Goal: Task Accomplishment & Management: Complete application form

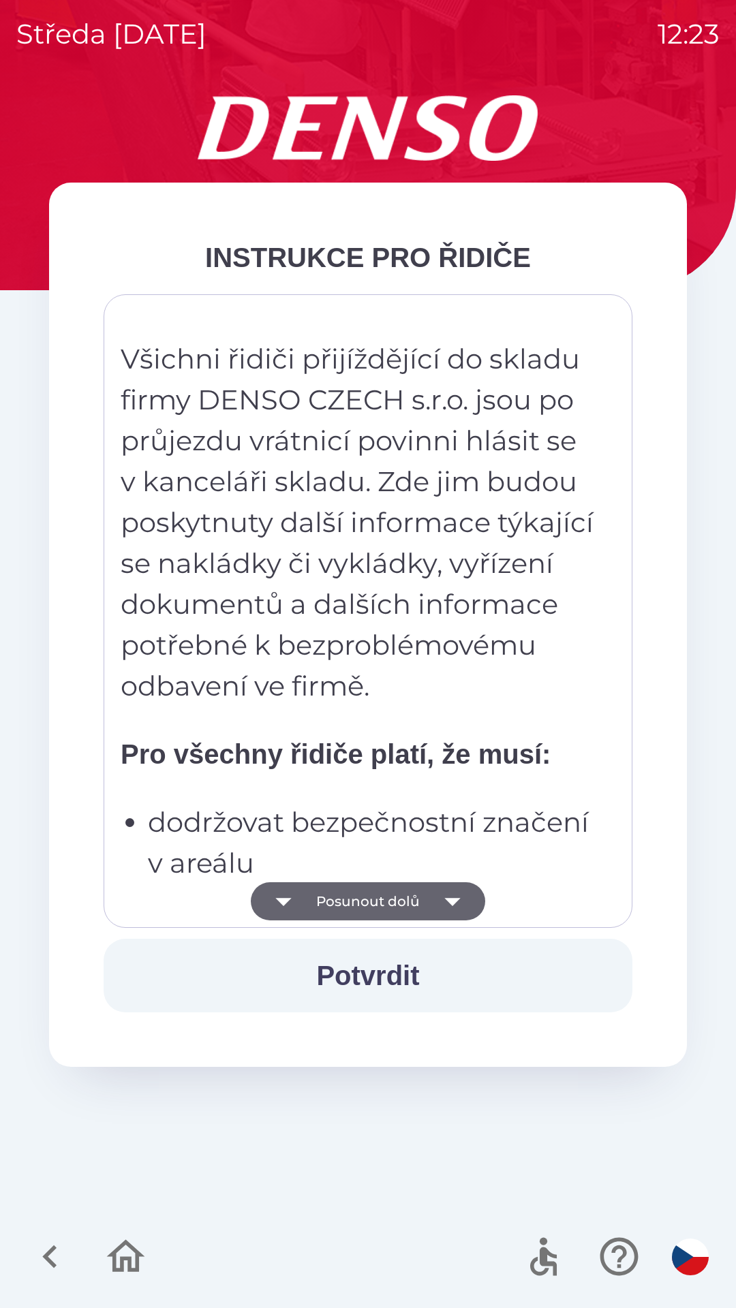
click at [335, 906] on button "Posunout dolů" at bounding box center [368, 902] width 234 height 38
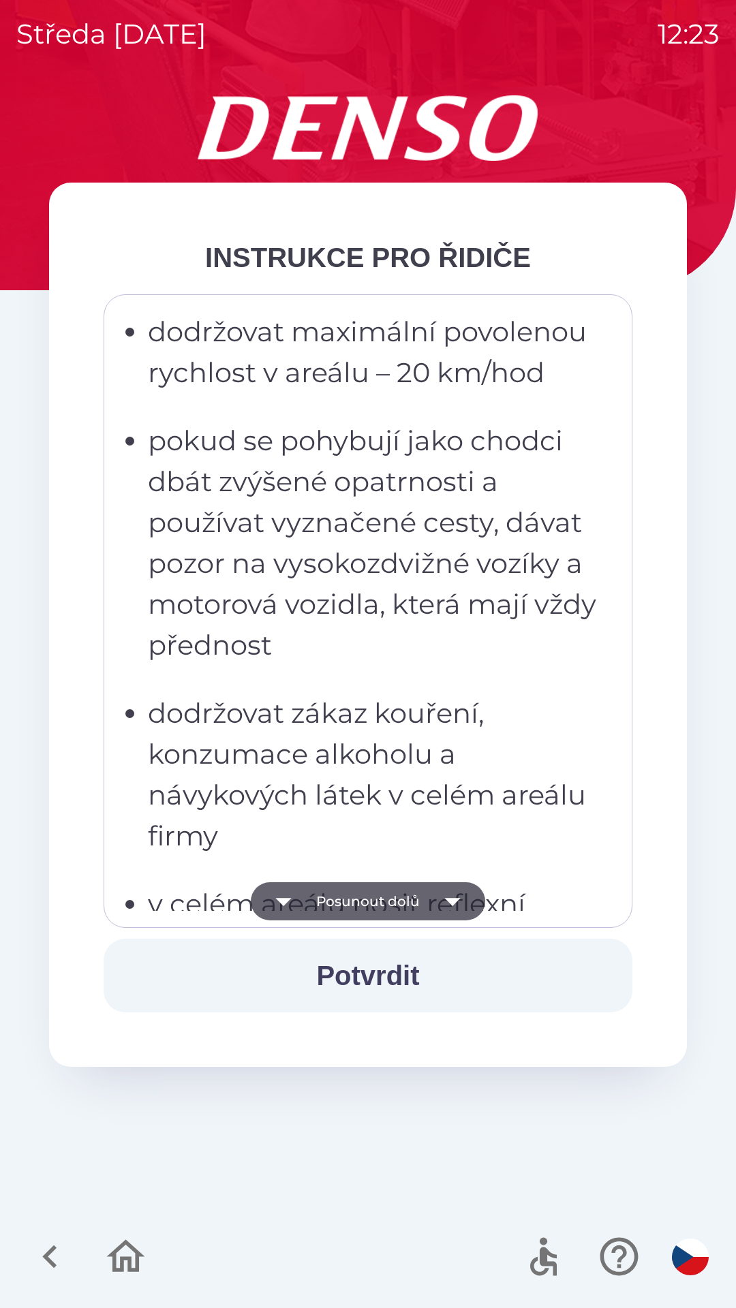
click at [350, 905] on button "Posunout dolů" at bounding box center [368, 902] width 234 height 38
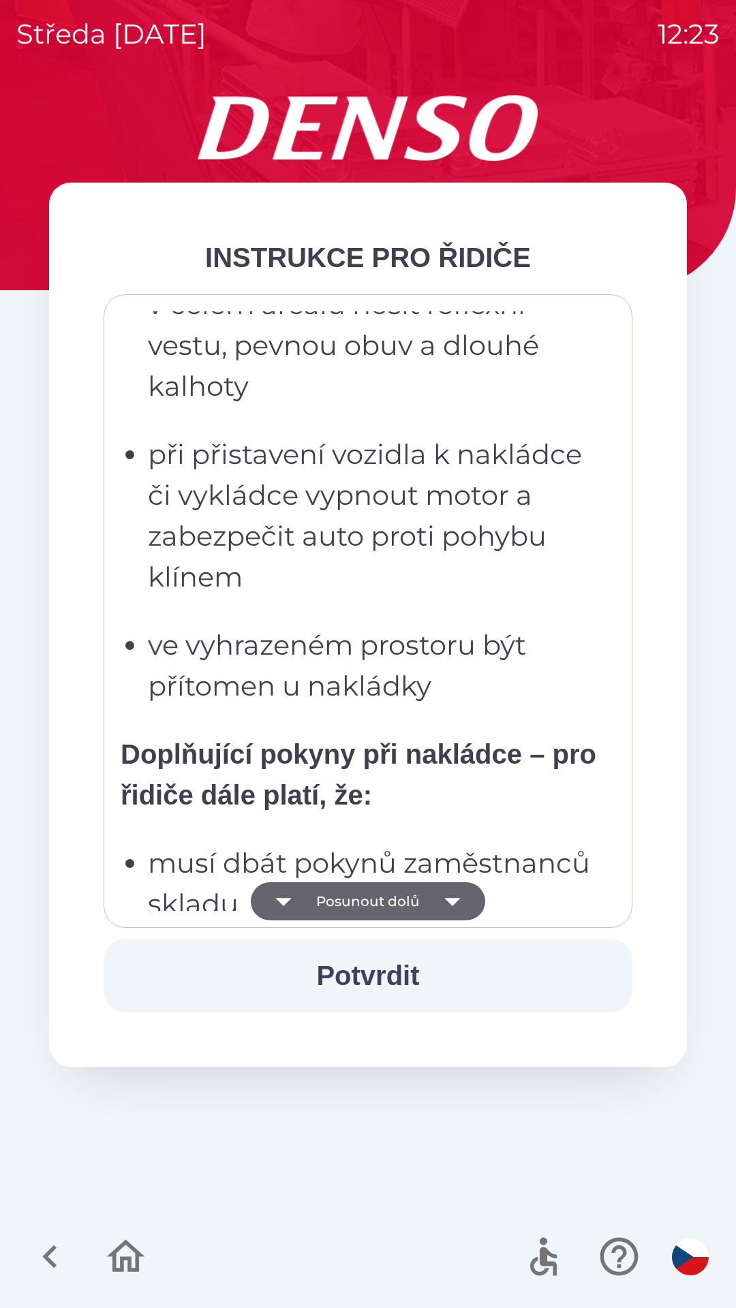
click at [354, 895] on button "Posunout dolů" at bounding box center [368, 902] width 234 height 38
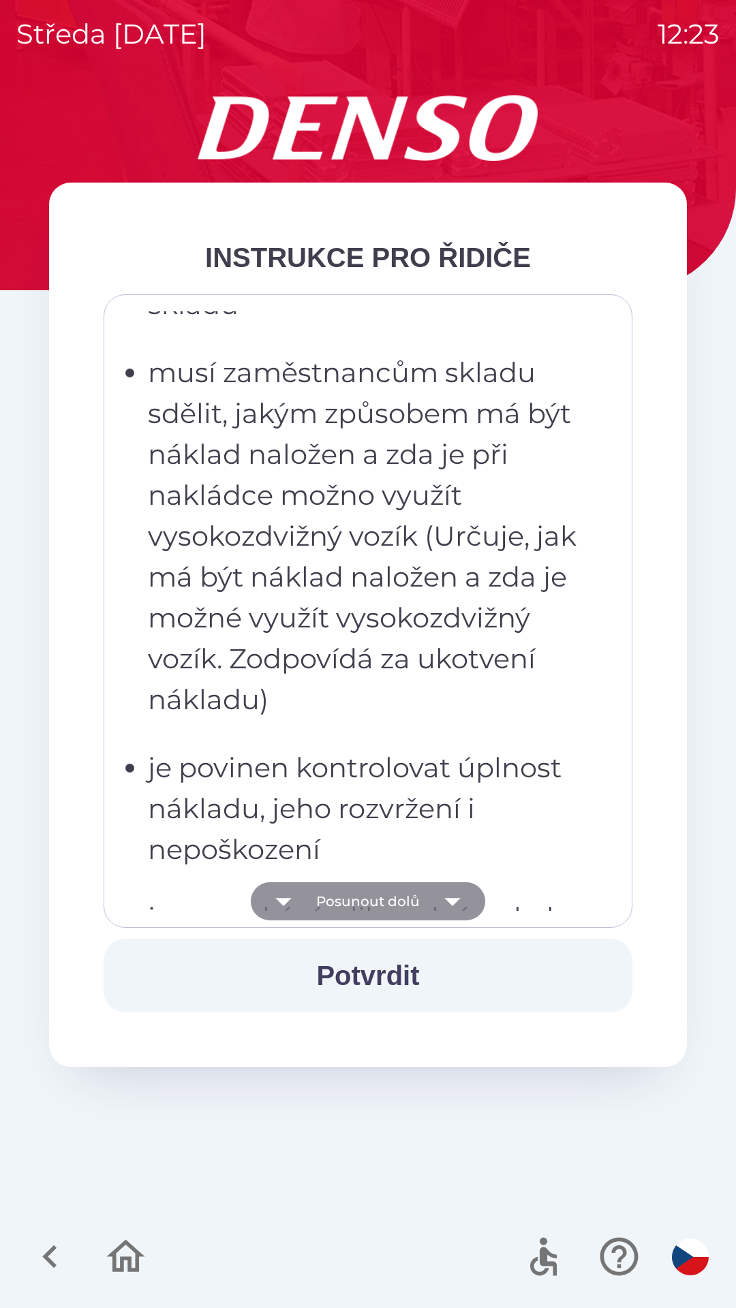
click at [347, 899] on button "Posunout dolů" at bounding box center [368, 902] width 234 height 38
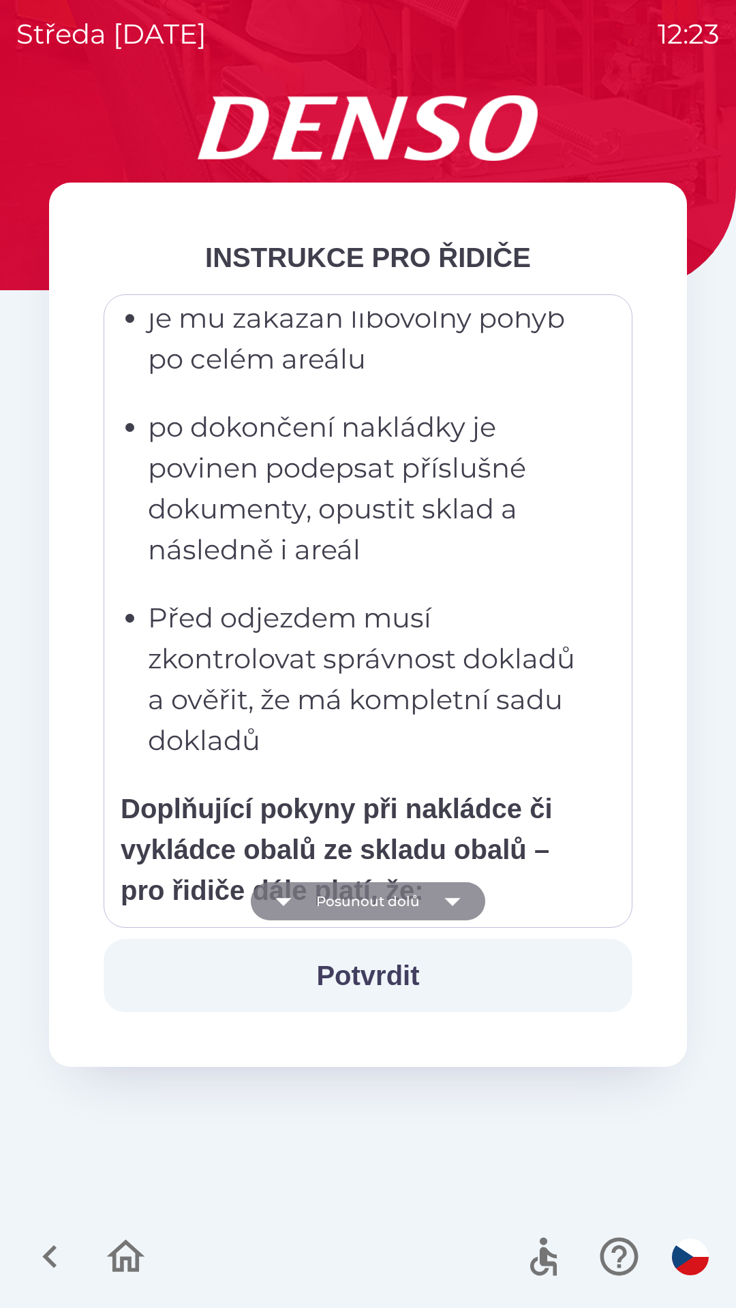
click at [350, 896] on button "Posunout dolů" at bounding box center [368, 902] width 234 height 38
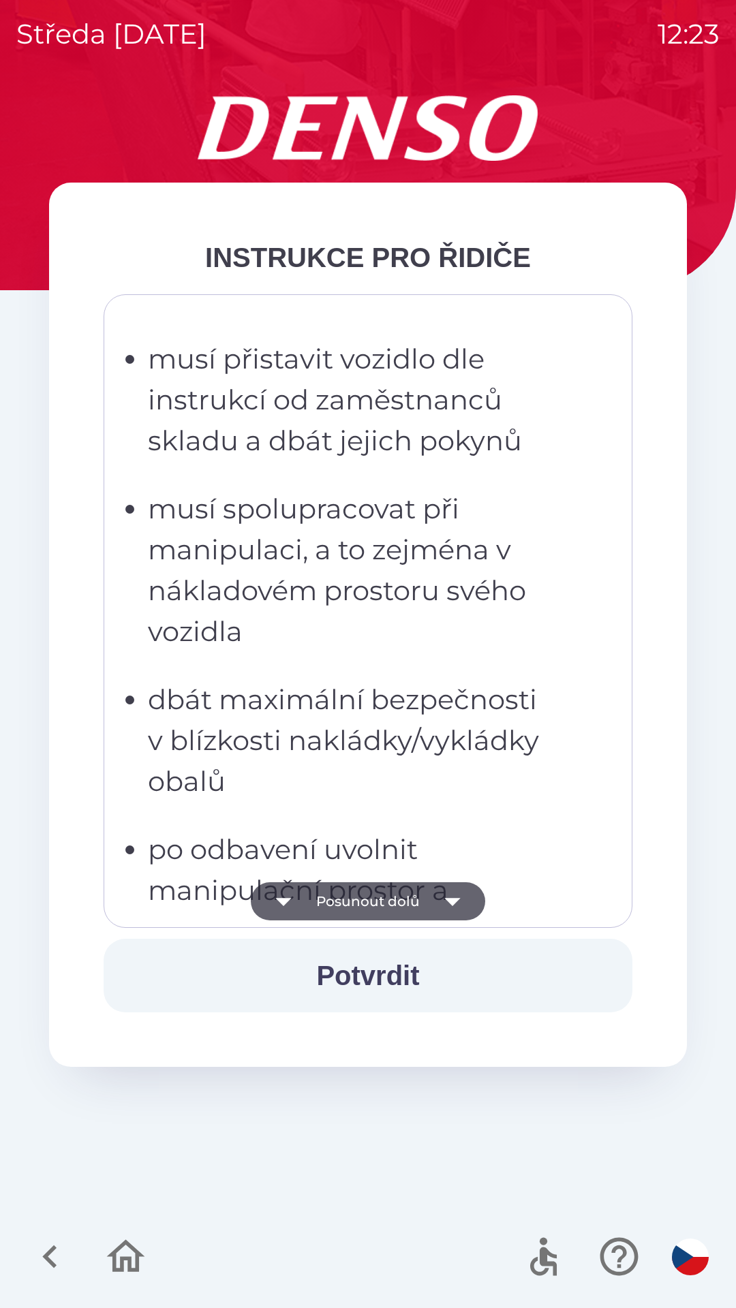
click at [341, 900] on button "Posunout dolů" at bounding box center [368, 902] width 234 height 38
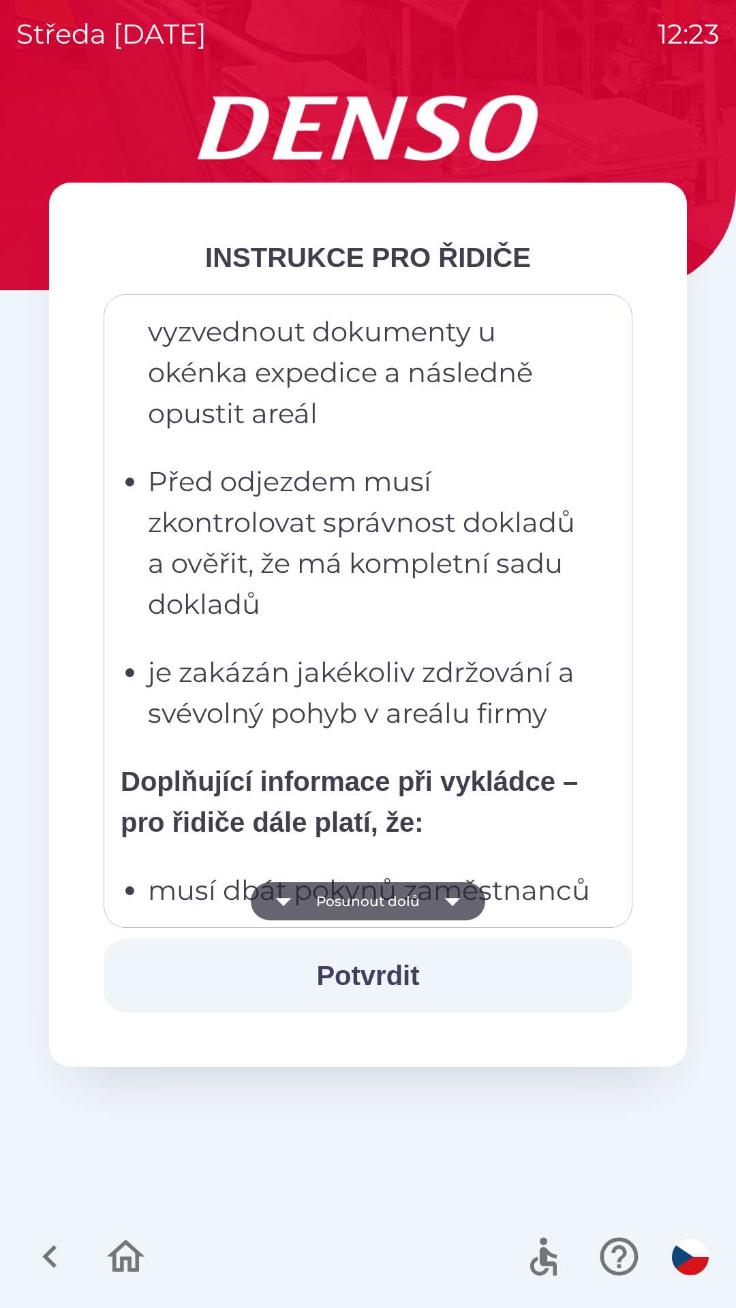
click at [339, 895] on button "Posunout dolů" at bounding box center [368, 902] width 234 height 38
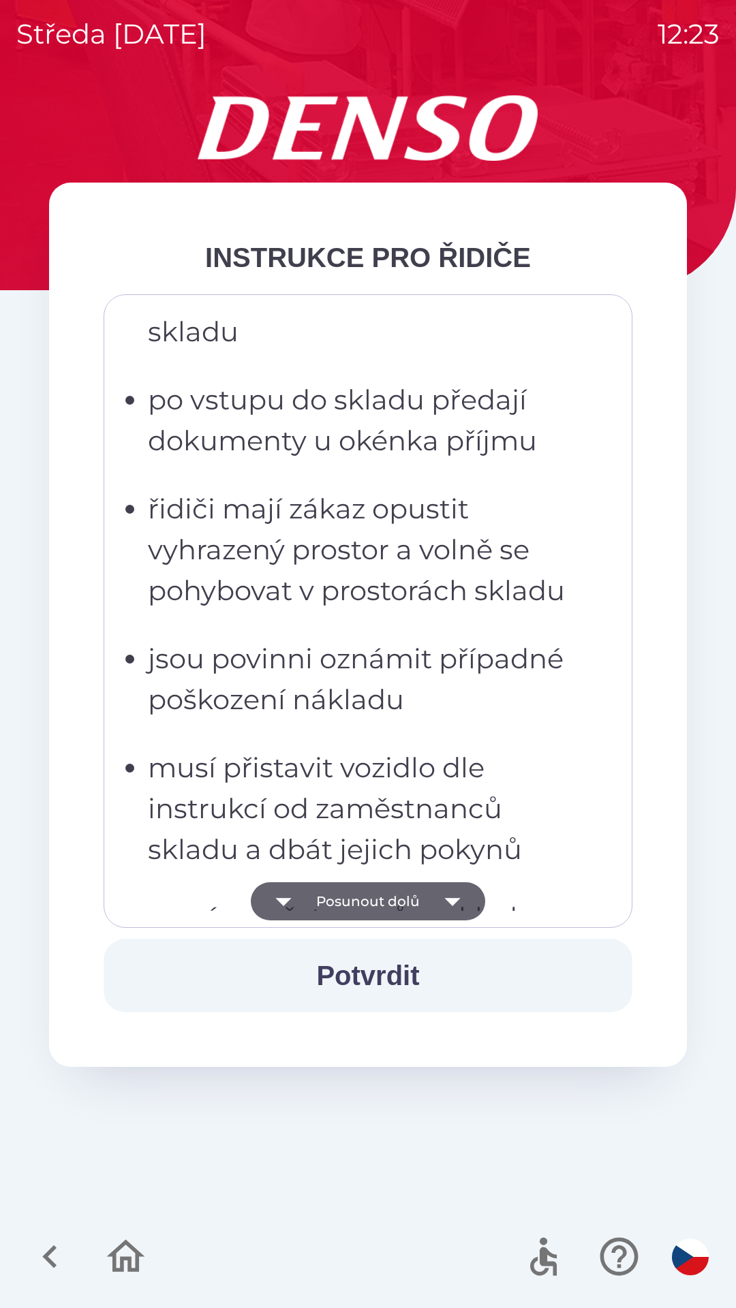
click at [343, 893] on button "Posunout dolů" at bounding box center [368, 902] width 234 height 38
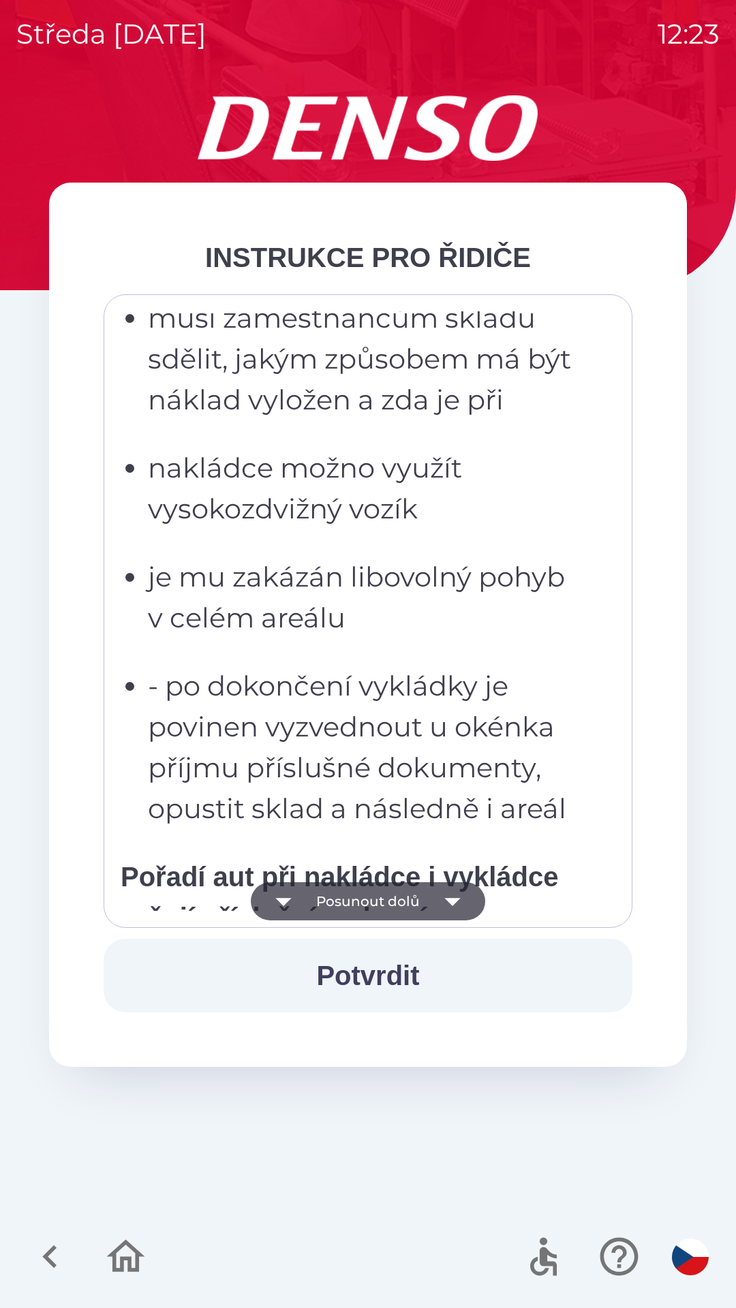
click at [350, 898] on button "Posunout dolů" at bounding box center [368, 902] width 234 height 38
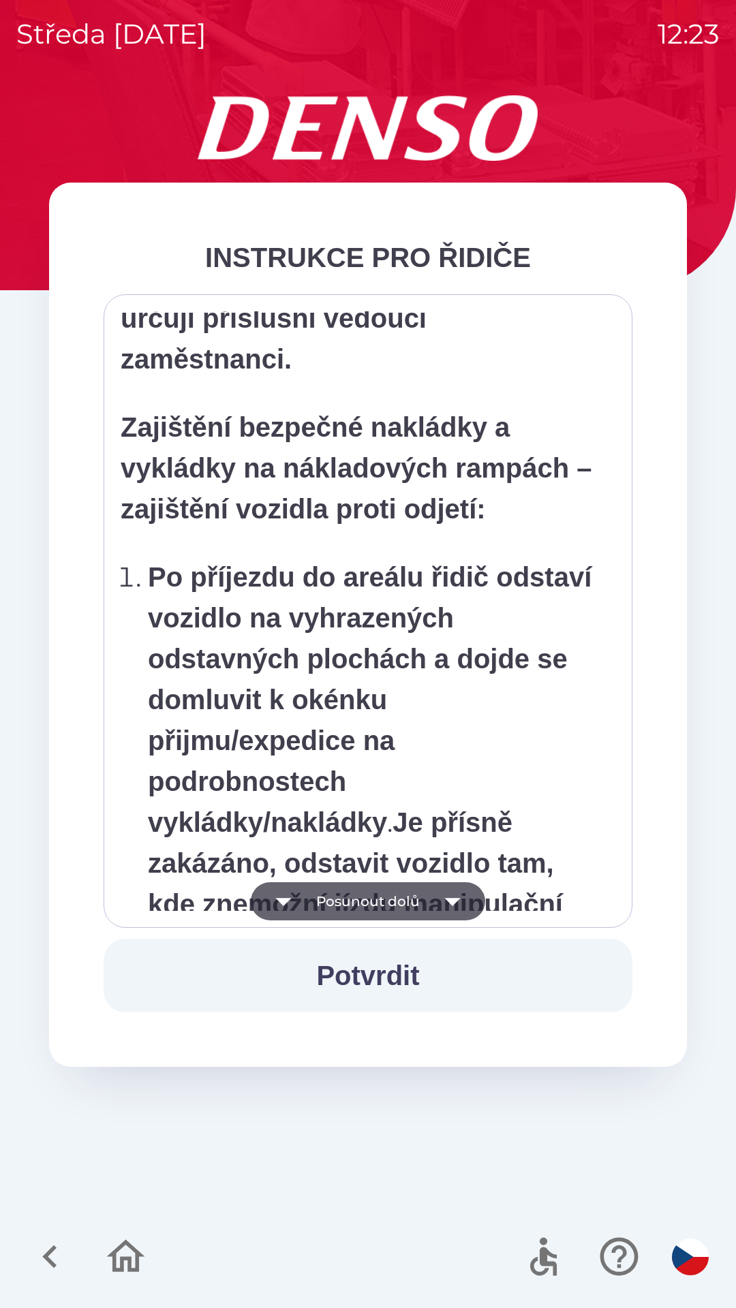
click at [358, 894] on button "Posunout dolů" at bounding box center [368, 902] width 234 height 38
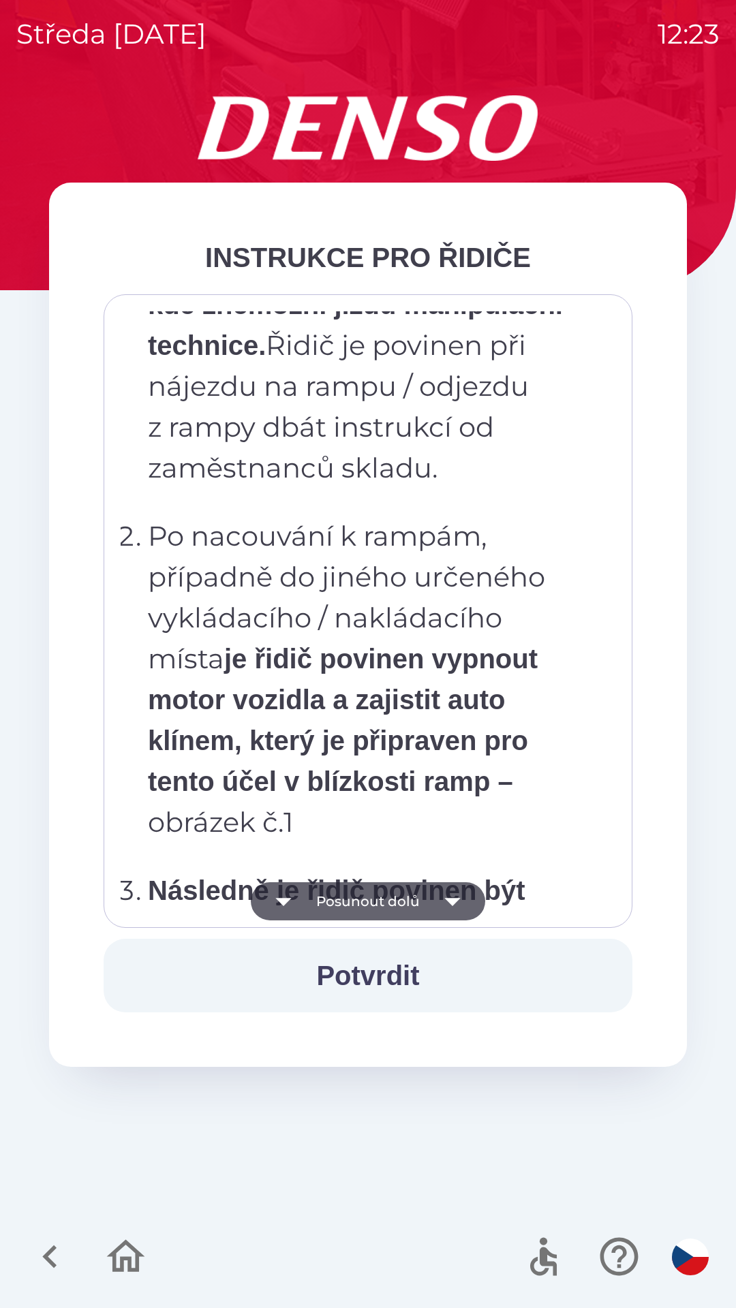
click at [364, 902] on button "Posunout dolů" at bounding box center [368, 902] width 234 height 38
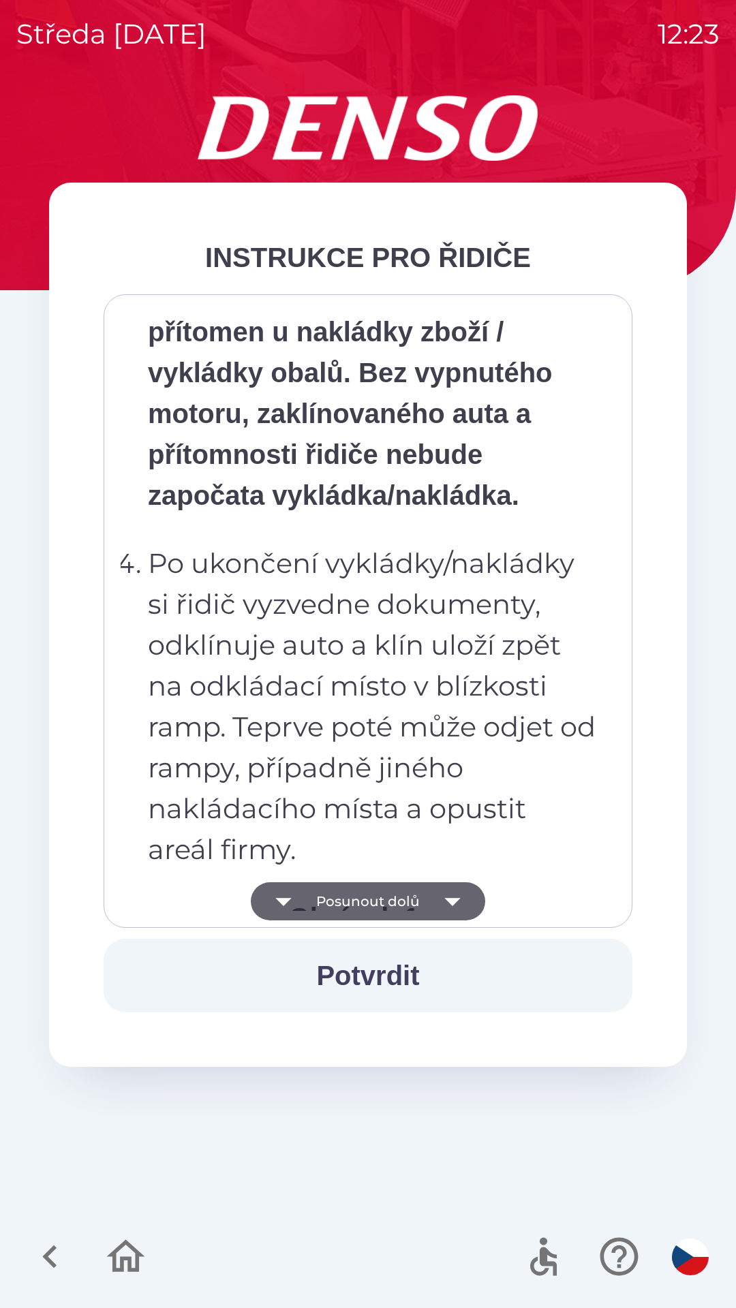
click at [363, 901] on button "Posunout dolů" at bounding box center [368, 902] width 234 height 38
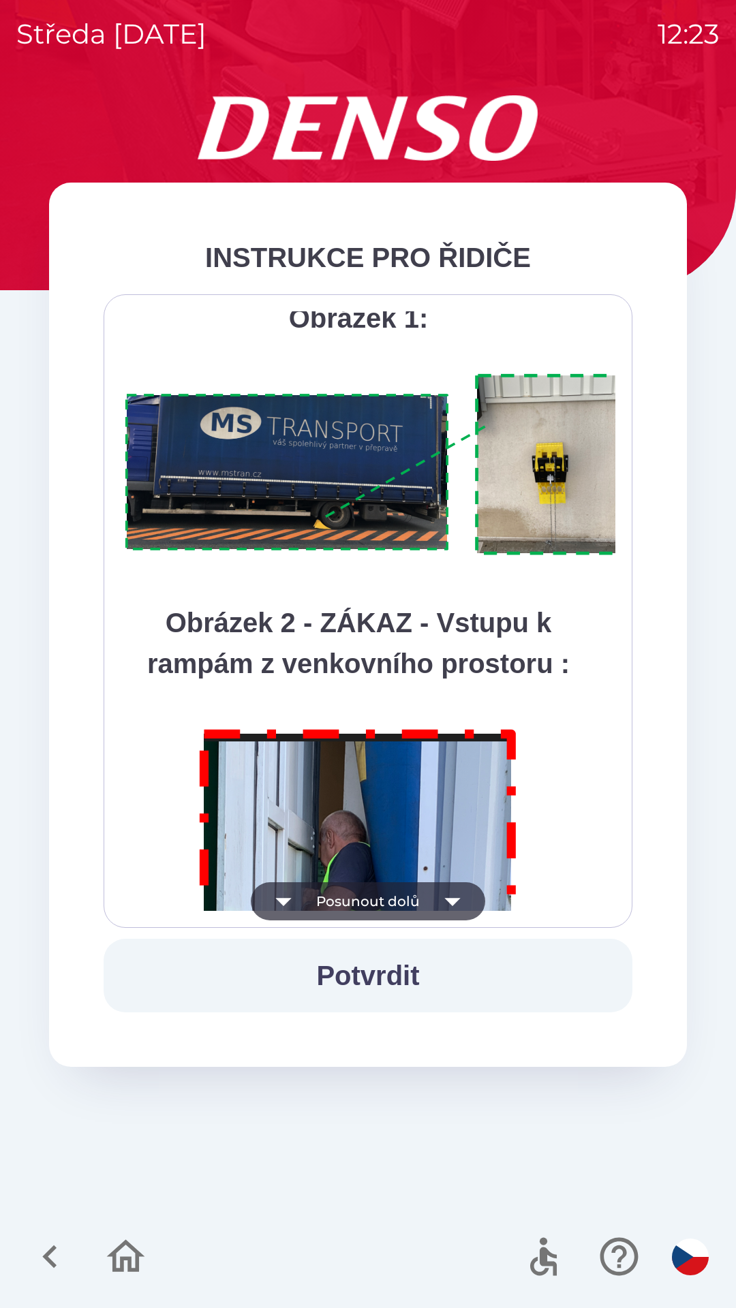
click at [369, 903] on button "Posunout dolů" at bounding box center [368, 902] width 234 height 38
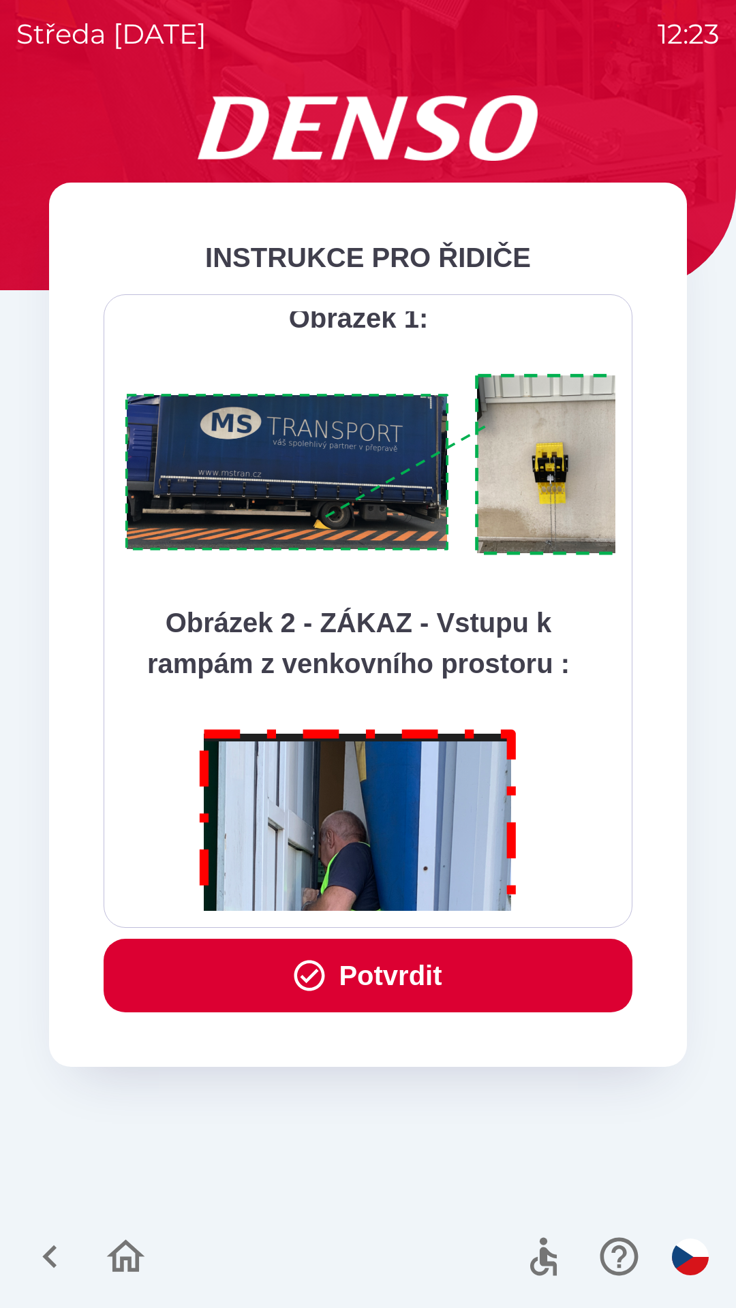
scroll to position [7659, 0]
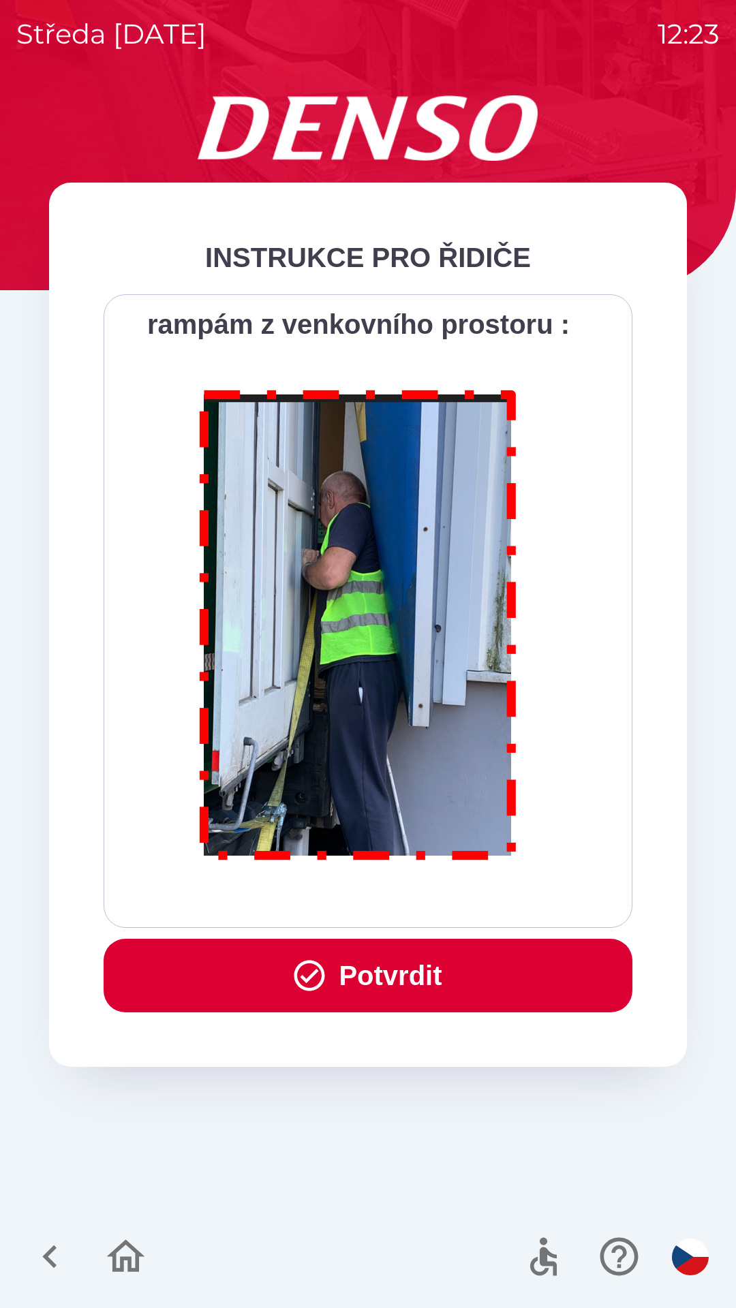
click at [372, 980] on button "Potvrdit" at bounding box center [368, 976] width 529 height 74
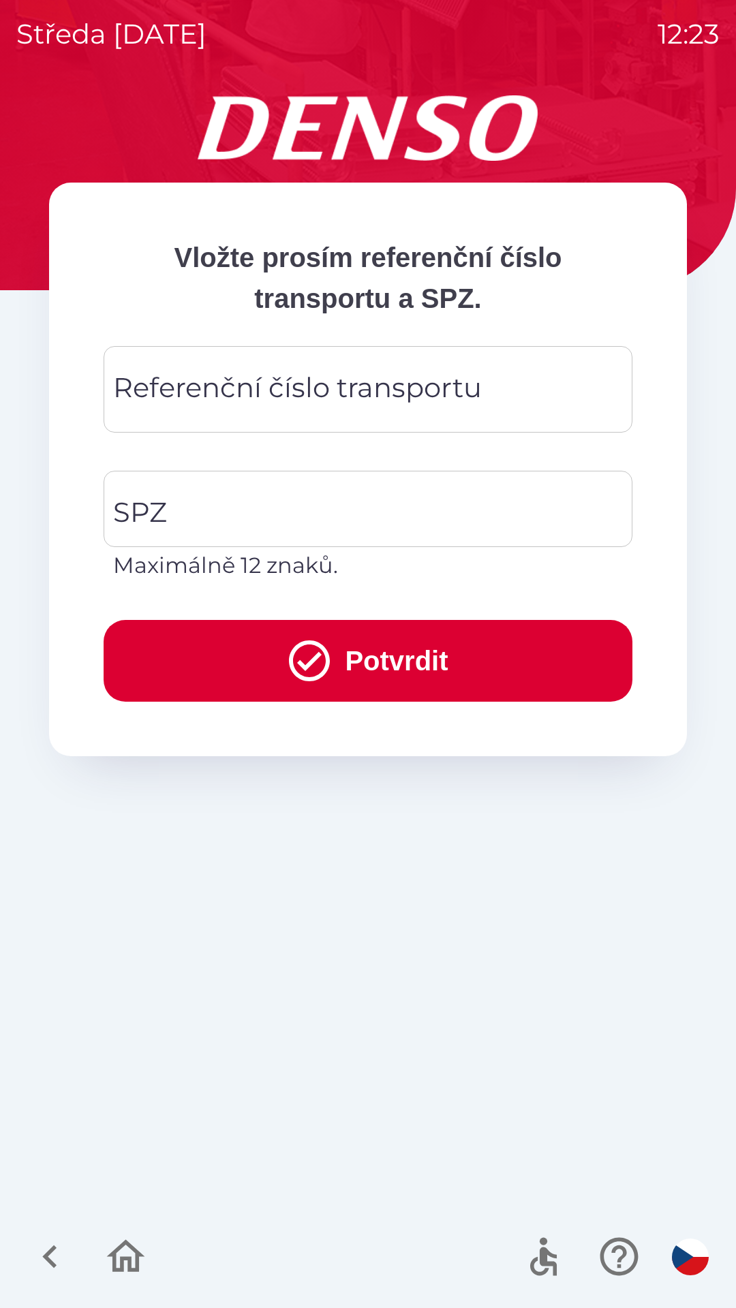
click at [225, 382] on div "Referenční číslo transportu Referenční číslo transportu" at bounding box center [368, 389] width 529 height 87
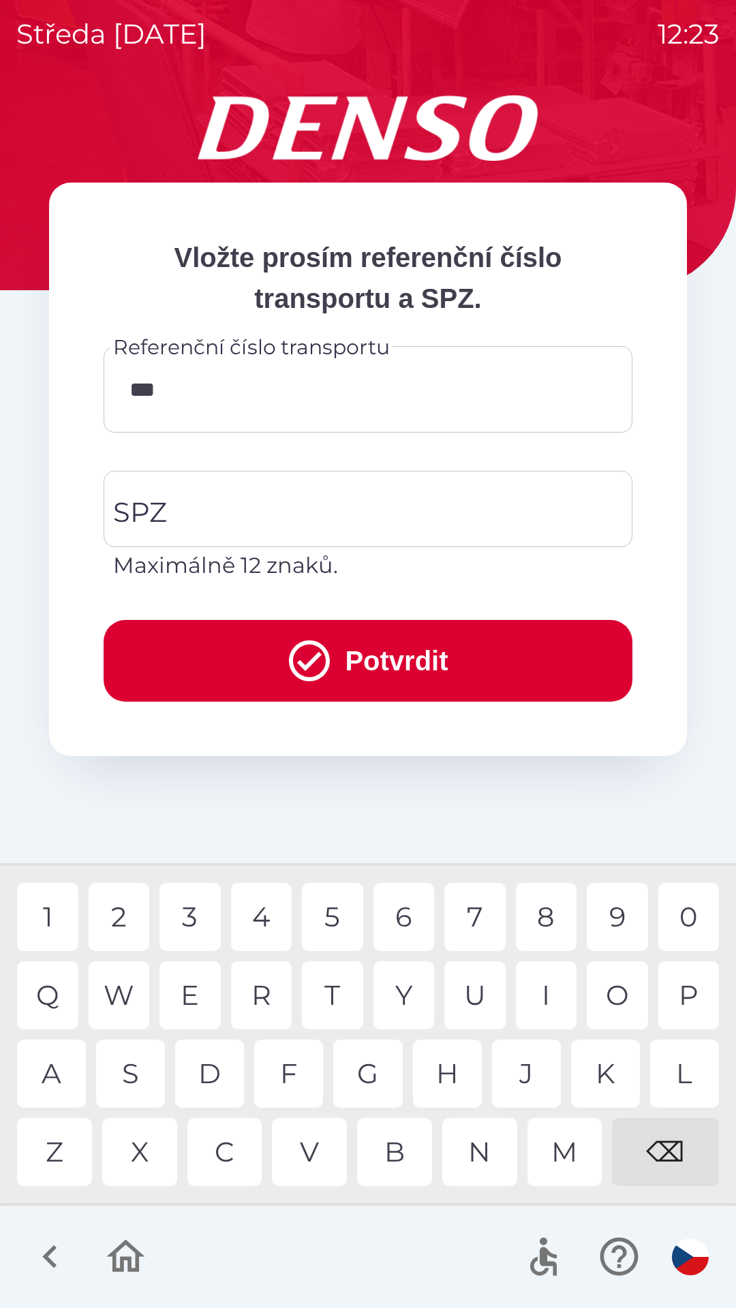
click at [337, 921] on div "5" at bounding box center [332, 917] width 61 height 68
type input "******"
click at [181, 500] on input "SPZ" at bounding box center [358, 509] width 496 height 64
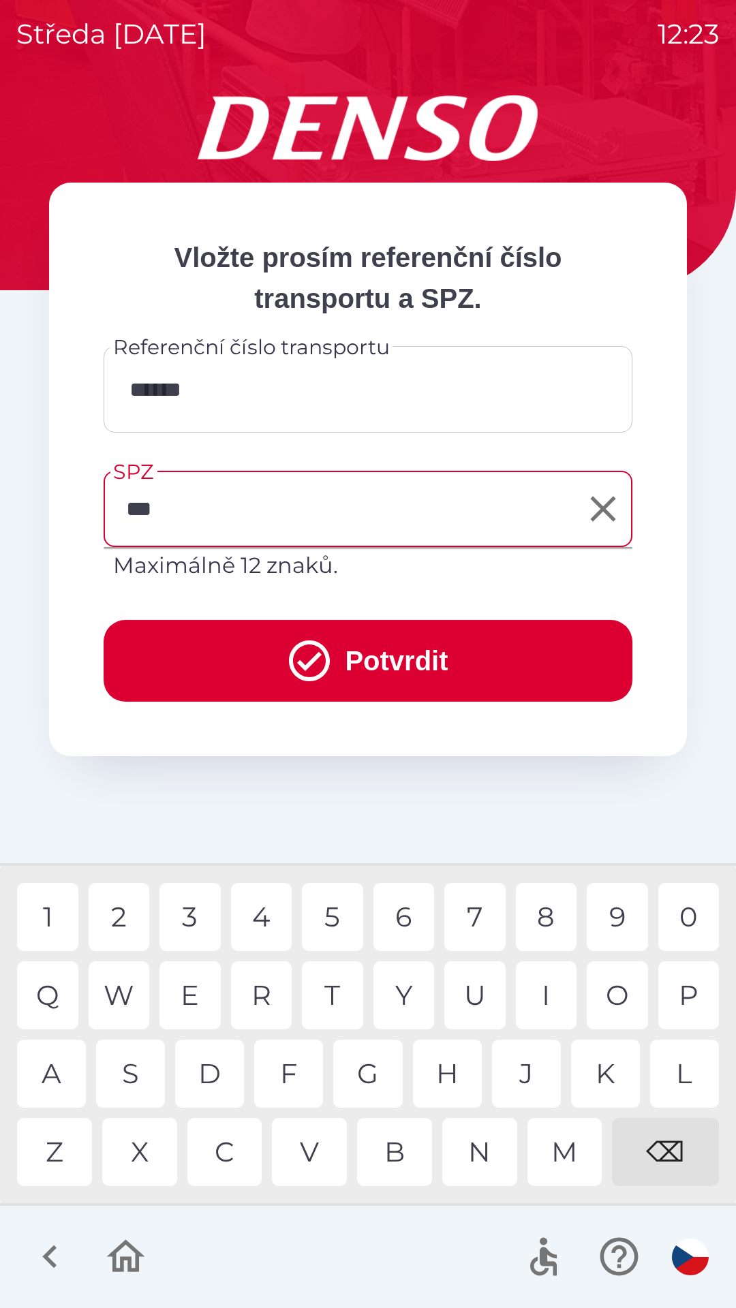
click at [557, 1154] on div "M" at bounding box center [564, 1152] width 75 height 68
click at [119, 904] on div "2" at bounding box center [119, 917] width 61 height 68
click at [334, 923] on div "5" at bounding box center [332, 917] width 61 height 68
type input "*******"
click at [369, 660] on button "Potvrdit" at bounding box center [368, 661] width 529 height 82
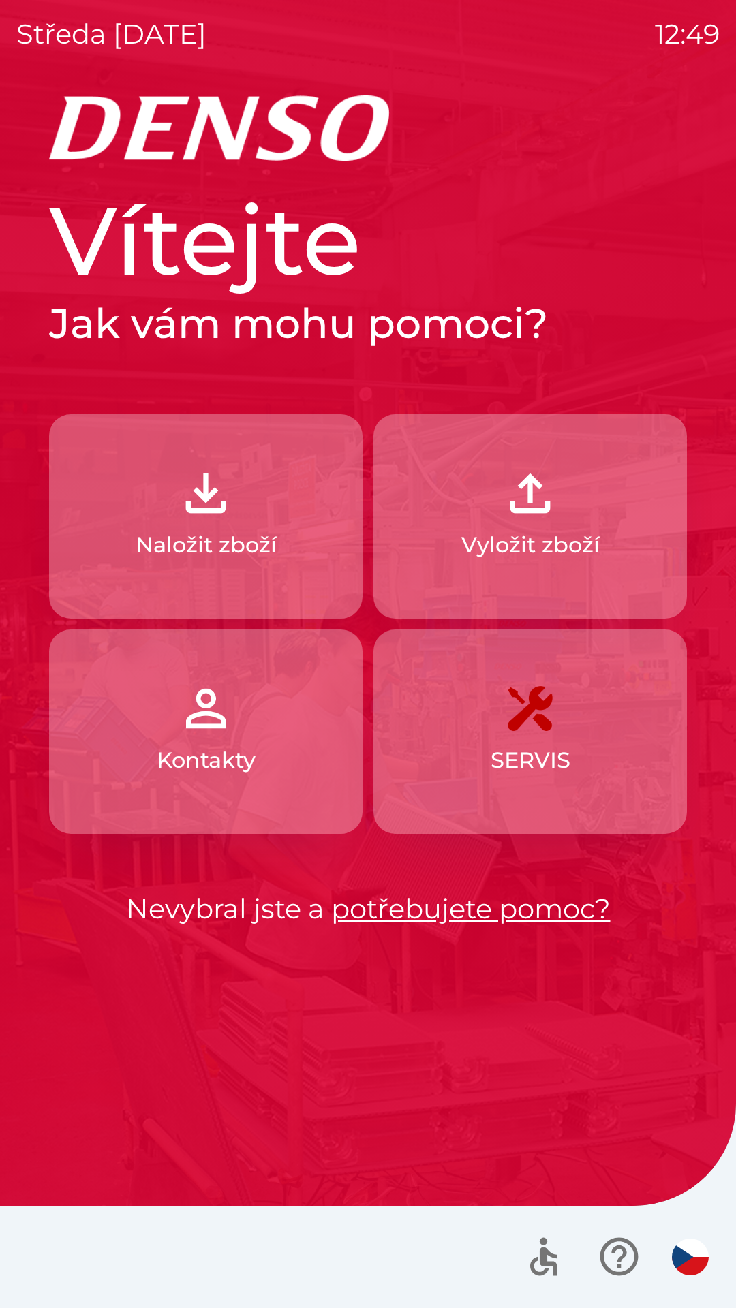
click at [482, 908] on link "potřebujete pomoc?" at bounding box center [470, 908] width 279 height 33
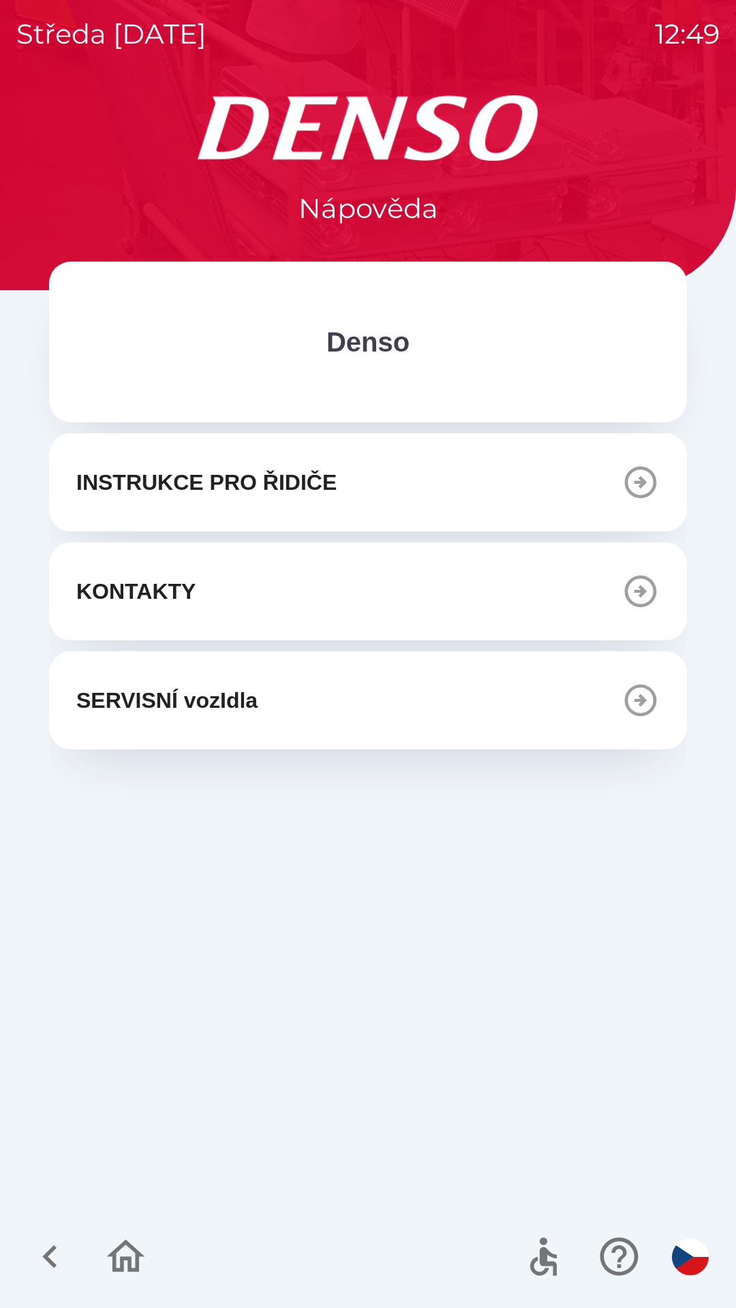
click at [638, 478] on icon "button" at bounding box center [641, 482] width 38 height 38
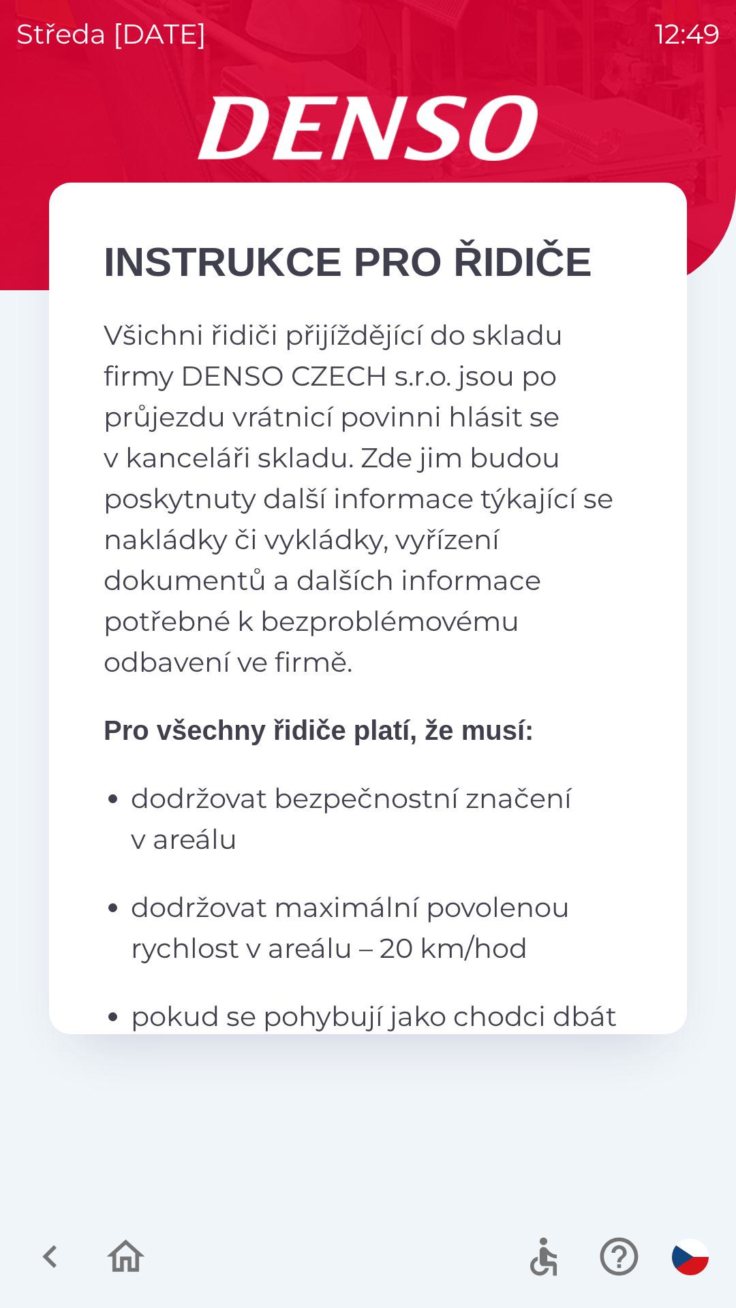
click at [690, 1259] on img "button" at bounding box center [690, 1257] width 37 height 37
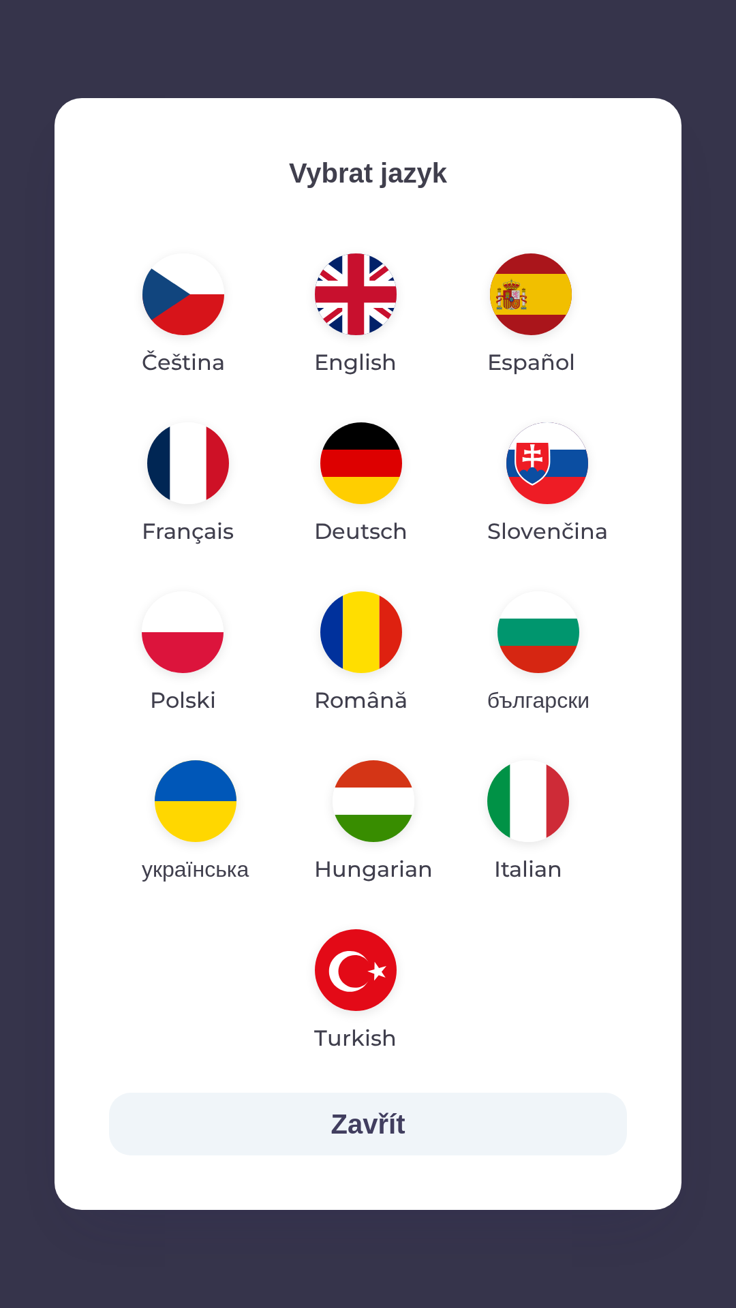
click at [555, 632] on img "button" at bounding box center [538, 633] width 82 height 82
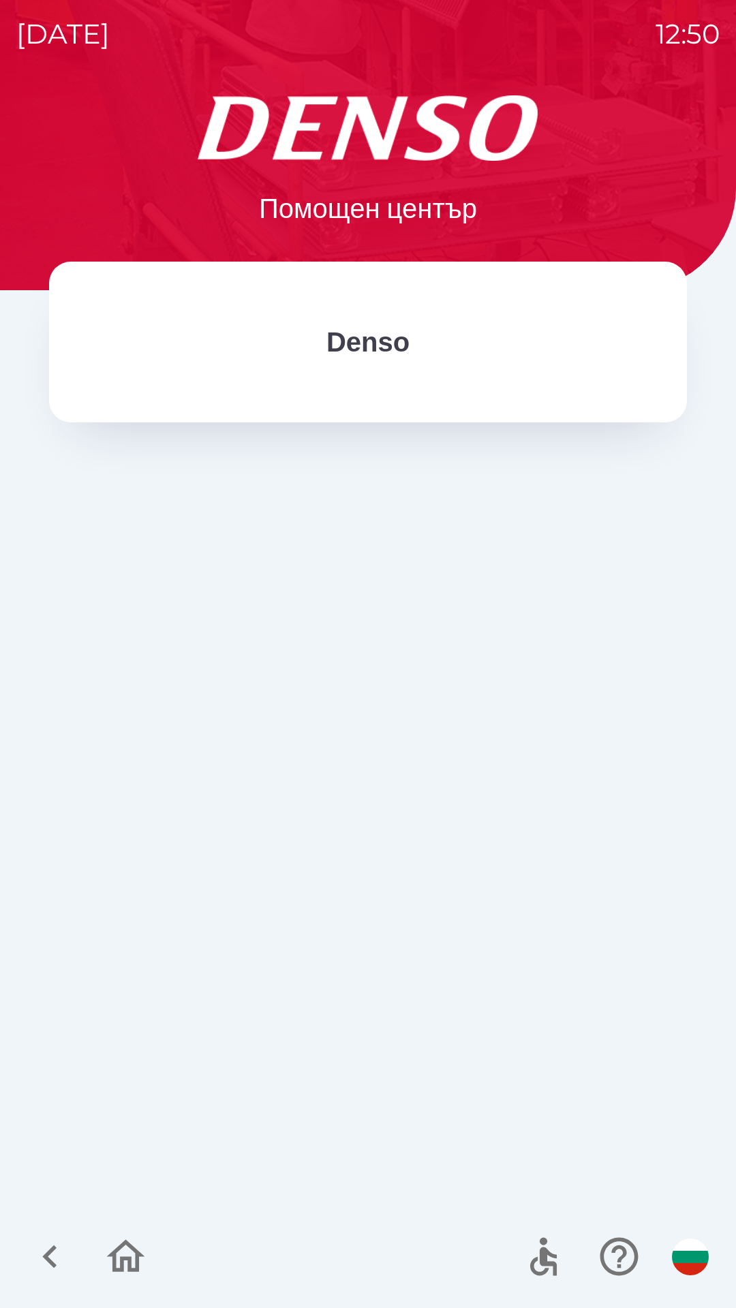
click at [136, 1260] on icon "button" at bounding box center [126, 1256] width 38 height 33
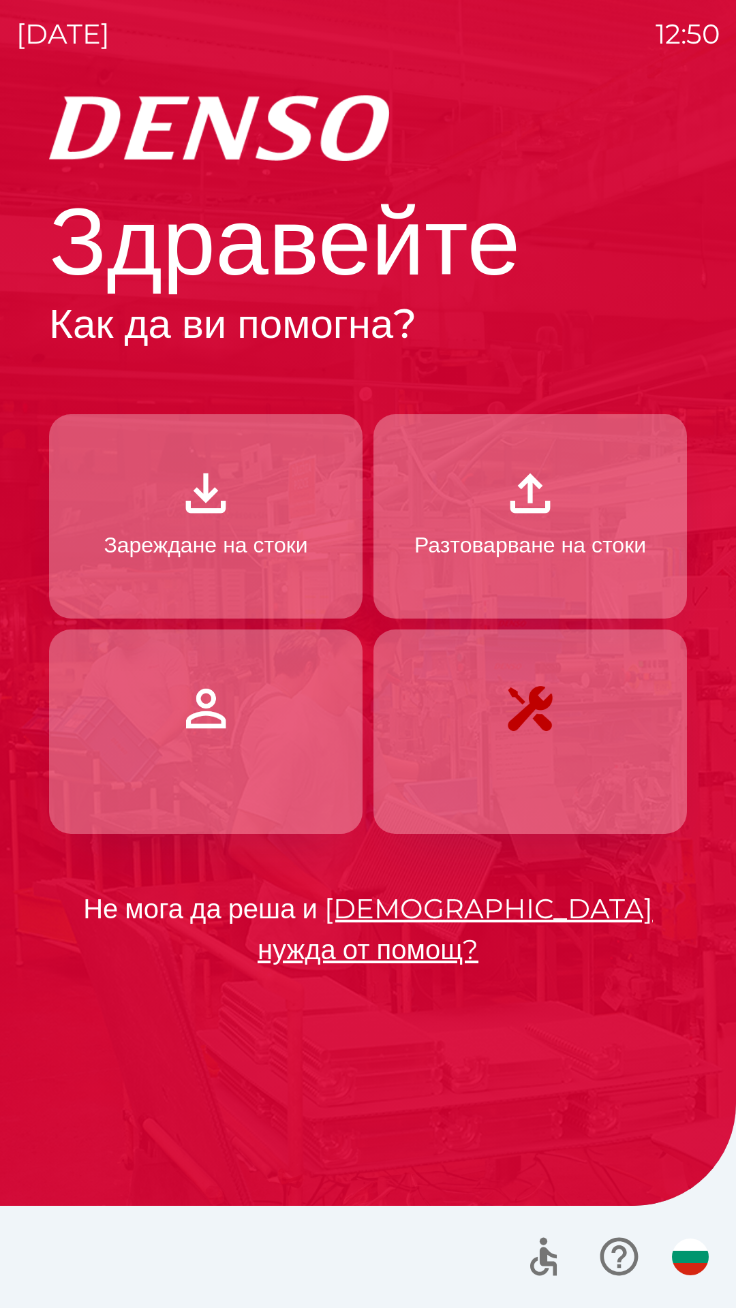
click at [234, 543] on p "Зареждане на стоки" at bounding box center [206, 545] width 204 height 33
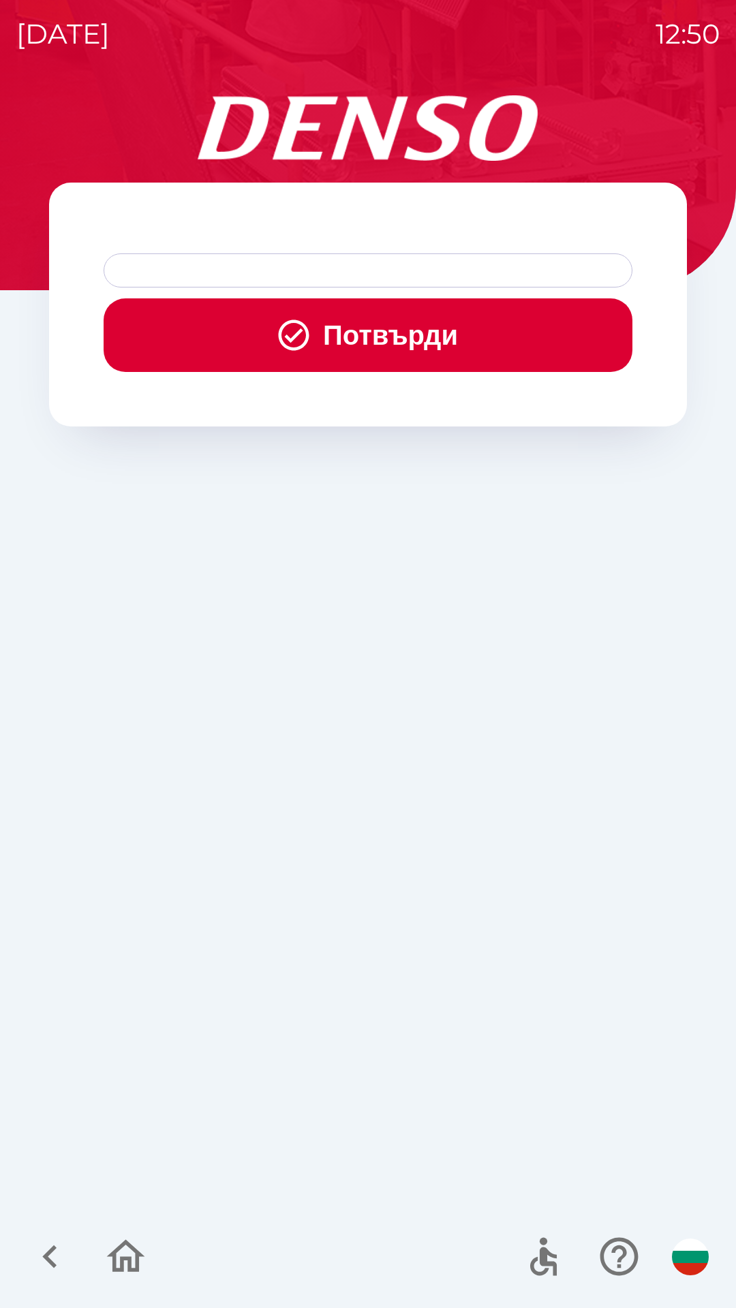
click at [349, 342] on button "Потвърди" at bounding box center [368, 335] width 529 height 74
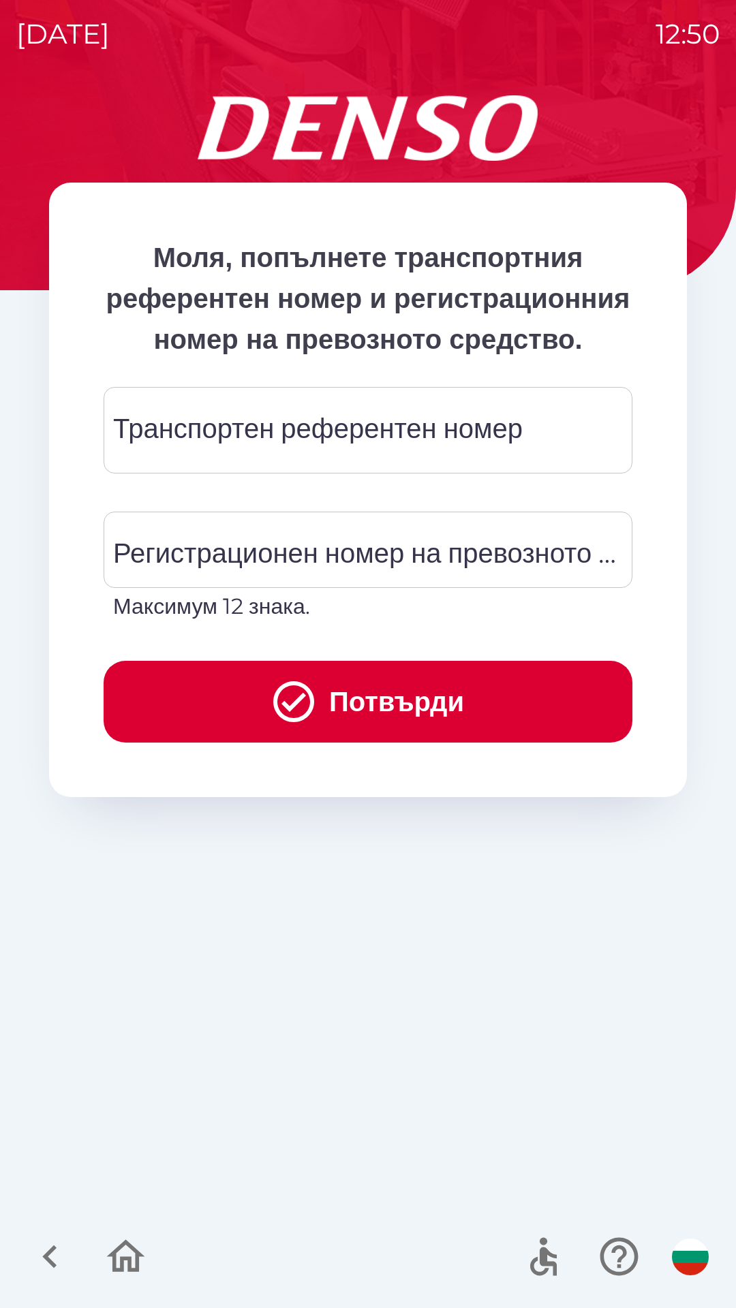
click at [420, 461] on div "Транспортен референтен номер Транспортен референтен номер" at bounding box center [368, 430] width 529 height 87
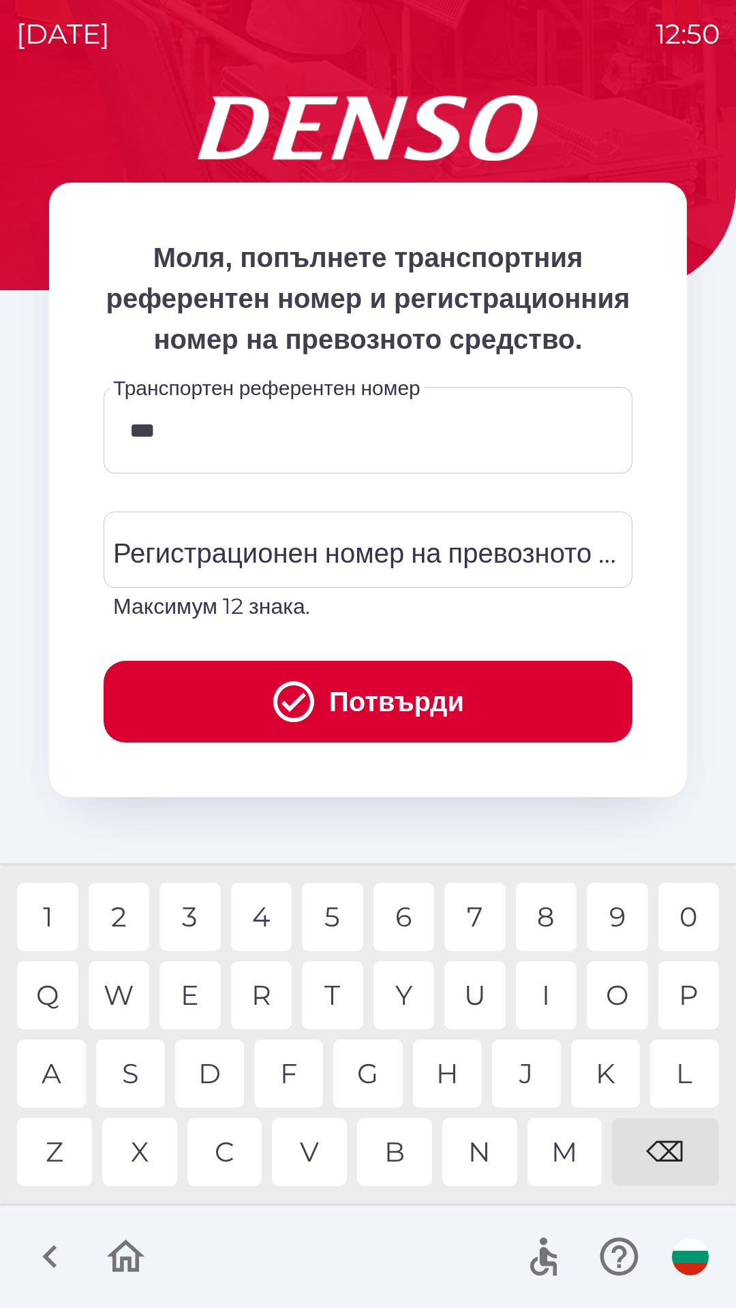
click at [343, 908] on div "5" at bounding box center [332, 917] width 61 height 68
click at [52, 915] on div "1" at bounding box center [47, 917] width 61 height 68
type input "******"
click at [463, 589] on div "Регистрационен номер на превозното средство Регистрационен номер на превозното …" at bounding box center [368, 567] width 529 height 111
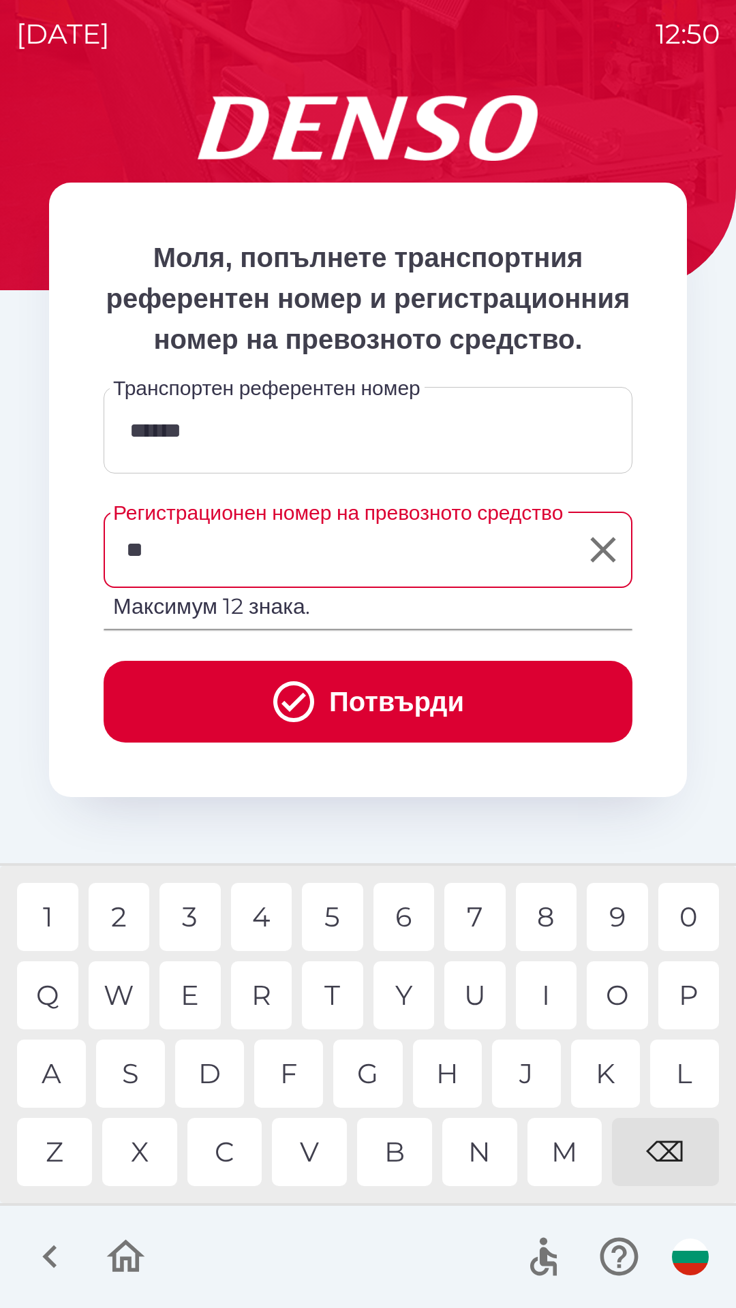
click at [548, 985] on div "I" at bounding box center [546, 996] width 61 height 68
click at [480, 908] on div "7" at bounding box center [474, 917] width 61 height 68
click at [298, 1062] on div "F" at bounding box center [288, 1074] width 69 height 68
type input "*******"
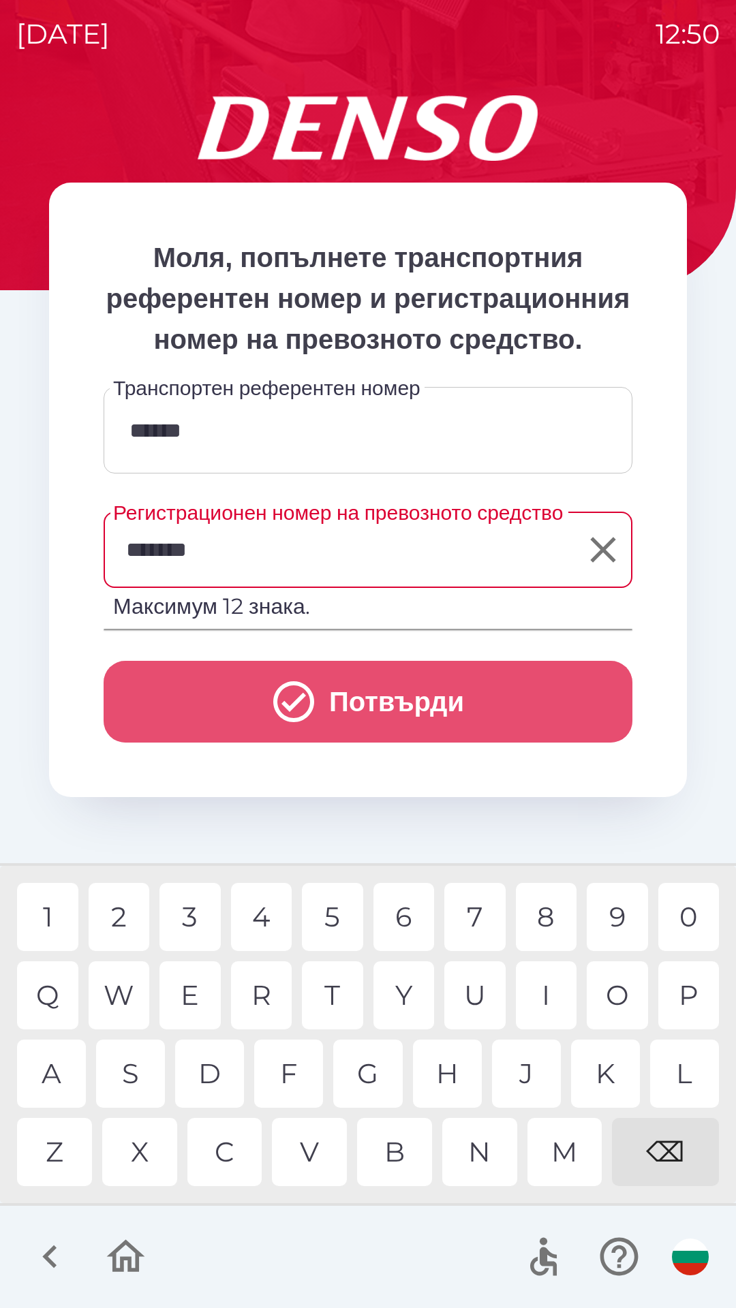
click at [396, 741] on button "Потвърди" at bounding box center [368, 702] width 529 height 82
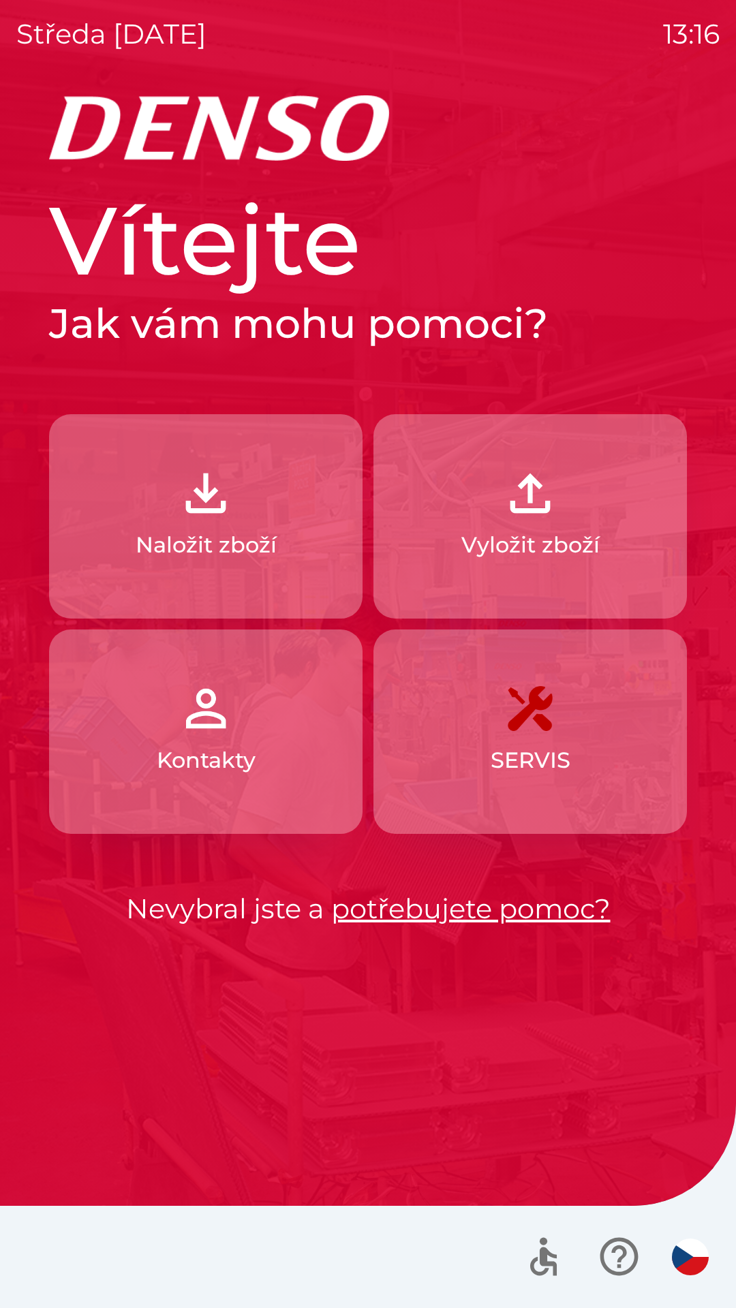
click at [260, 484] on button "Naložit zboží" at bounding box center [205, 516] width 313 height 204
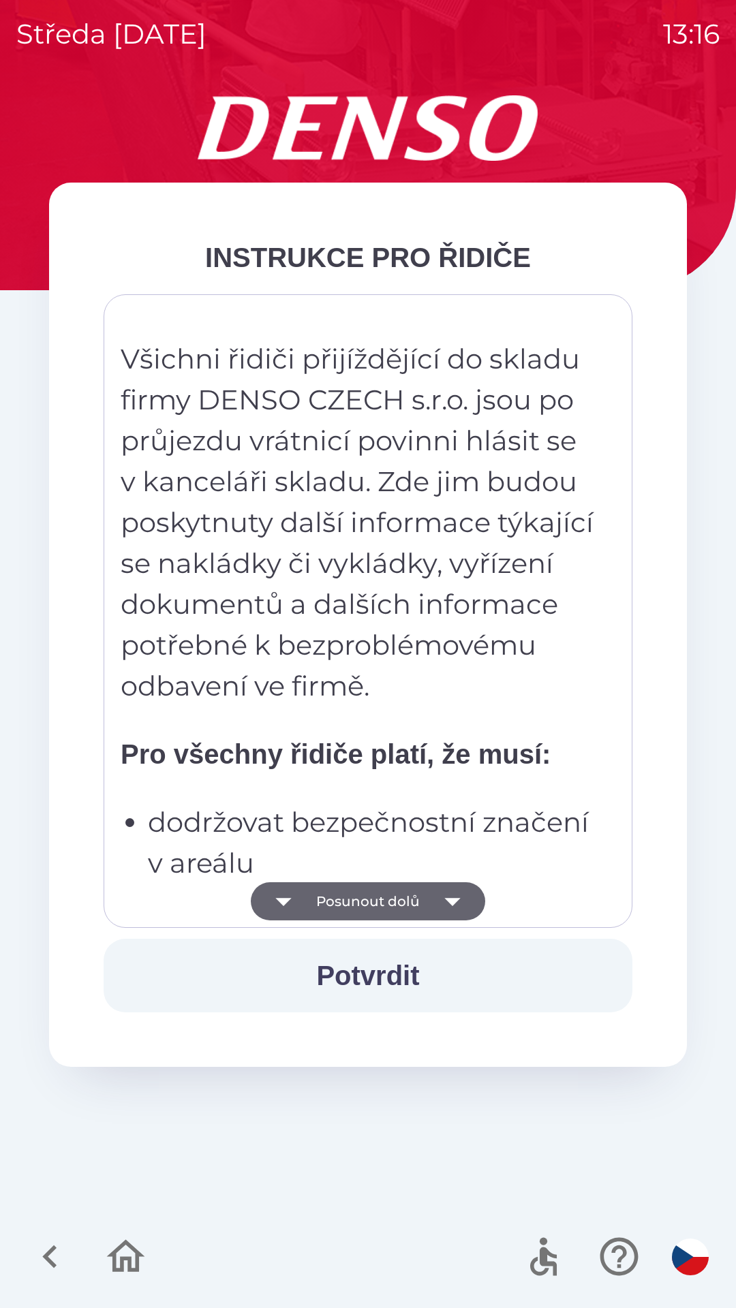
click at [692, 1257] on img "button" at bounding box center [690, 1257] width 37 height 37
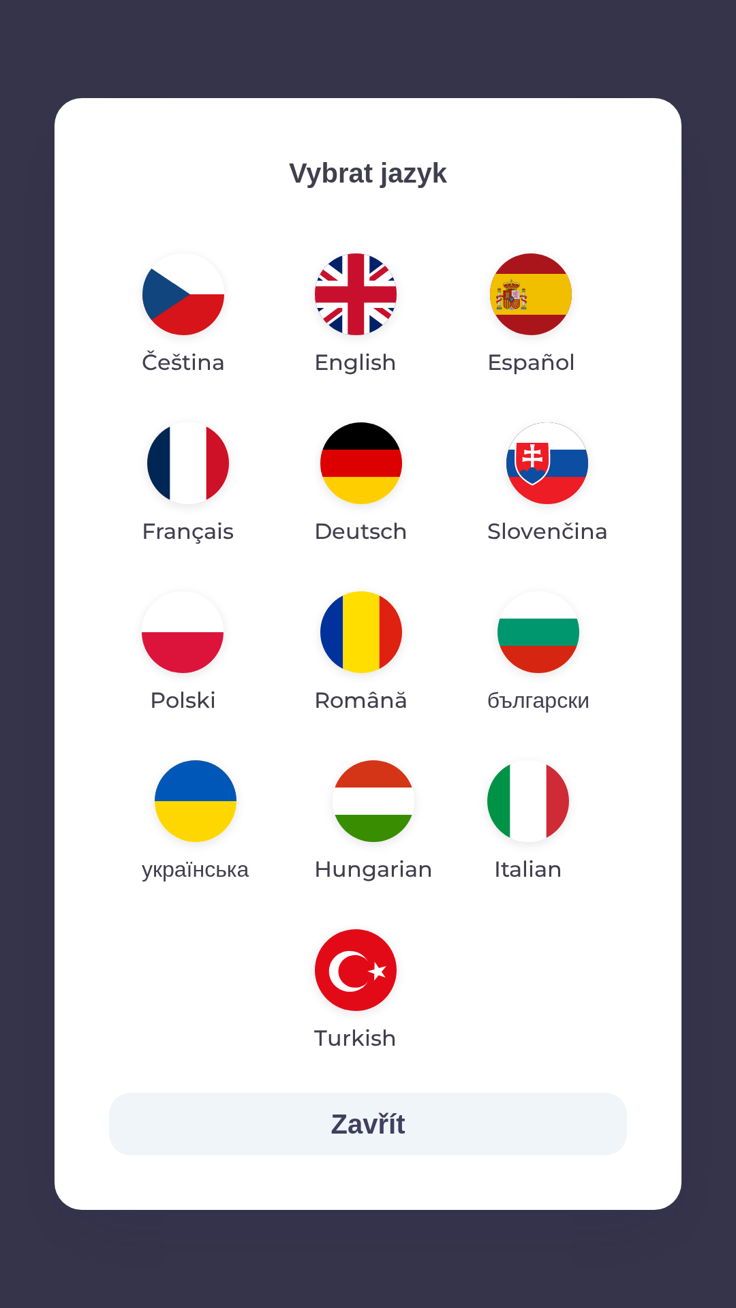
click at [195, 649] on img "button" at bounding box center [183, 633] width 82 height 82
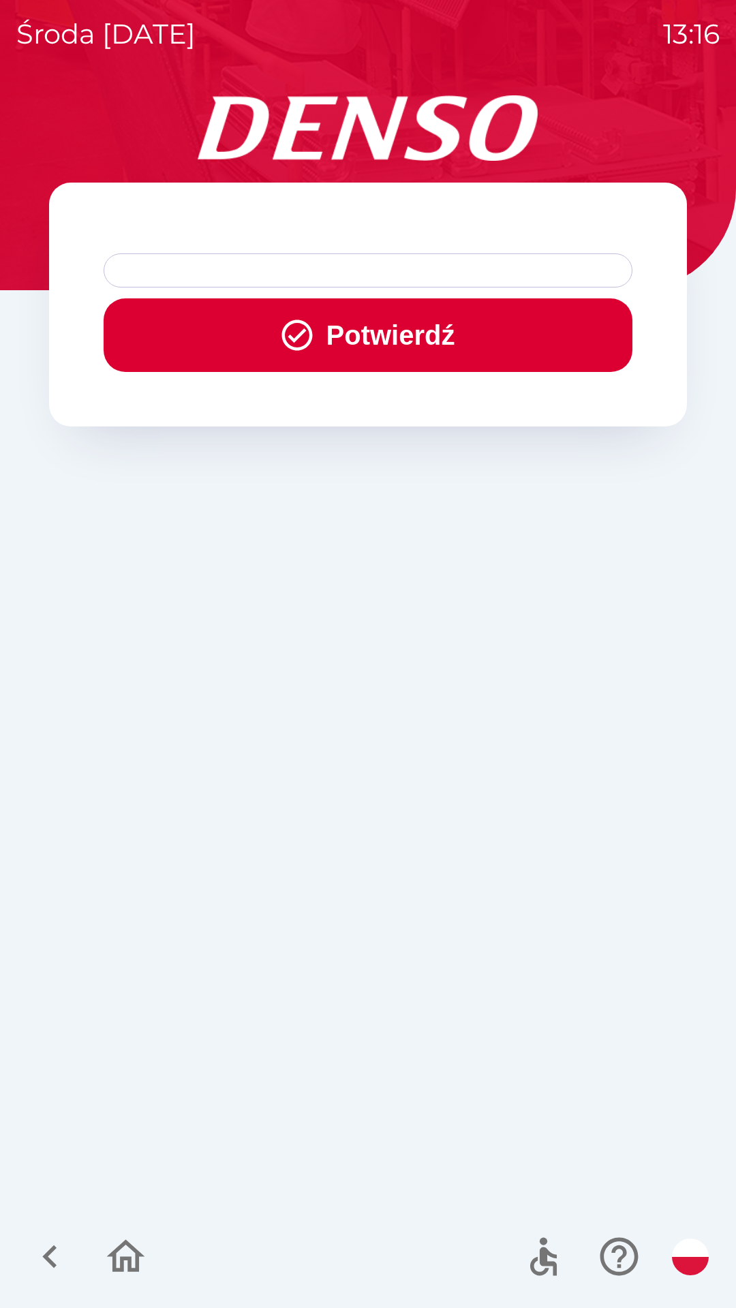
click at [478, 343] on button "Potwierdź" at bounding box center [368, 335] width 529 height 74
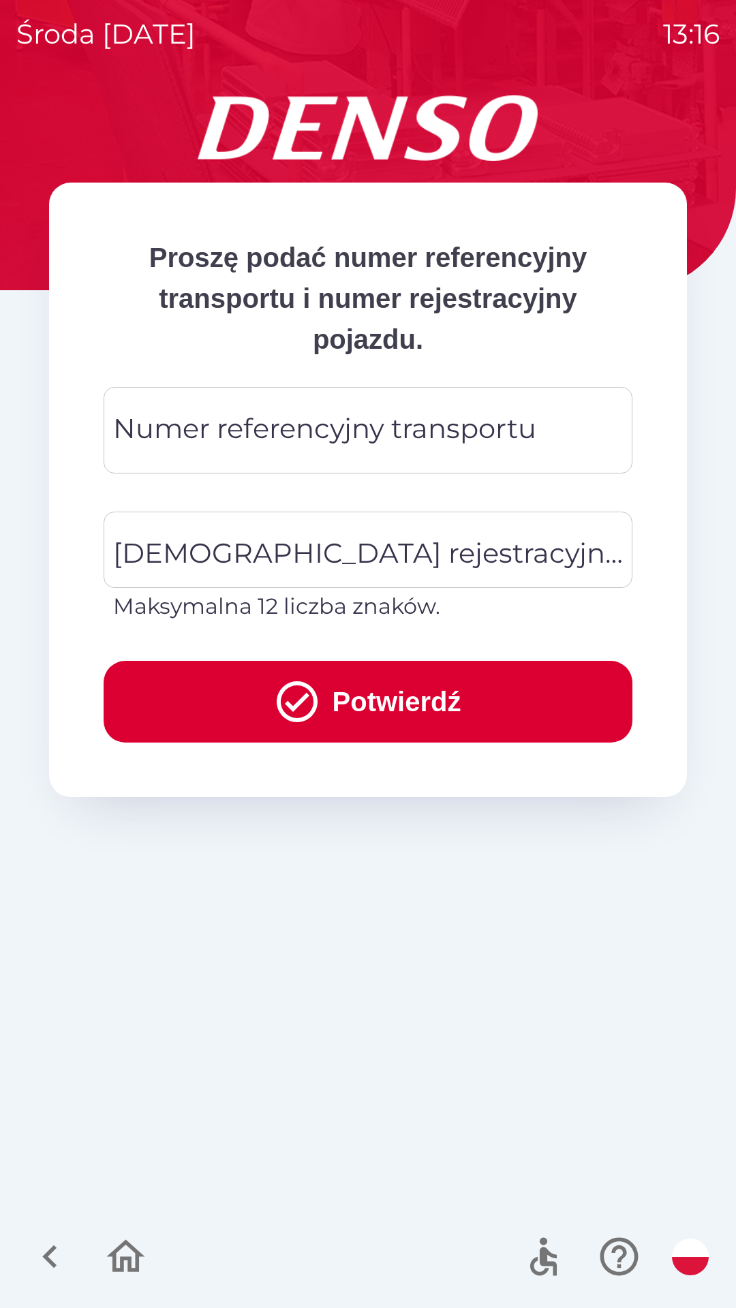
click at [170, 423] on div "Numer referencyjny transportu Numer referencyjny transportu" at bounding box center [368, 430] width 529 height 87
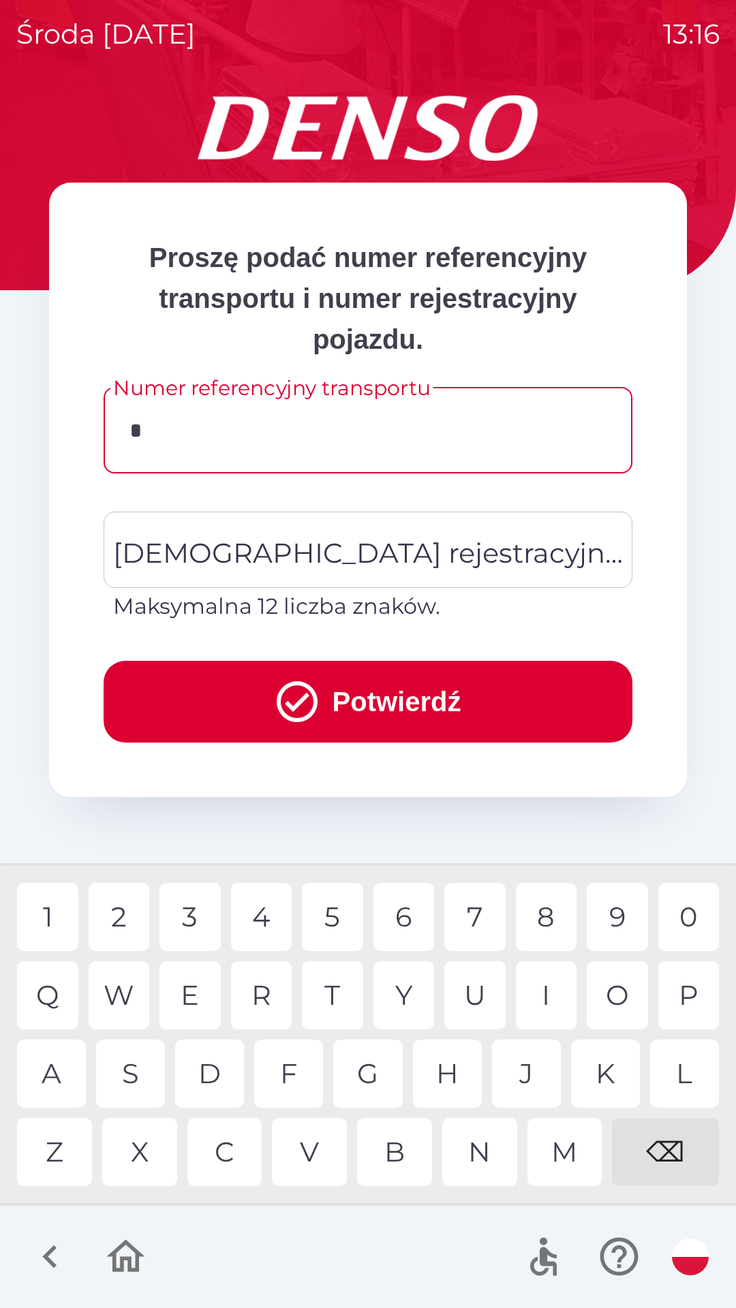
click at [337, 919] on div "5" at bounding box center [332, 917] width 61 height 68
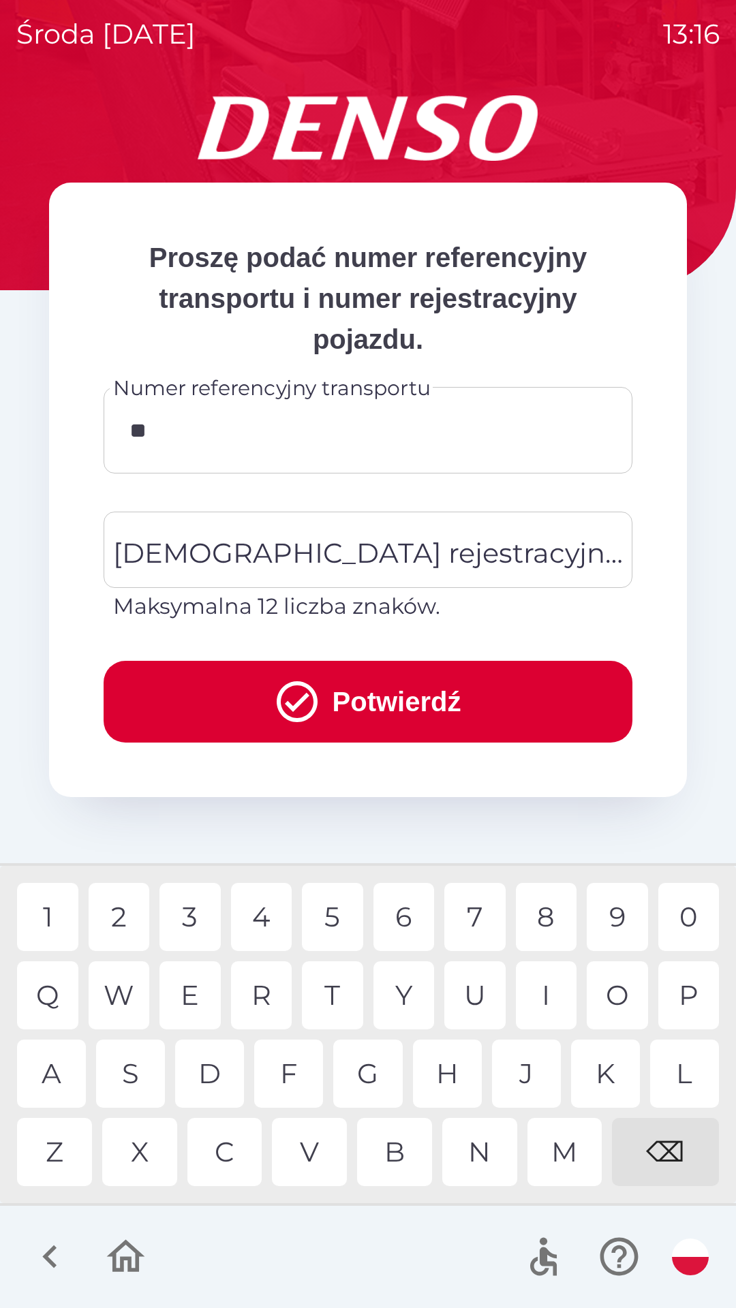
click at [121, 916] on div "2" at bounding box center [119, 917] width 61 height 68
click at [122, 920] on div "2" at bounding box center [119, 917] width 61 height 68
click at [334, 996] on div "T" at bounding box center [332, 996] width 61 height 68
type input "*******"
click at [153, 542] on div "[DEMOGRAPHIC_DATA] rejestracyjna pojazdu [DEMOGRAPHIC_DATA] rejestracyjna pojaz…" at bounding box center [368, 567] width 529 height 111
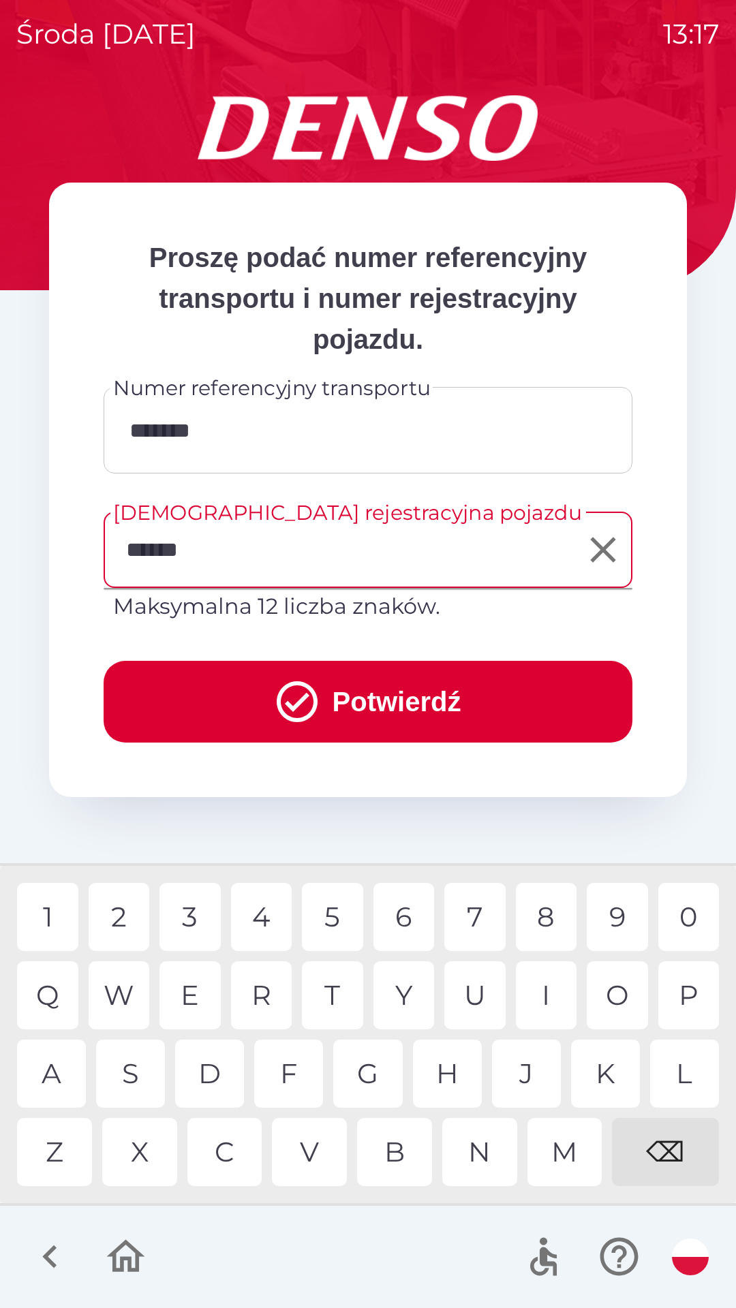
click at [269, 915] on div "4" at bounding box center [261, 917] width 61 height 68
type input "*******"
click at [437, 706] on button "Potwierdź" at bounding box center [368, 702] width 529 height 82
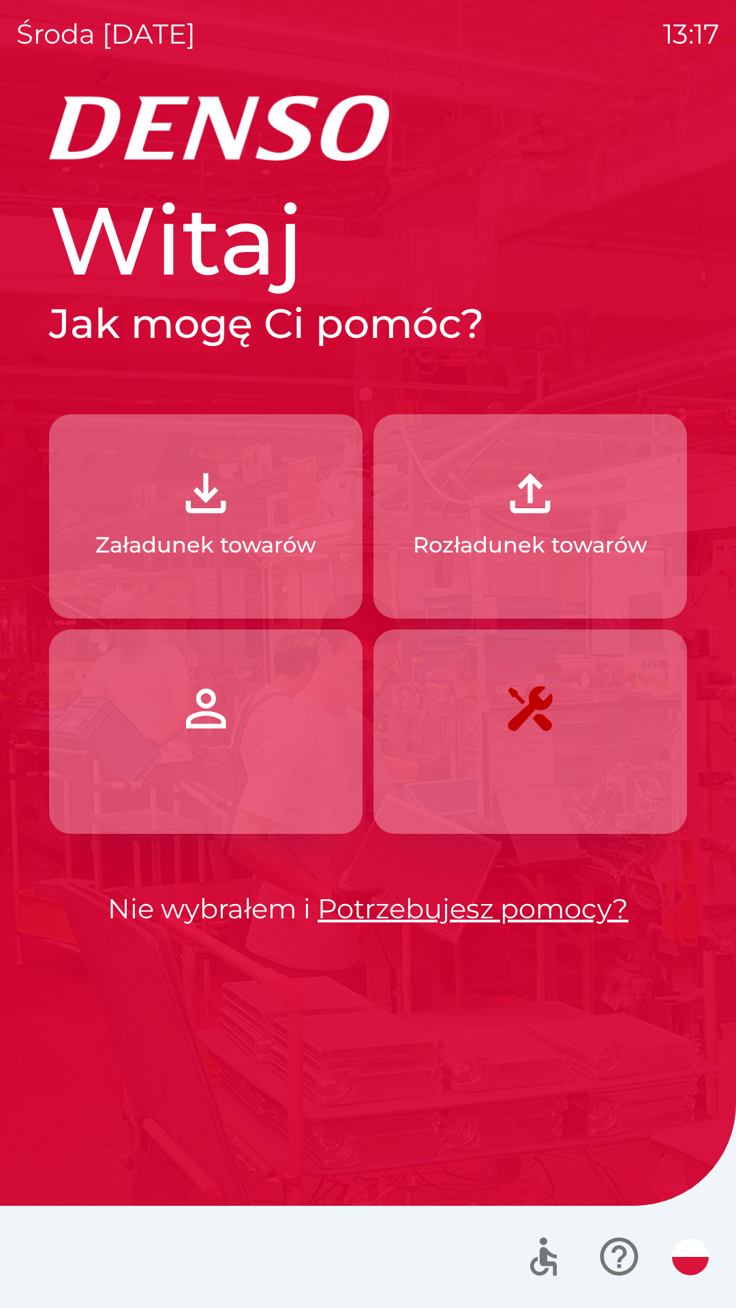
click at [213, 526] on button "Załadunek towarów" at bounding box center [205, 516] width 313 height 204
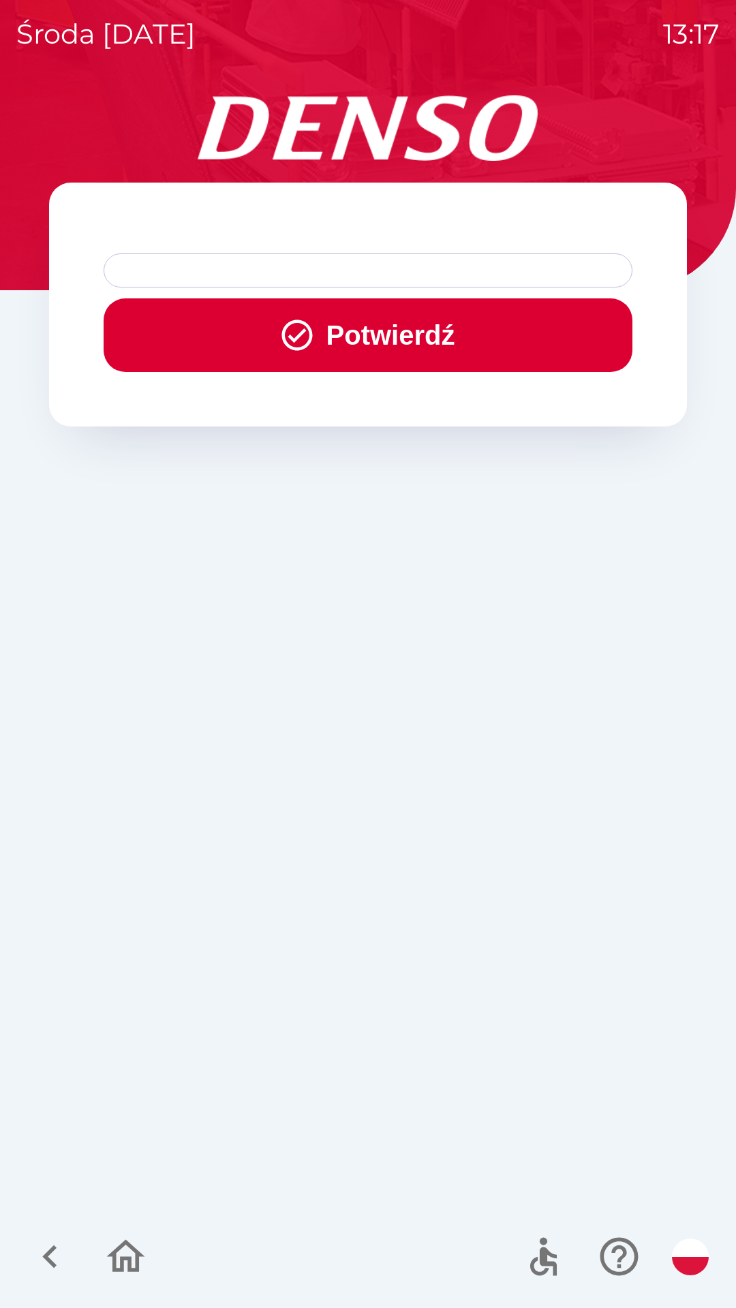
click at [395, 337] on button "Potwierdź" at bounding box center [368, 335] width 529 height 74
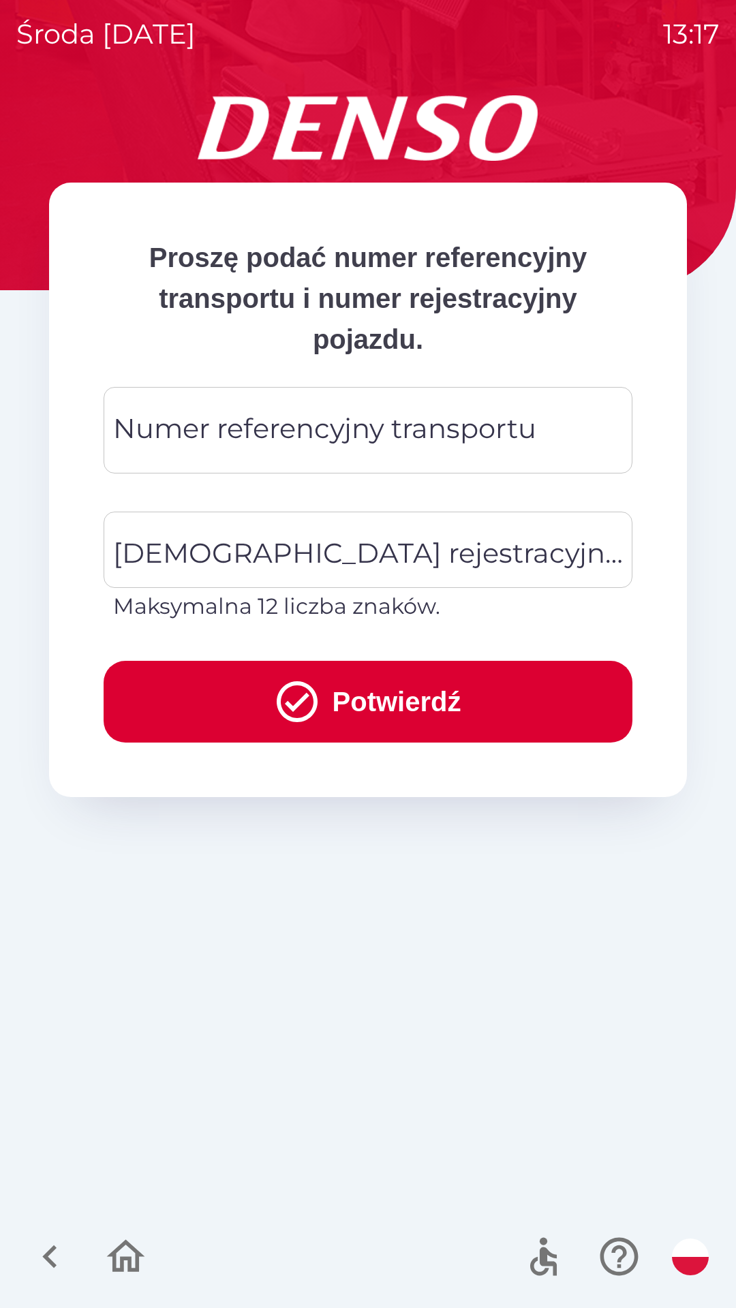
click at [178, 442] on div "Numer referencyjny transportu Numer referencyjny transportu" at bounding box center [368, 430] width 529 height 87
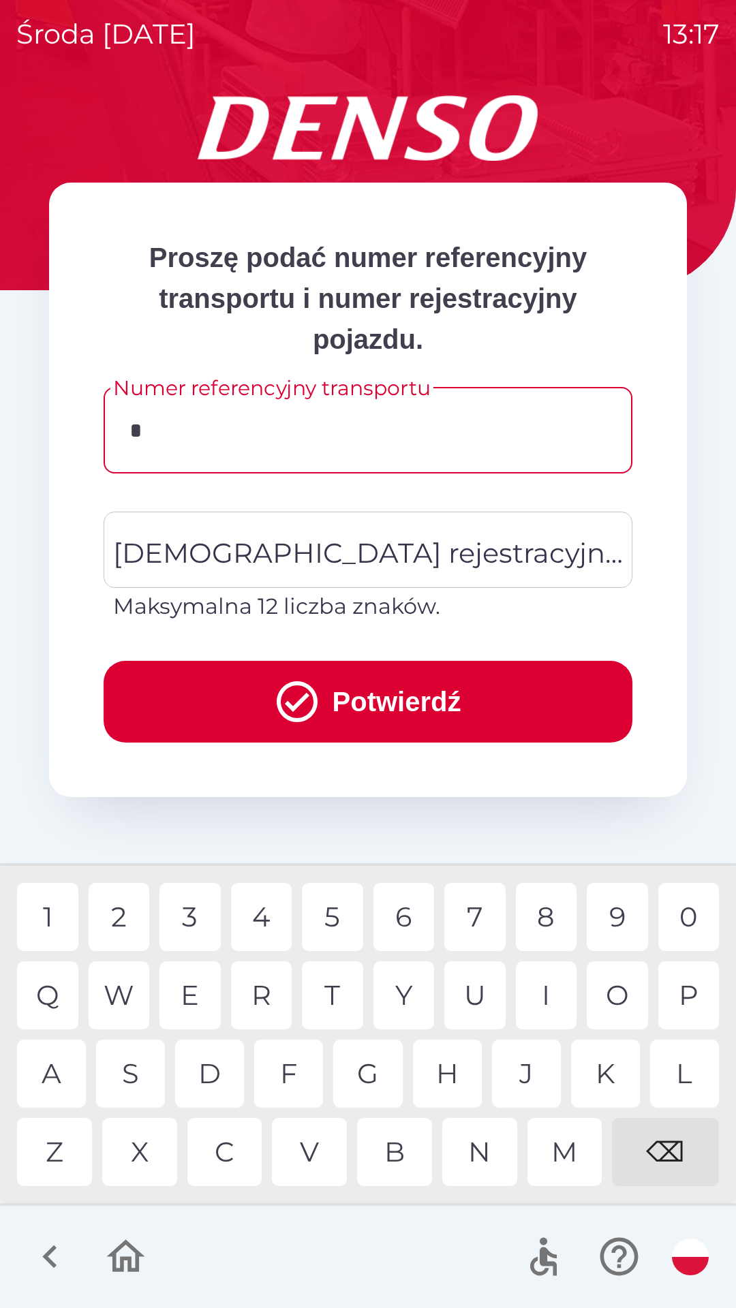
click at [543, 993] on div "I" at bounding box center [546, 996] width 61 height 68
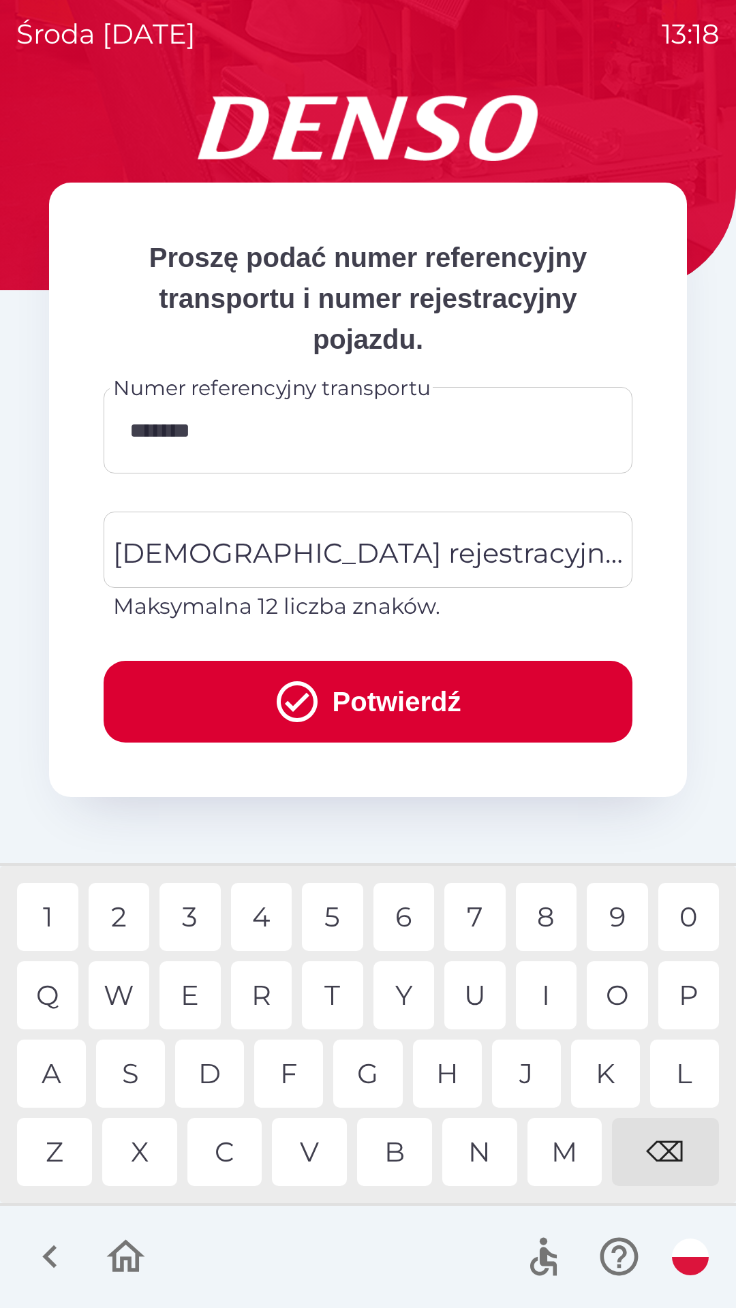
click at [139, 1065] on div "S" at bounding box center [130, 1074] width 69 height 68
type input "*********"
click at [190, 553] on div "[DEMOGRAPHIC_DATA] rejestracyjna pojazdu [DEMOGRAPHIC_DATA] rejestracyjna pojaz…" at bounding box center [368, 567] width 529 height 111
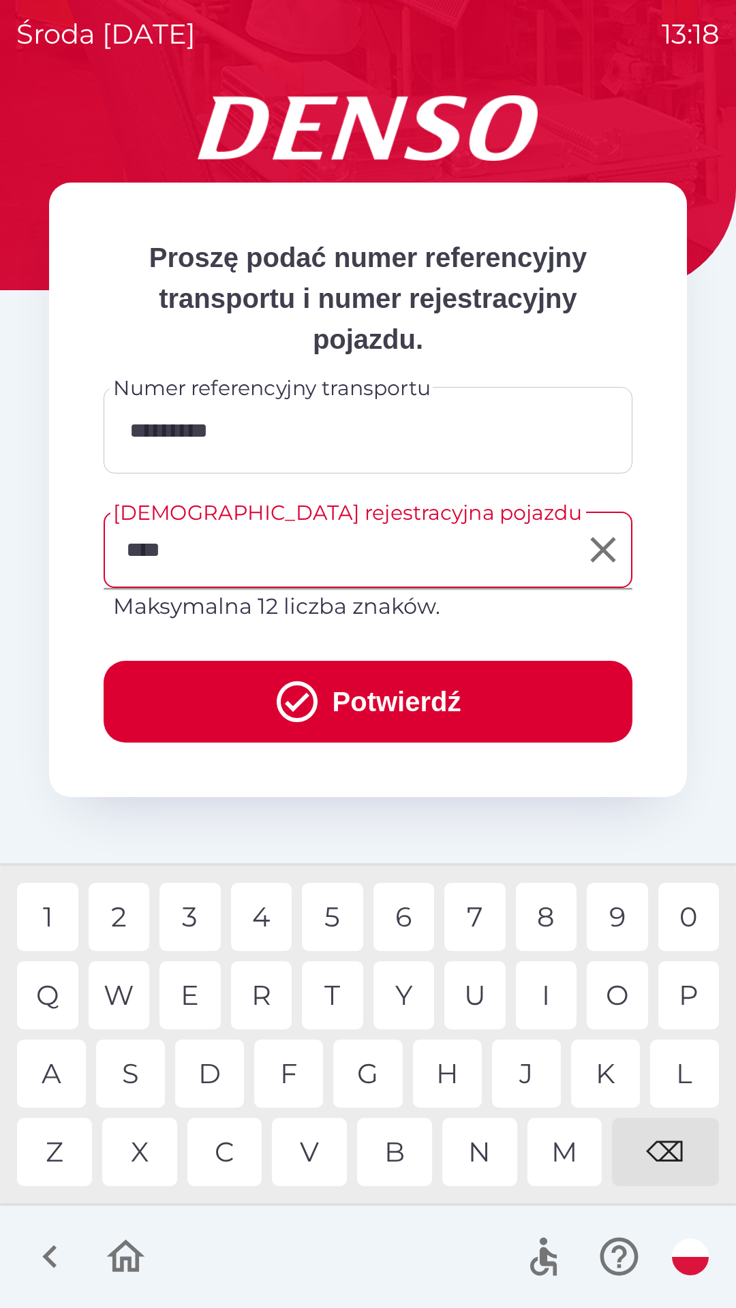
click at [563, 1148] on div "M" at bounding box center [564, 1152] width 75 height 68
click at [261, 915] on div "4" at bounding box center [261, 917] width 61 height 68
type input "*******"
click at [440, 709] on button "Potwierdź" at bounding box center [368, 702] width 529 height 82
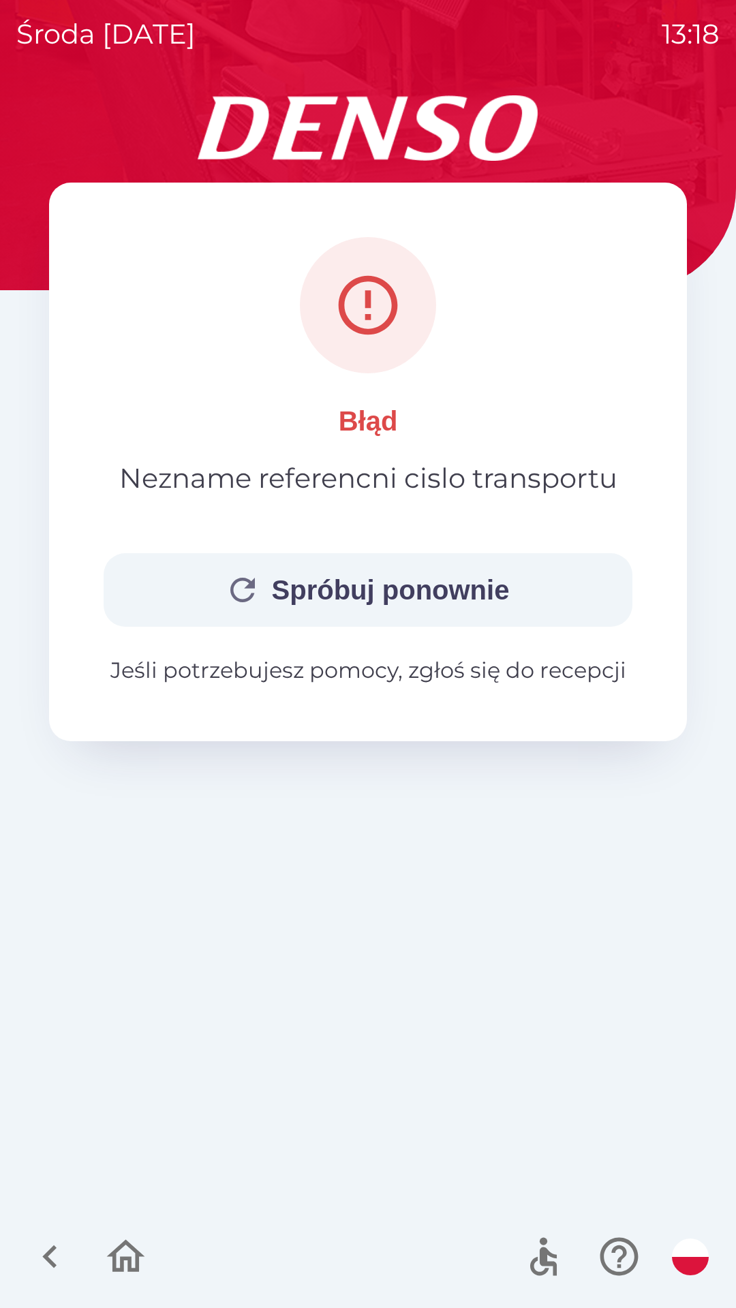
click at [365, 675] on p "Jeśli potrzebujesz pomocy, zgłoś się do recepcji" at bounding box center [368, 670] width 529 height 33
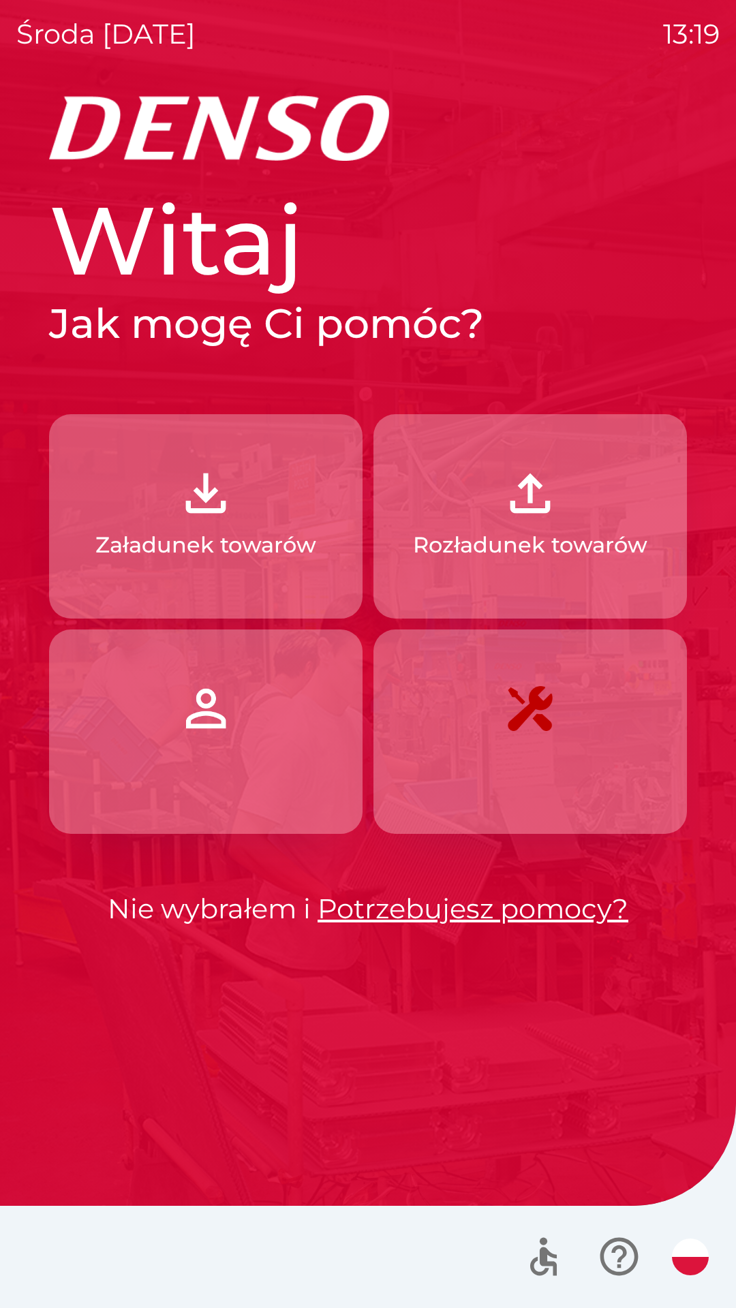
click at [205, 517] on img "button" at bounding box center [206, 493] width 60 height 60
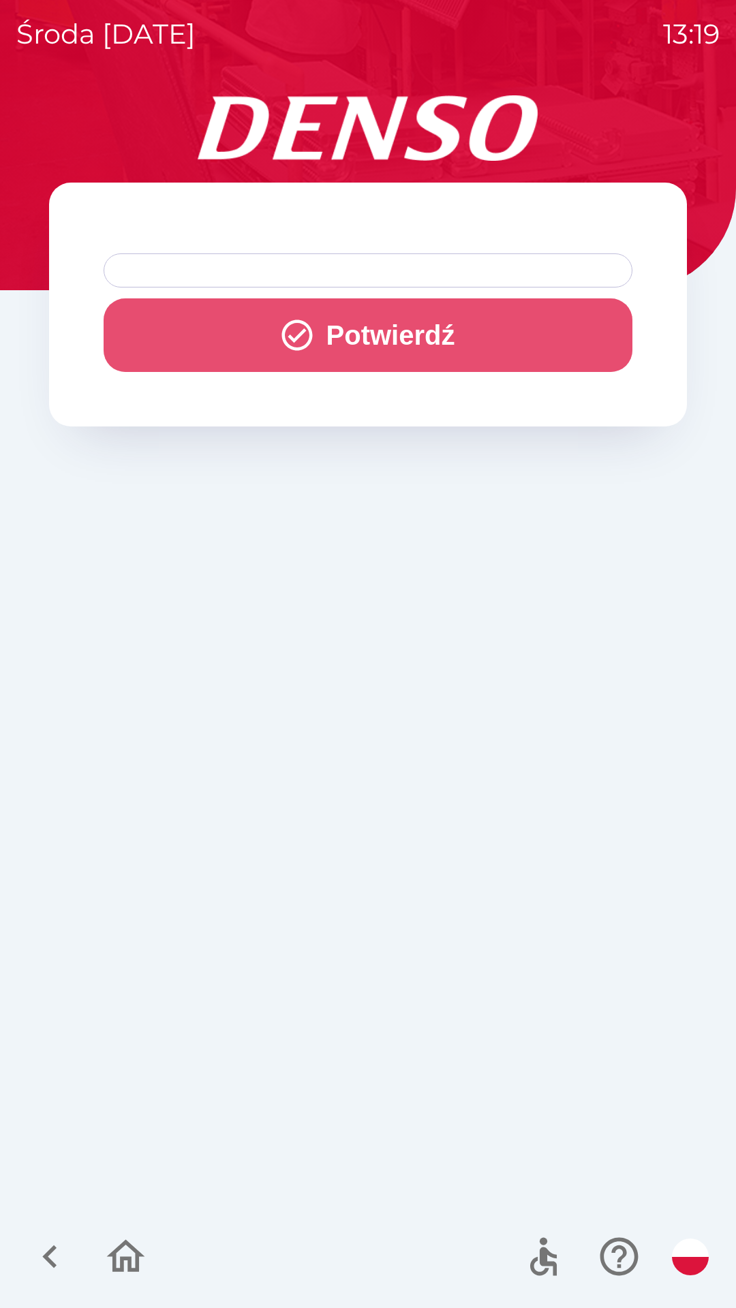
click at [279, 324] on icon "button" at bounding box center [297, 335] width 37 height 37
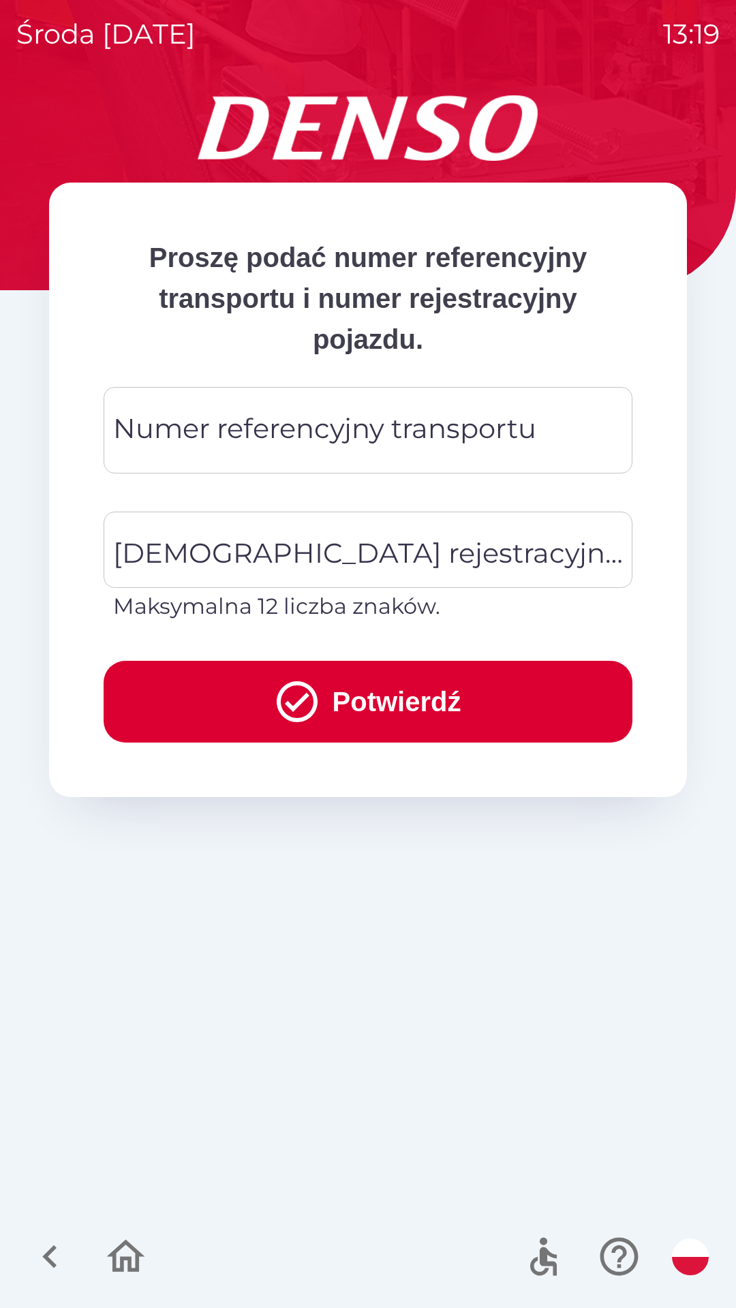
click at [151, 425] on div "Numer referencyjny transportu Numer referencyjny transportu" at bounding box center [368, 430] width 529 height 87
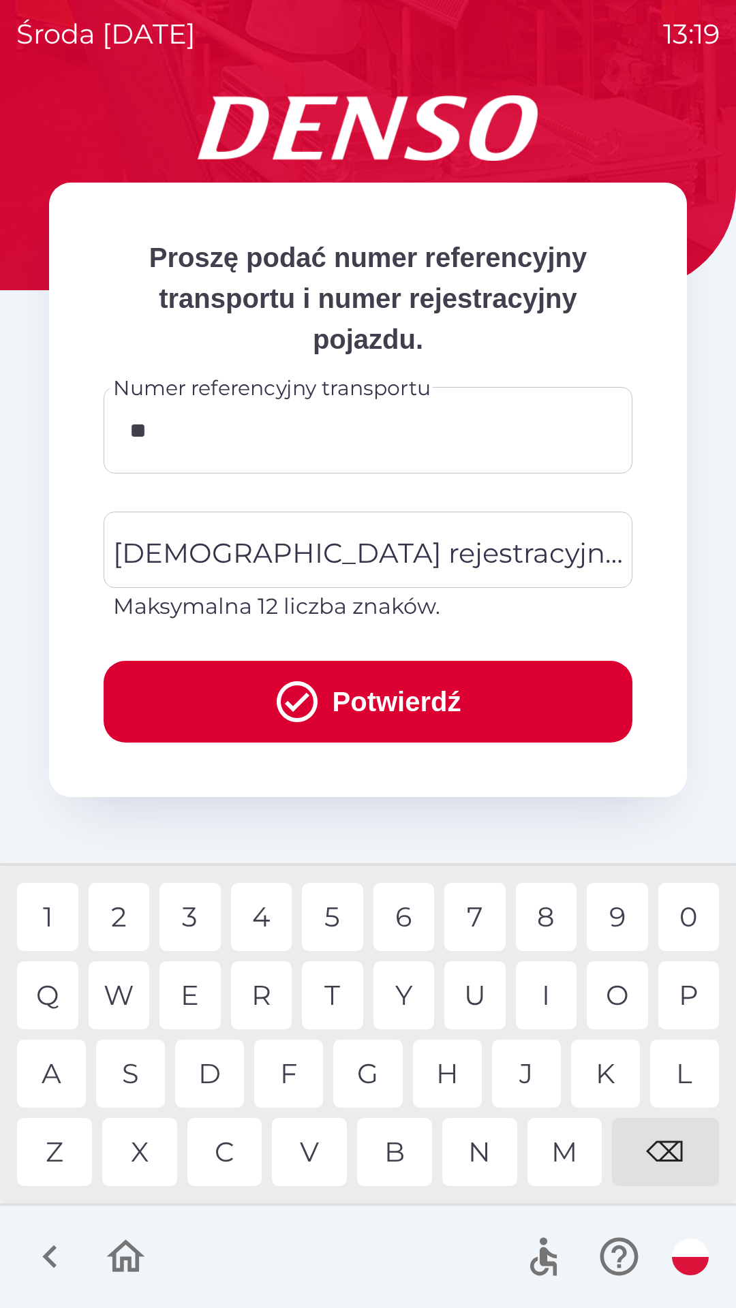
click at [123, 919] on div "2" at bounding box center [119, 917] width 61 height 68
click at [334, 987] on div "T" at bounding box center [332, 996] width 61 height 68
type input "*******"
click at [125, 907] on div "2" at bounding box center [119, 917] width 61 height 68
click at [201, 551] on div "[DEMOGRAPHIC_DATA] rejestracyjna pojazdu [DEMOGRAPHIC_DATA] rejestracyjna pojaz…" at bounding box center [368, 567] width 529 height 111
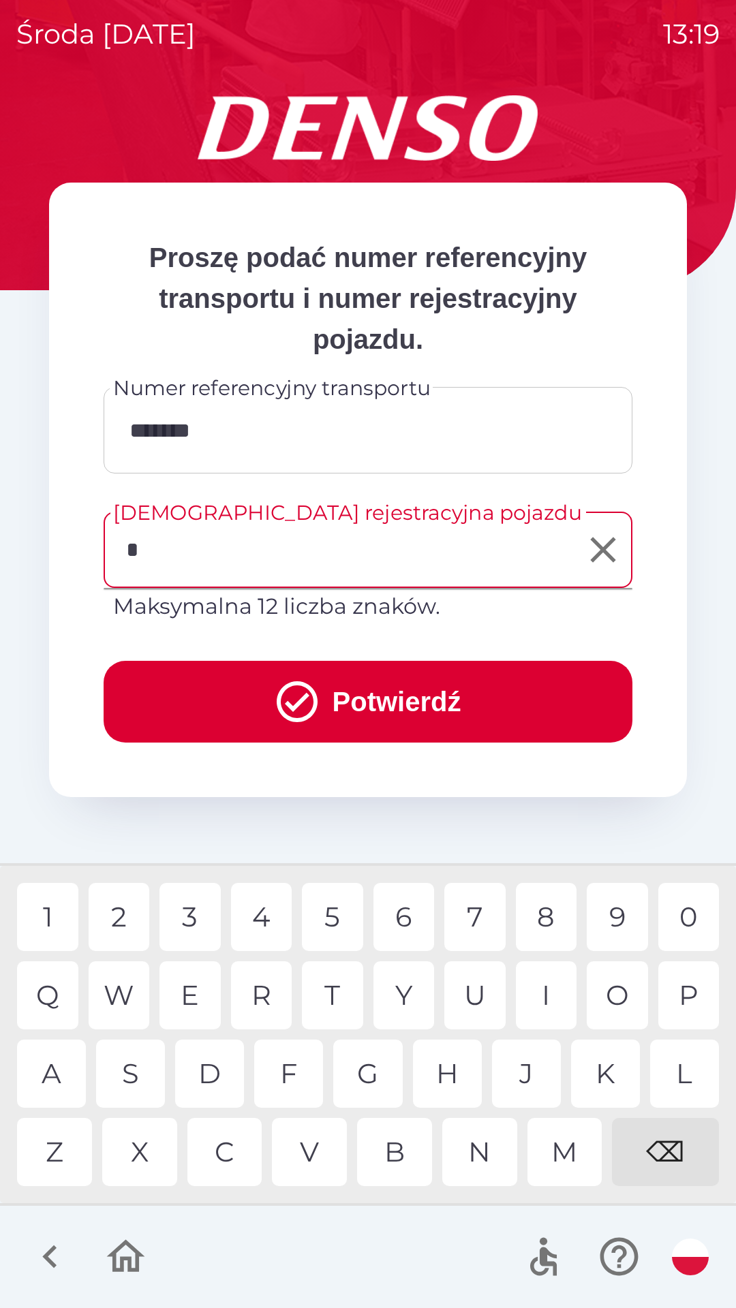
click at [122, 996] on div "W" at bounding box center [119, 996] width 61 height 68
click at [194, 994] on div "E" at bounding box center [189, 996] width 61 height 68
click at [552, 911] on div "8" at bounding box center [546, 917] width 61 height 68
type input "*******"
click at [49, 910] on div "1" at bounding box center [47, 917] width 61 height 68
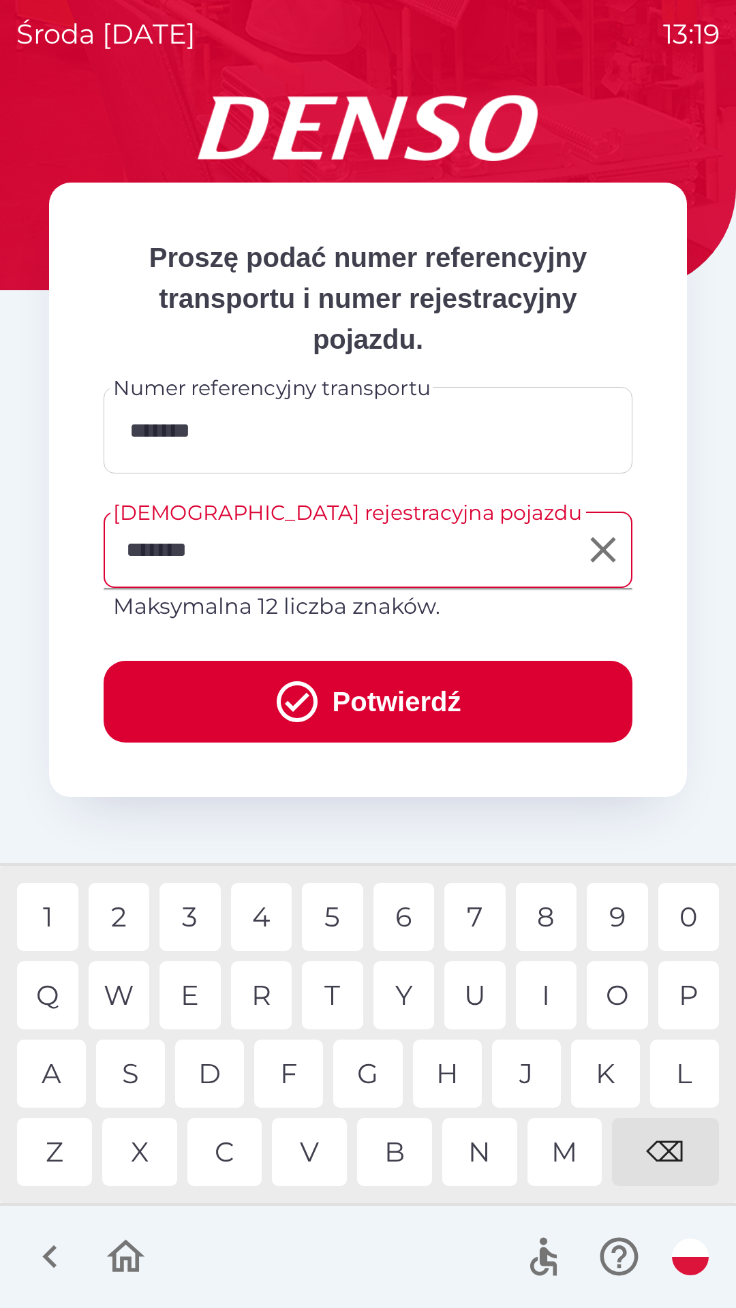
click at [429, 690] on button "Potwierdź" at bounding box center [368, 702] width 529 height 82
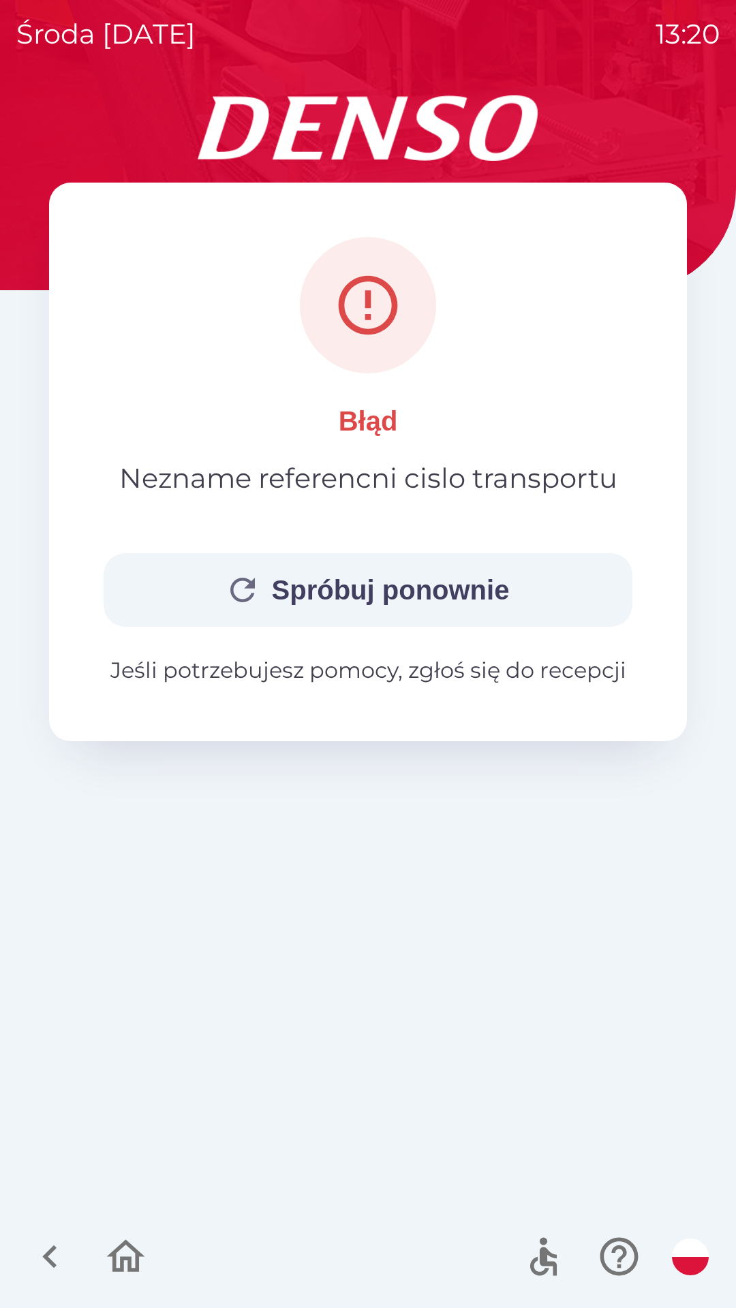
click at [478, 669] on p "Jeśli potrzebujesz pomocy, zgłoś się do recepcji" at bounding box center [368, 670] width 529 height 33
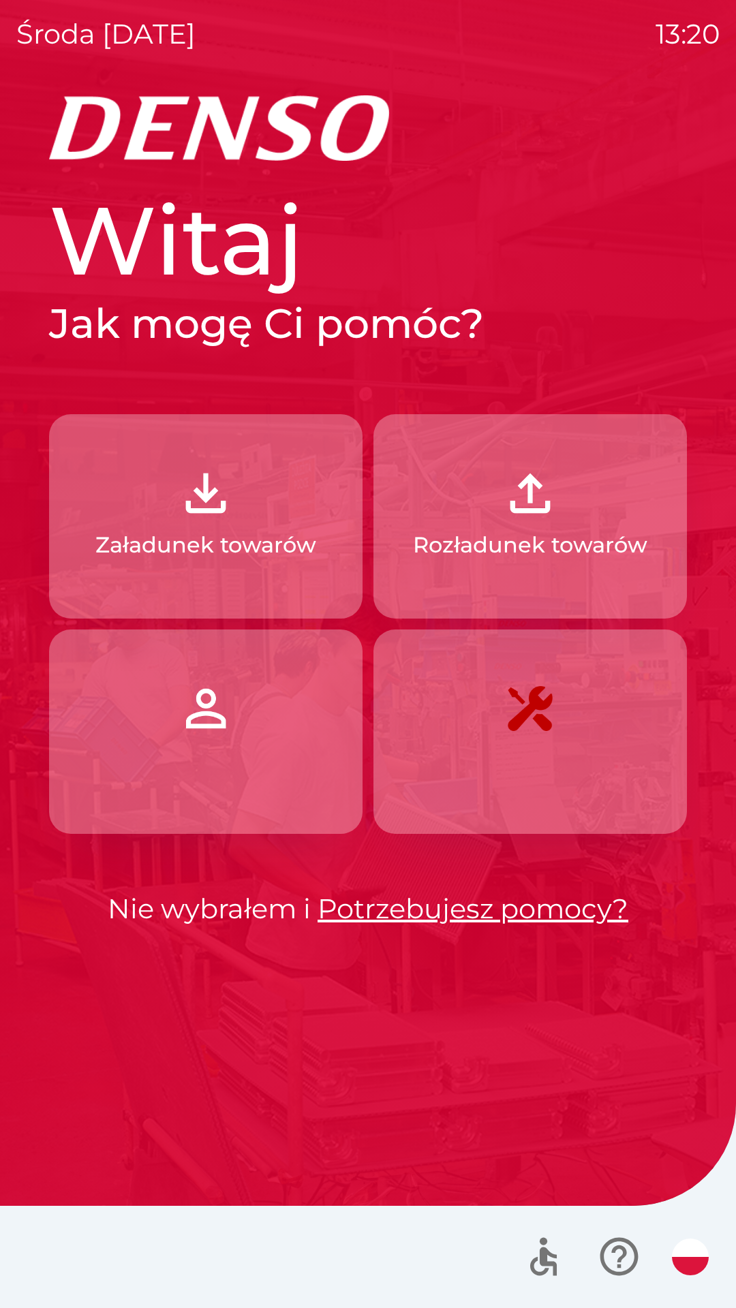
click at [279, 748] on button "button" at bounding box center [205, 732] width 313 height 204
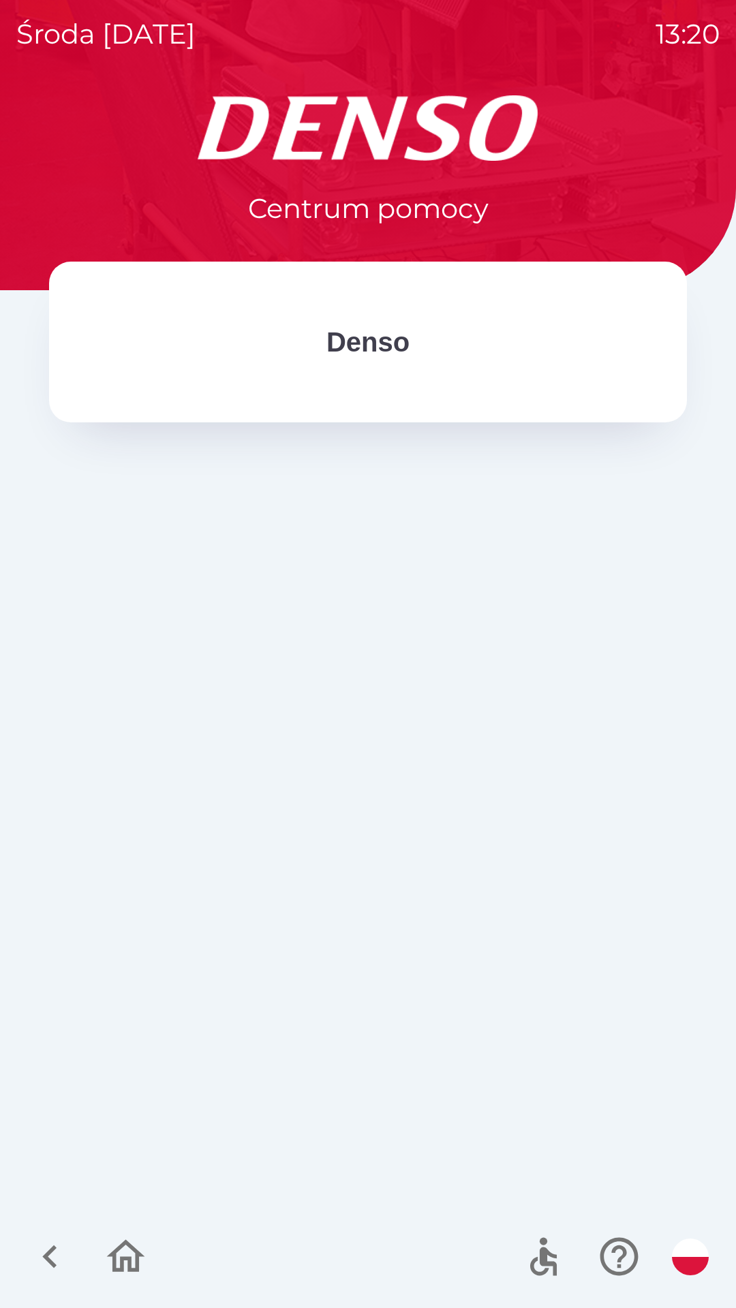
click at [50, 1257] on icon "button" at bounding box center [50, 1257] width 46 height 46
click at [449, 346] on div "Denso" at bounding box center [368, 342] width 529 height 52
click at [461, 216] on p "Centrum pomocy" at bounding box center [368, 208] width 241 height 41
click at [47, 1251] on icon "button" at bounding box center [50, 1257] width 46 height 46
click at [50, 1257] on icon "button" at bounding box center [50, 1257] width 46 height 46
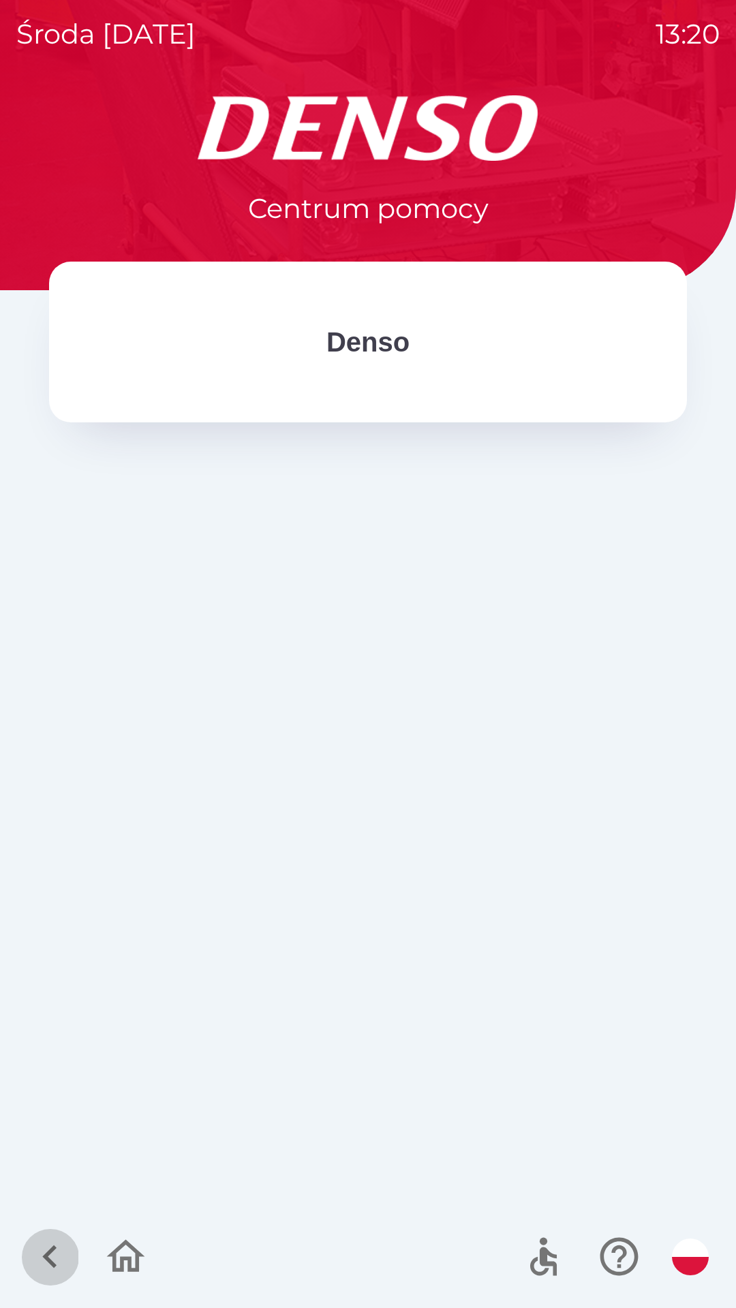
click at [51, 1266] on icon "button" at bounding box center [49, 1257] width 14 height 23
click at [46, 1246] on icon "button" at bounding box center [50, 1257] width 46 height 46
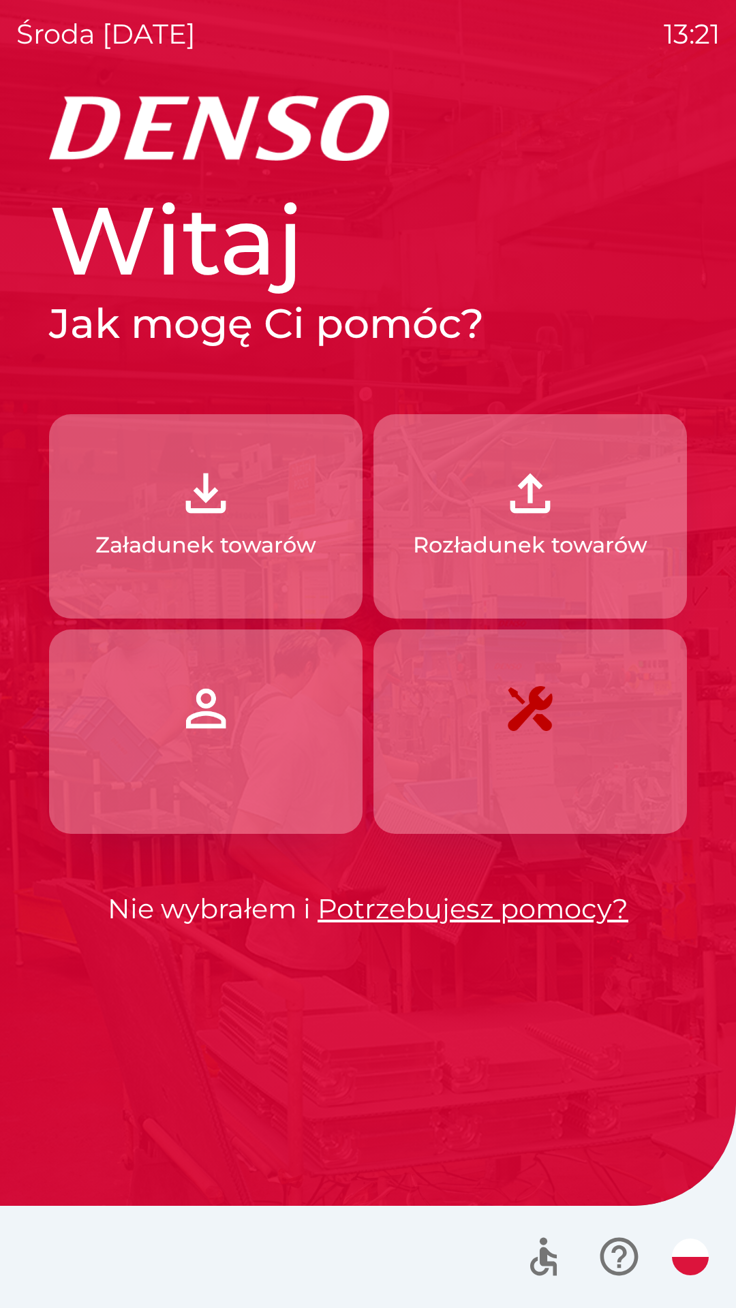
click at [275, 496] on button "Załadunek towarów" at bounding box center [205, 516] width 313 height 204
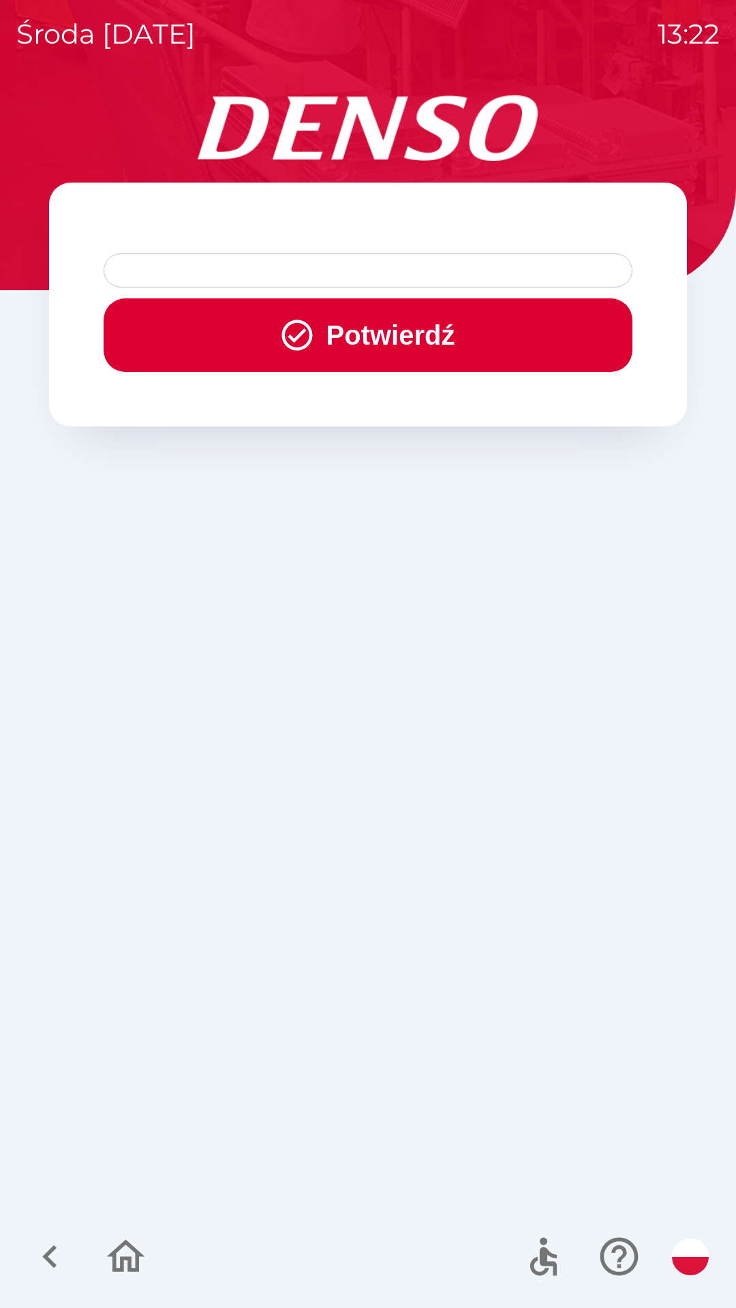
click at [471, 334] on button "Potwierdź" at bounding box center [368, 335] width 529 height 74
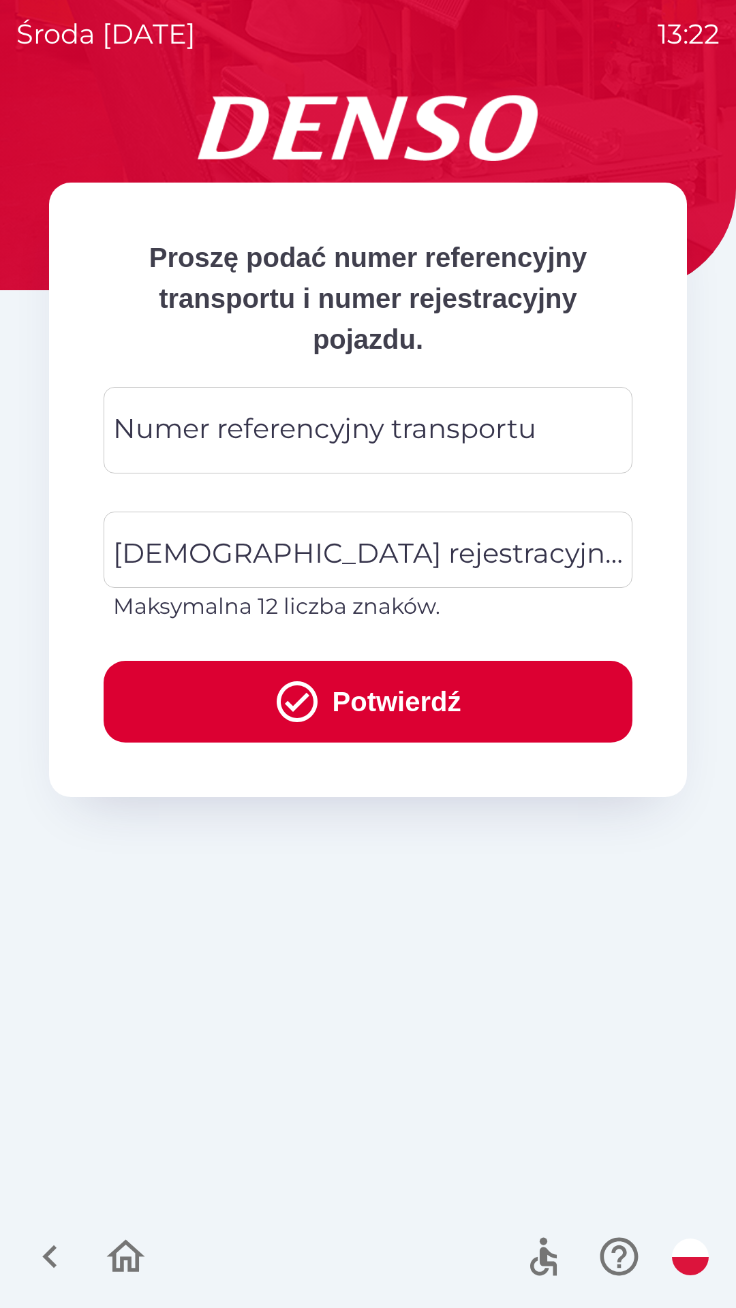
click at [164, 427] on div "Numer referencyjny transportu Numer referencyjny transportu" at bounding box center [368, 430] width 529 height 87
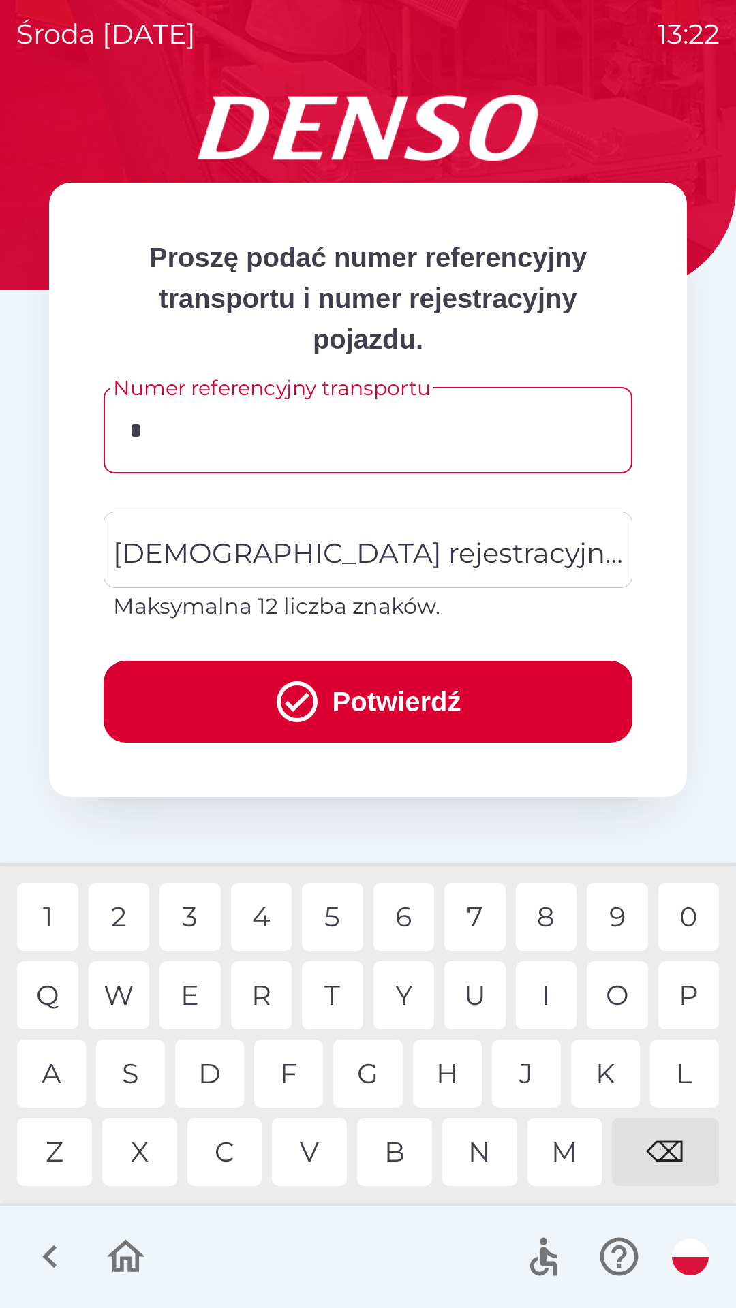
click at [343, 917] on div "5" at bounding box center [332, 917] width 61 height 68
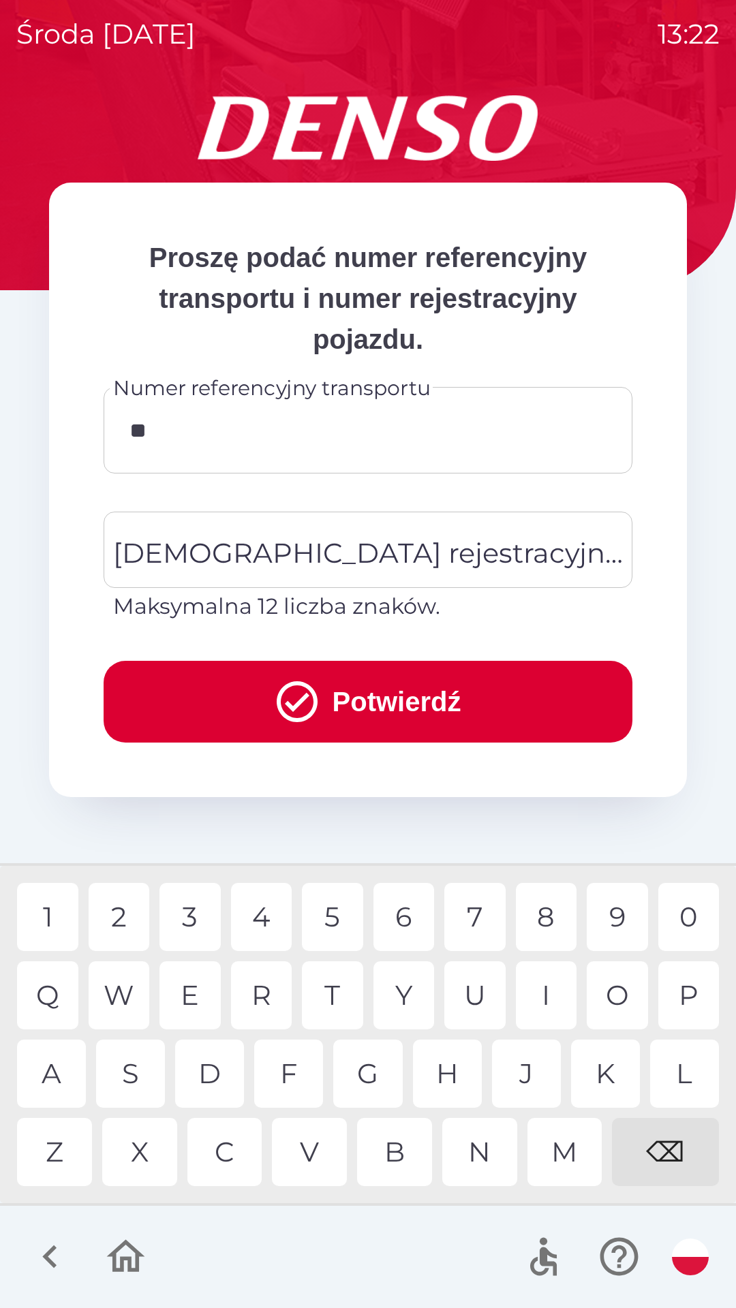
click at [692, 908] on div "0" at bounding box center [688, 917] width 61 height 68
click at [127, 906] on div "2" at bounding box center [119, 917] width 61 height 68
click at [335, 998] on div "T" at bounding box center [332, 996] width 61 height 68
type input "*******"
click at [128, 916] on div "2" at bounding box center [119, 917] width 61 height 68
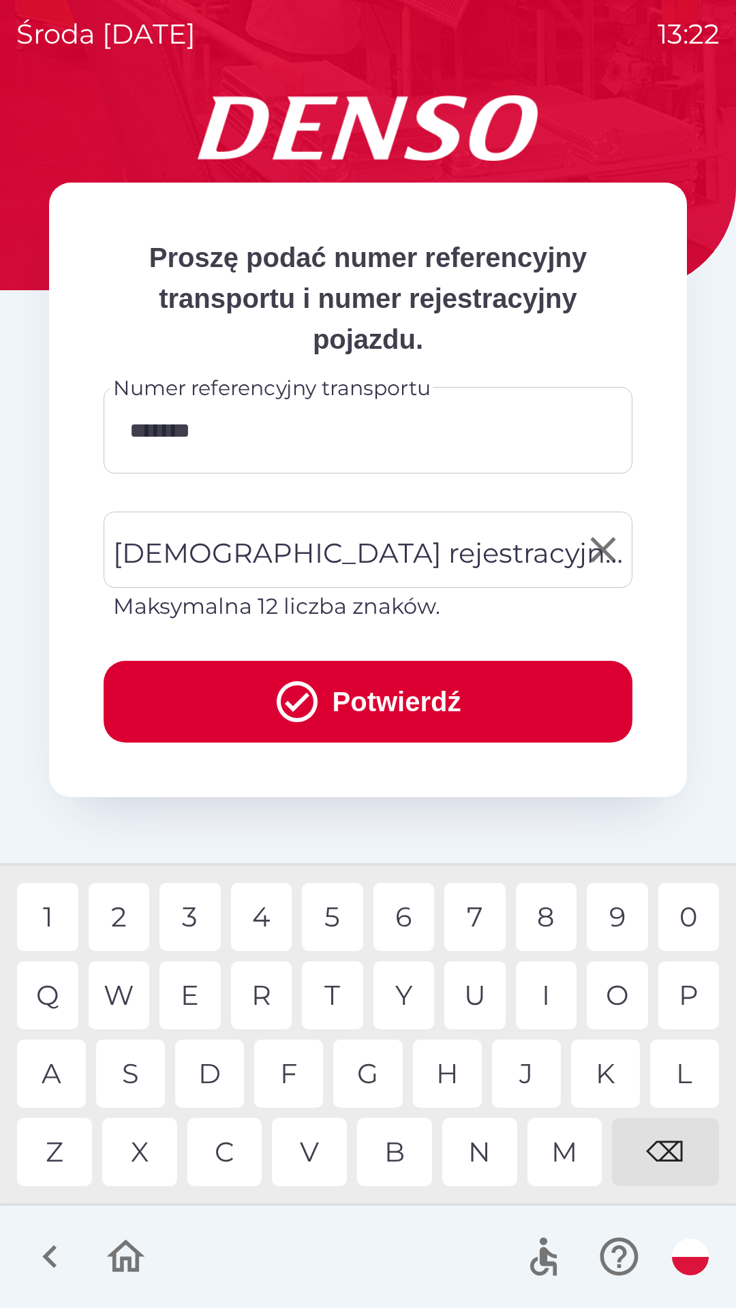
click at [192, 554] on div "[DEMOGRAPHIC_DATA] rejestracyjna pojazdu [DEMOGRAPHIC_DATA] rejestracyjna pojaz…" at bounding box center [368, 567] width 529 height 111
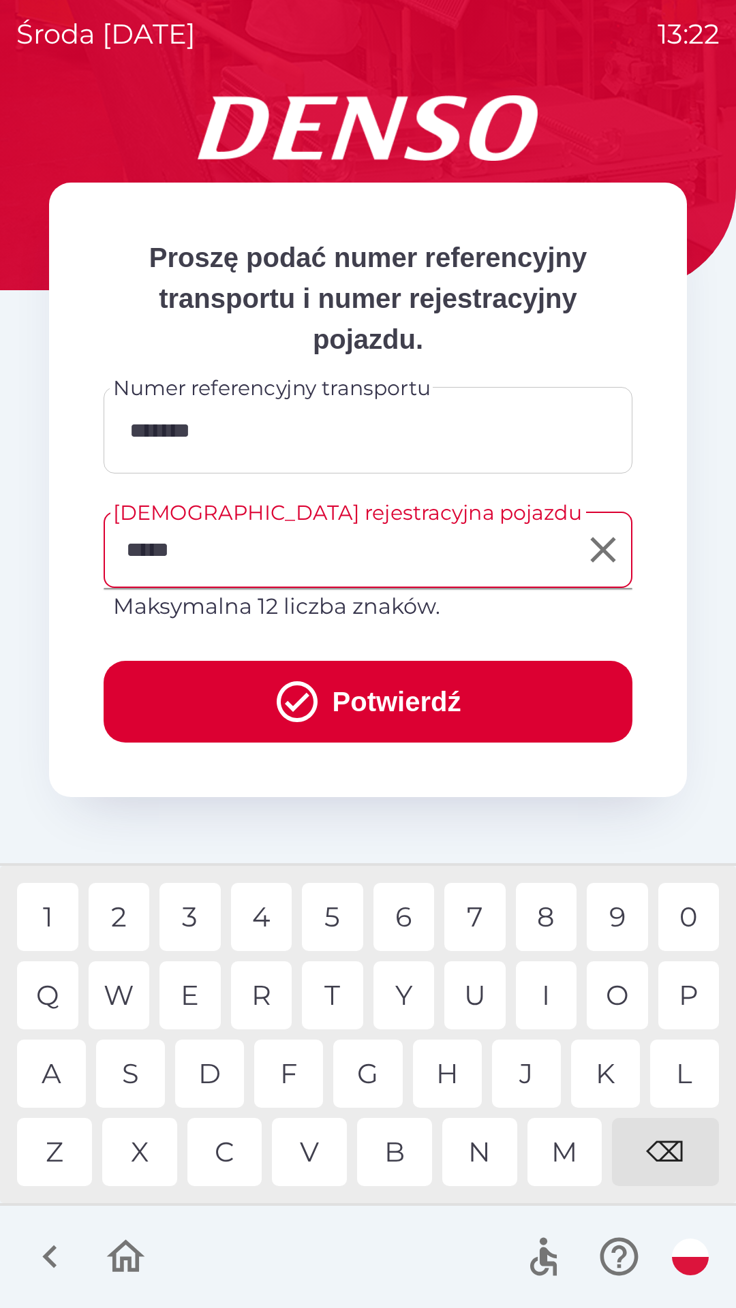
click at [402, 915] on div "6" at bounding box center [403, 917] width 61 height 68
type input "*******"
click at [404, 690] on button "Potwierdź" at bounding box center [368, 702] width 529 height 82
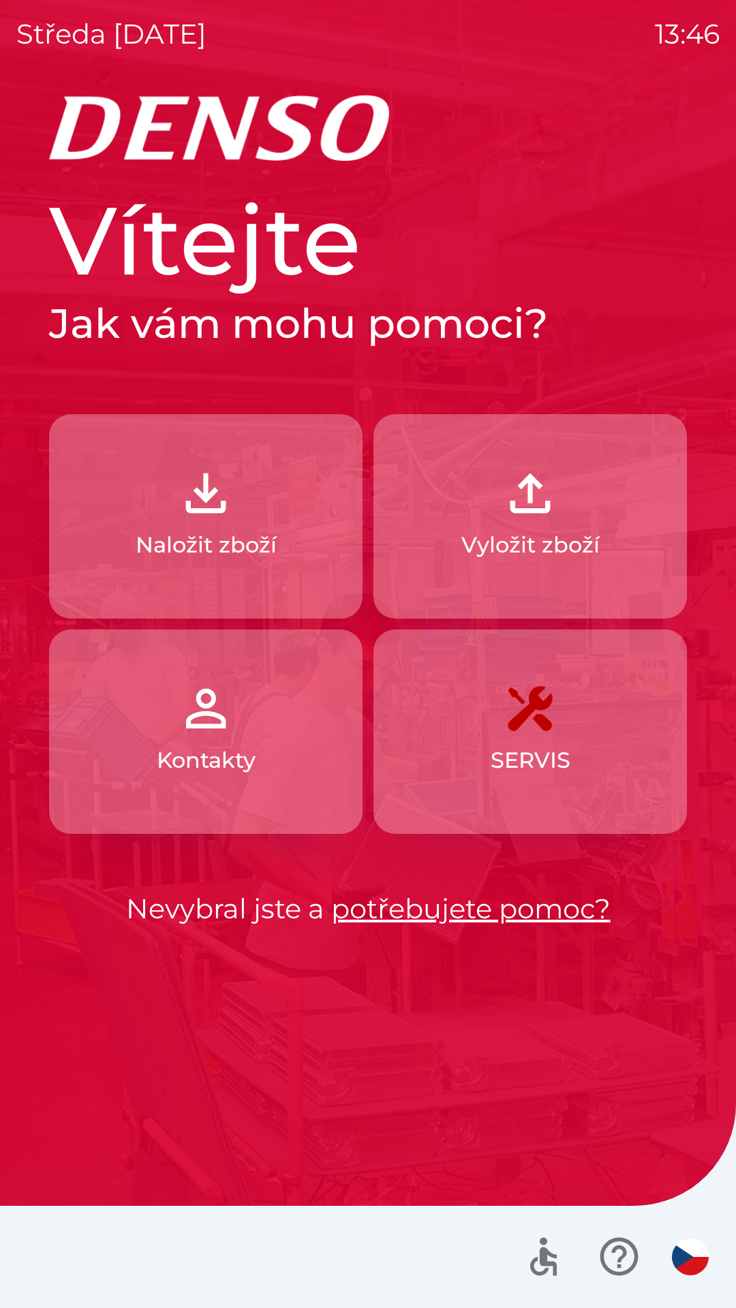
click at [696, 1262] on img "button" at bounding box center [690, 1257] width 37 height 37
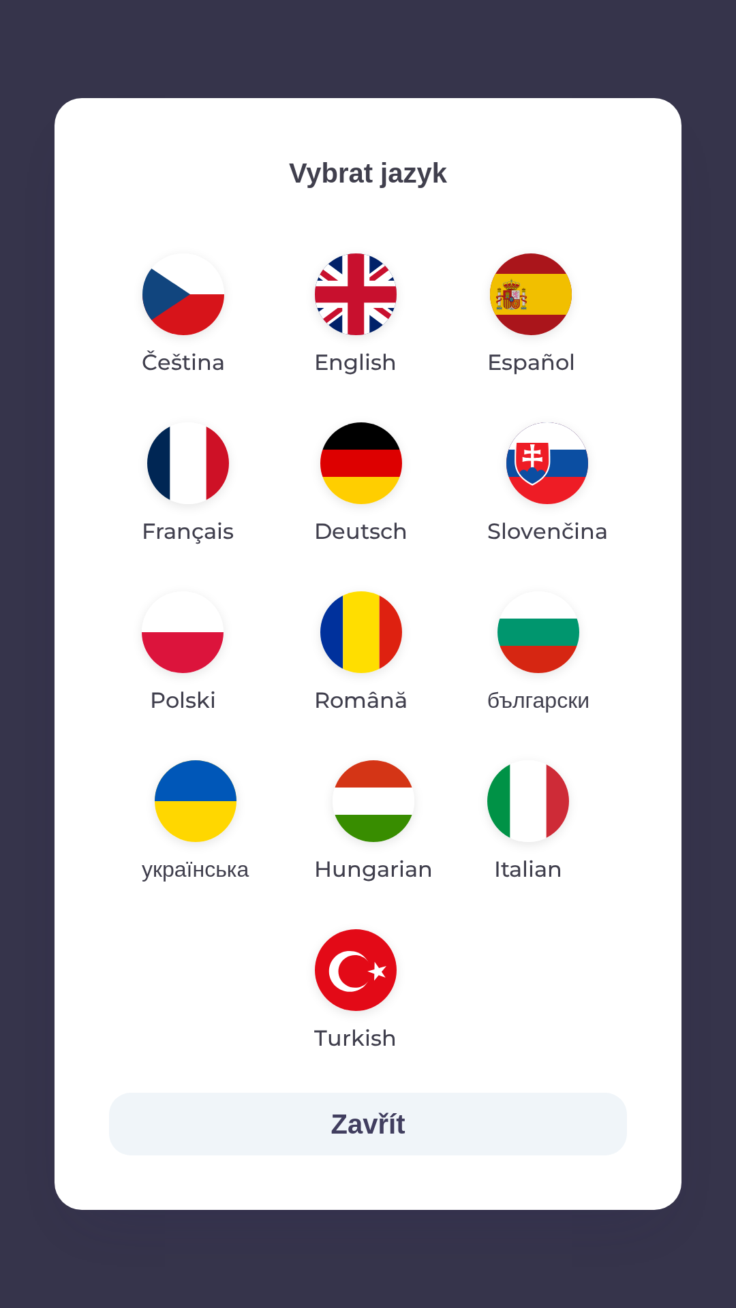
click at [197, 639] on img "button" at bounding box center [183, 633] width 82 height 82
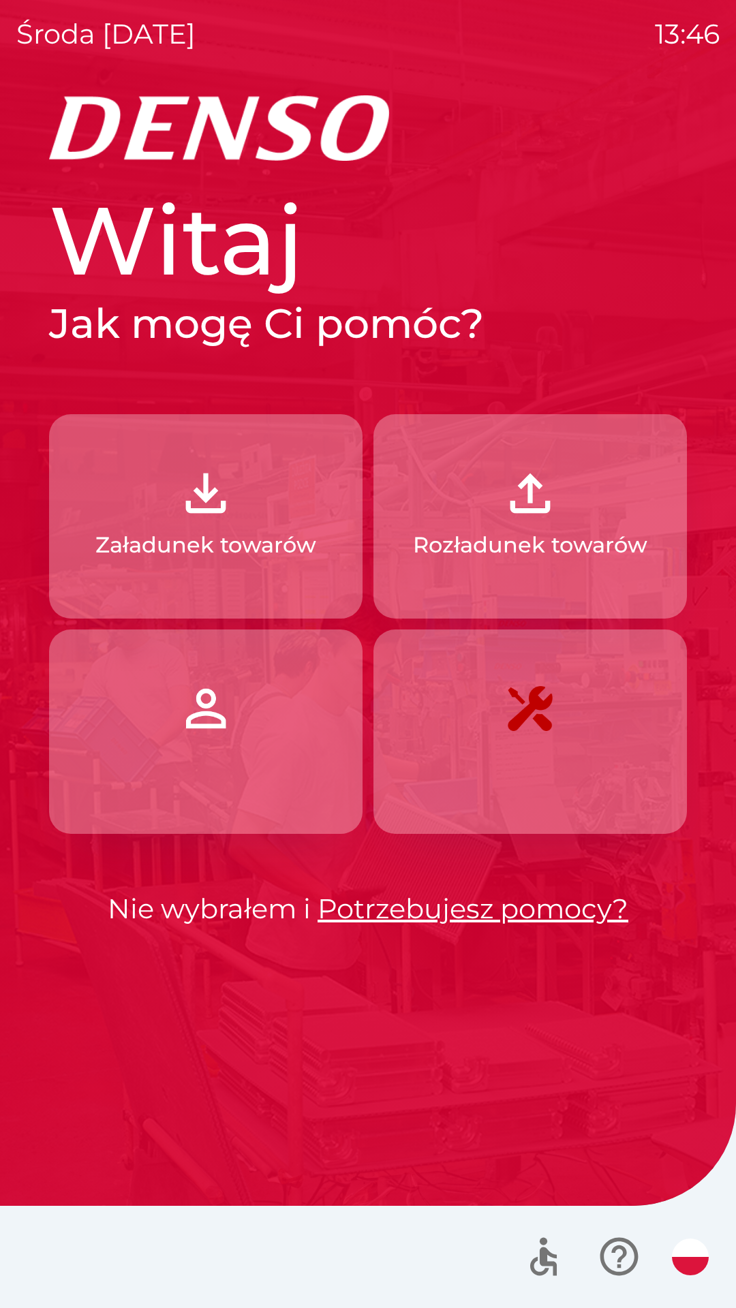
click at [227, 530] on p "Załadunek towarów" at bounding box center [205, 545] width 221 height 33
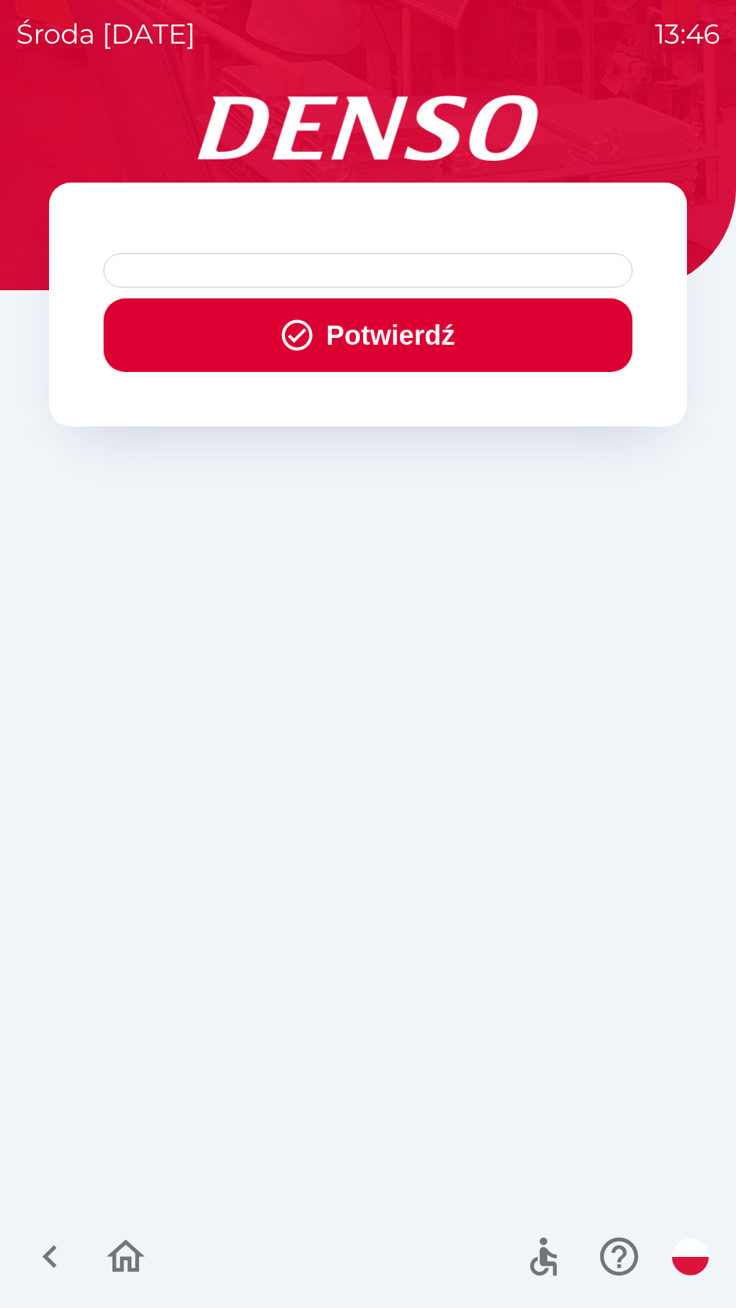
click at [296, 269] on div at bounding box center [368, 271] width 529 height 34
click at [192, 271] on div at bounding box center [368, 271] width 529 height 34
click at [218, 262] on div at bounding box center [368, 271] width 529 height 34
click at [236, 265] on div at bounding box center [368, 271] width 529 height 34
click at [401, 343] on button "Potwierdź" at bounding box center [368, 335] width 529 height 74
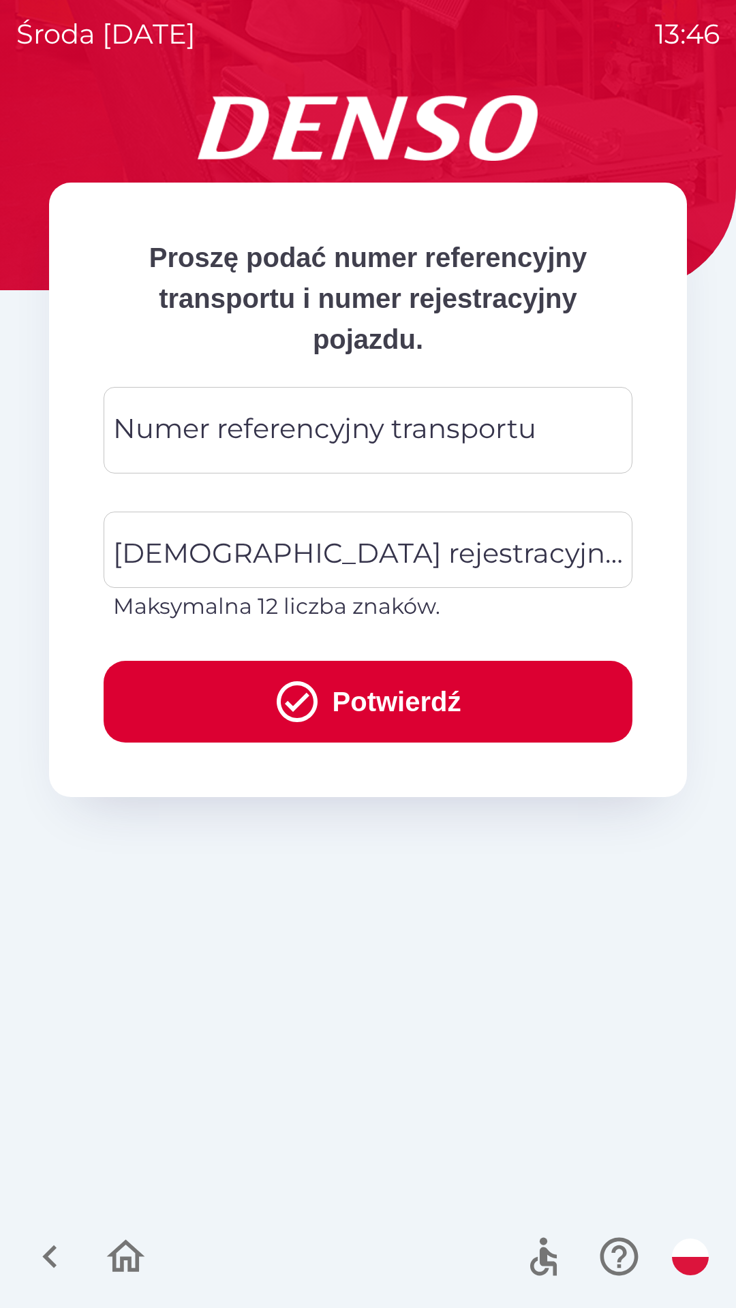
click at [241, 428] on div "Numer referencyjny transportu Numer referencyjny transportu" at bounding box center [368, 430] width 529 height 87
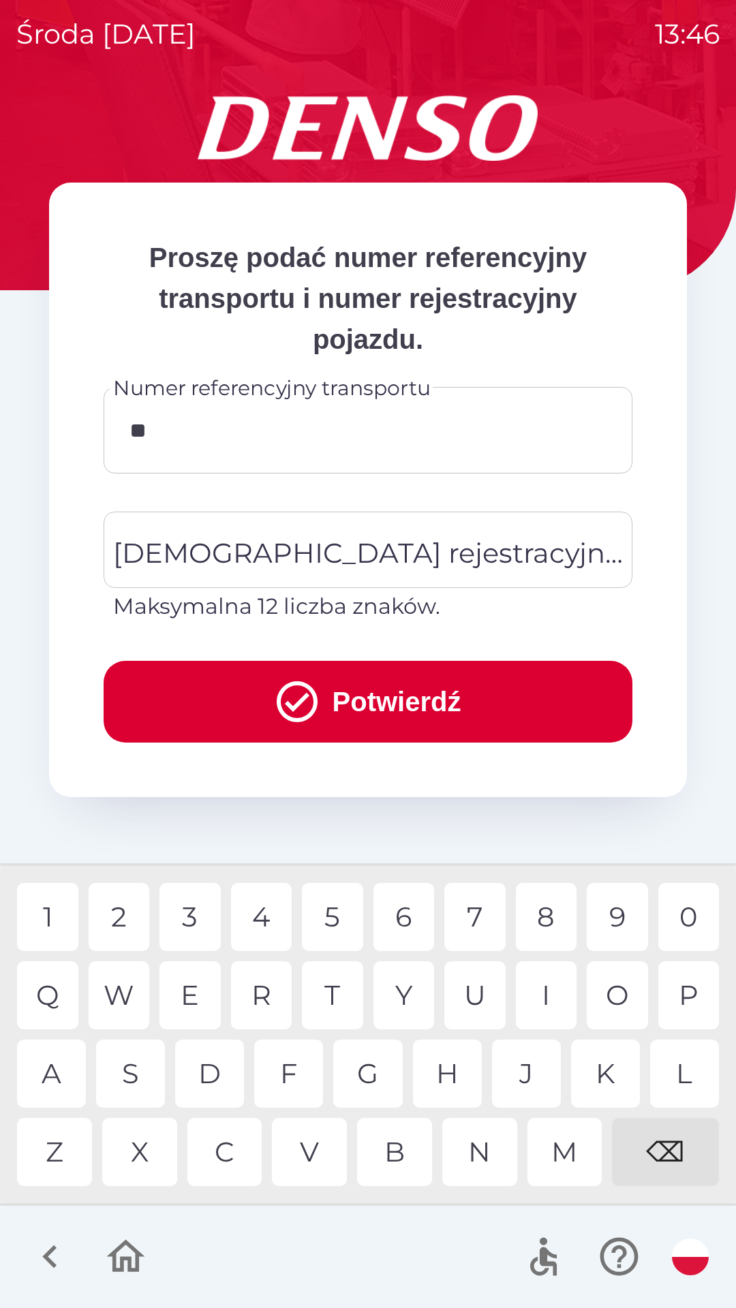
click at [116, 909] on div "2" at bounding box center [119, 917] width 61 height 68
click at [126, 1067] on div "S" at bounding box center [130, 1074] width 69 height 68
click at [337, 995] on div "T" at bounding box center [332, 996] width 61 height 68
type input "*******"
click at [49, 906] on div "1" at bounding box center [47, 917] width 61 height 68
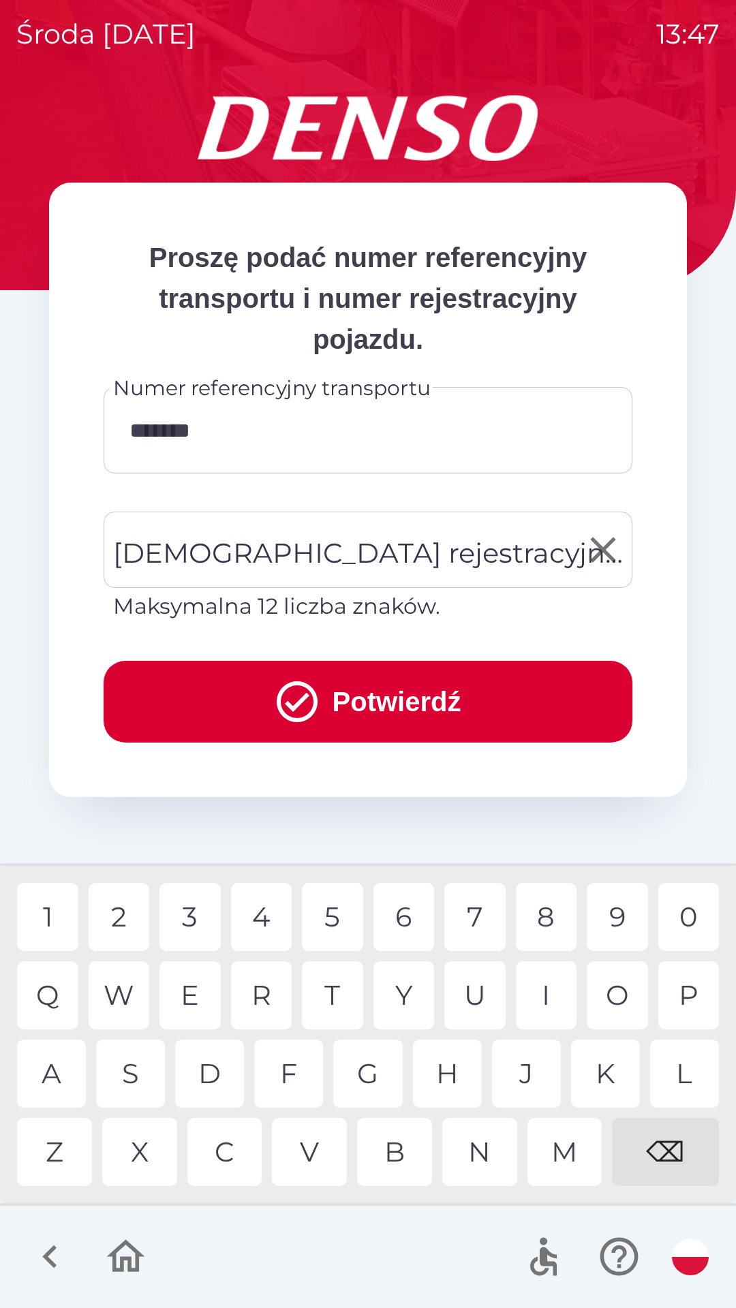
click at [427, 537] on div "[DEMOGRAPHIC_DATA] rejestracyjna pojazdu [DEMOGRAPHIC_DATA] rejestracyjna pojaz…" at bounding box center [368, 567] width 529 height 111
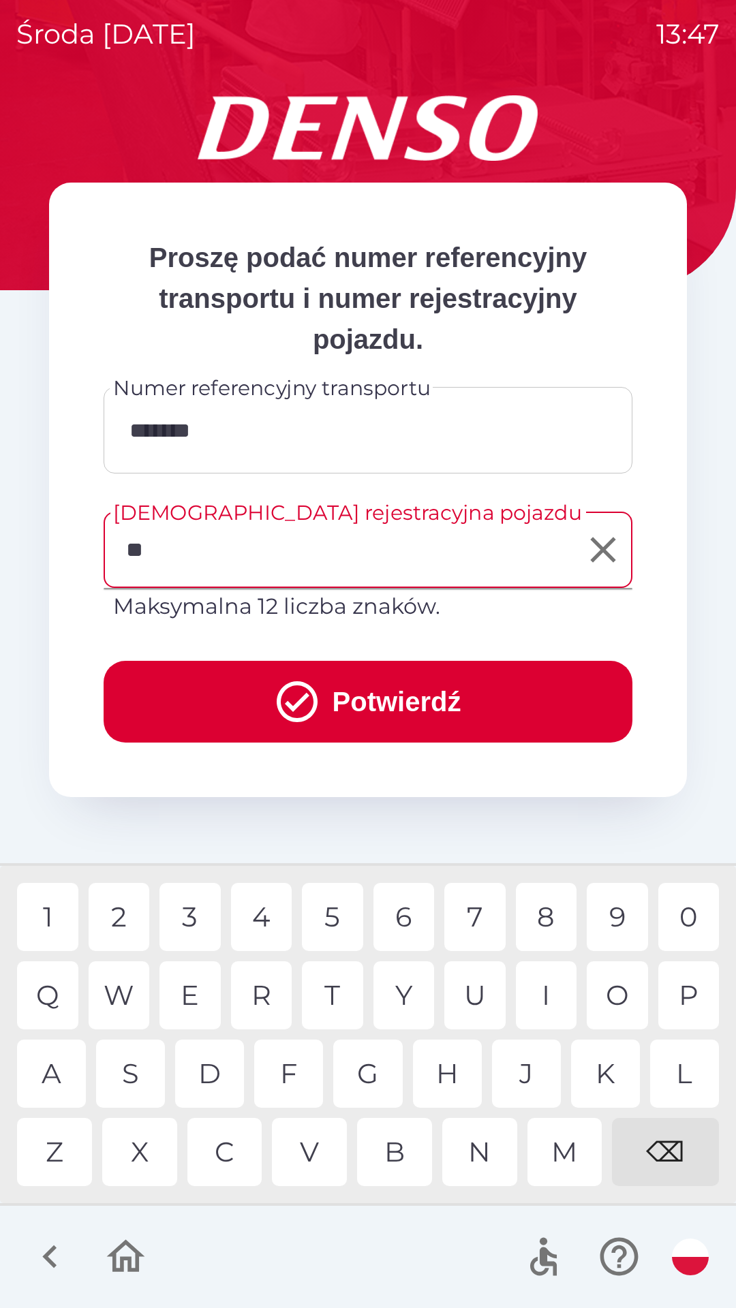
click at [609, 1067] on div "K" at bounding box center [605, 1074] width 69 height 68
click at [696, 1063] on div "L" at bounding box center [684, 1074] width 69 height 68
click at [551, 919] on div "8" at bounding box center [546, 917] width 61 height 68
type input "********"
click at [510, 699] on button "Potwierdź" at bounding box center [368, 702] width 529 height 82
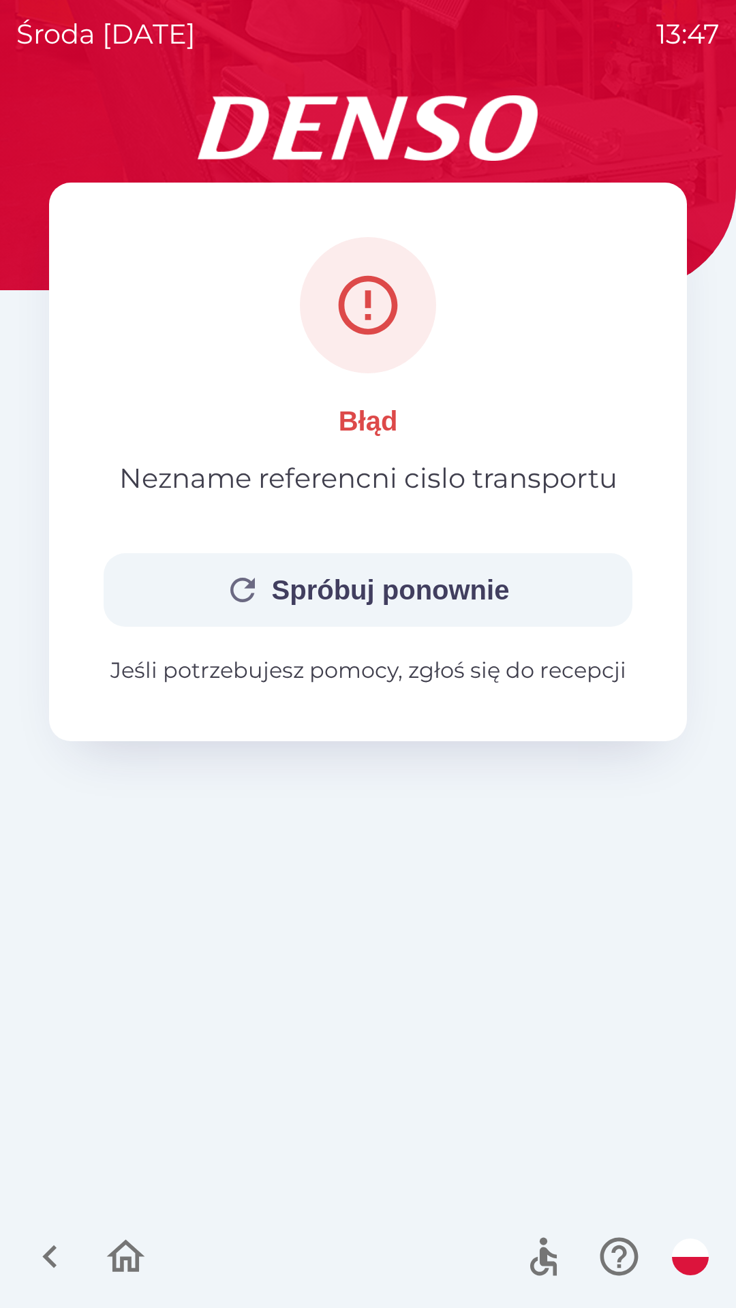
click at [450, 593] on button "Spróbuj ponownie" at bounding box center [368, 590] width 529 height 74
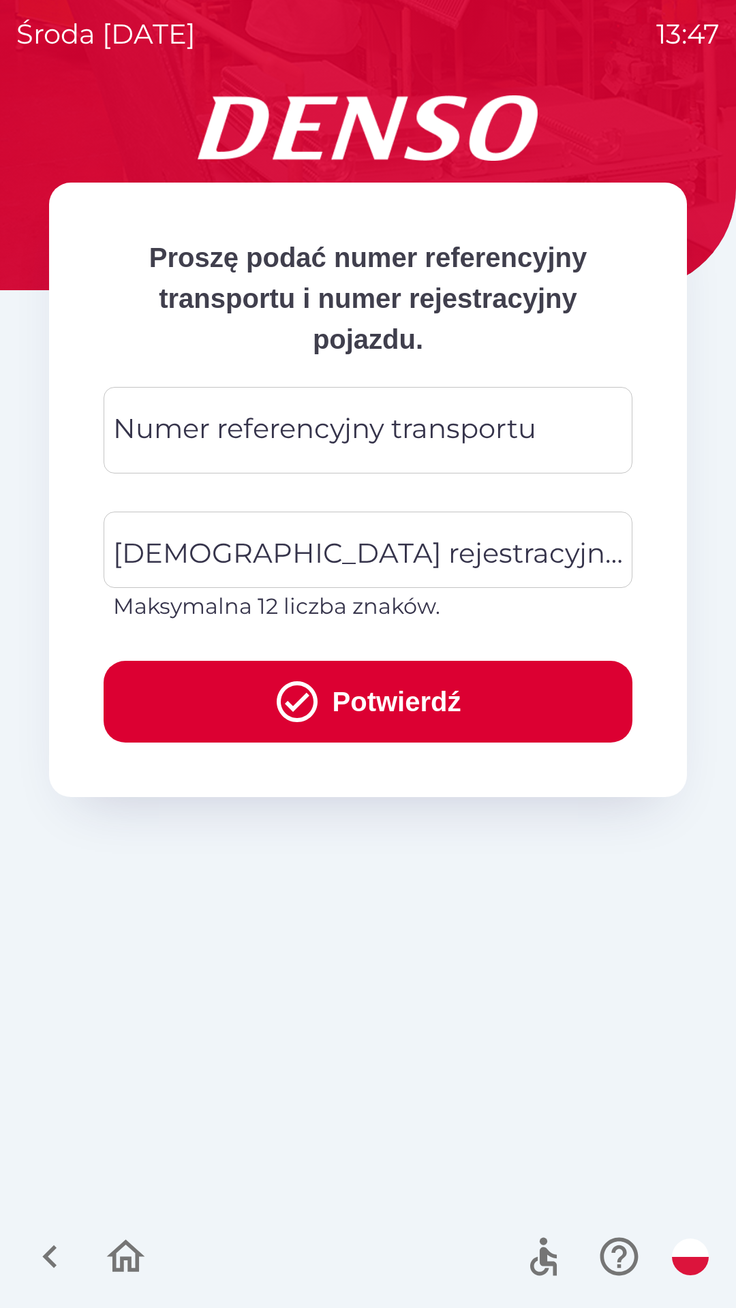
click at [346, 425] on div "Numer referencyjny transportu Numer referencyjny transportu" at bounding box center [368, 430] width 529 height 87
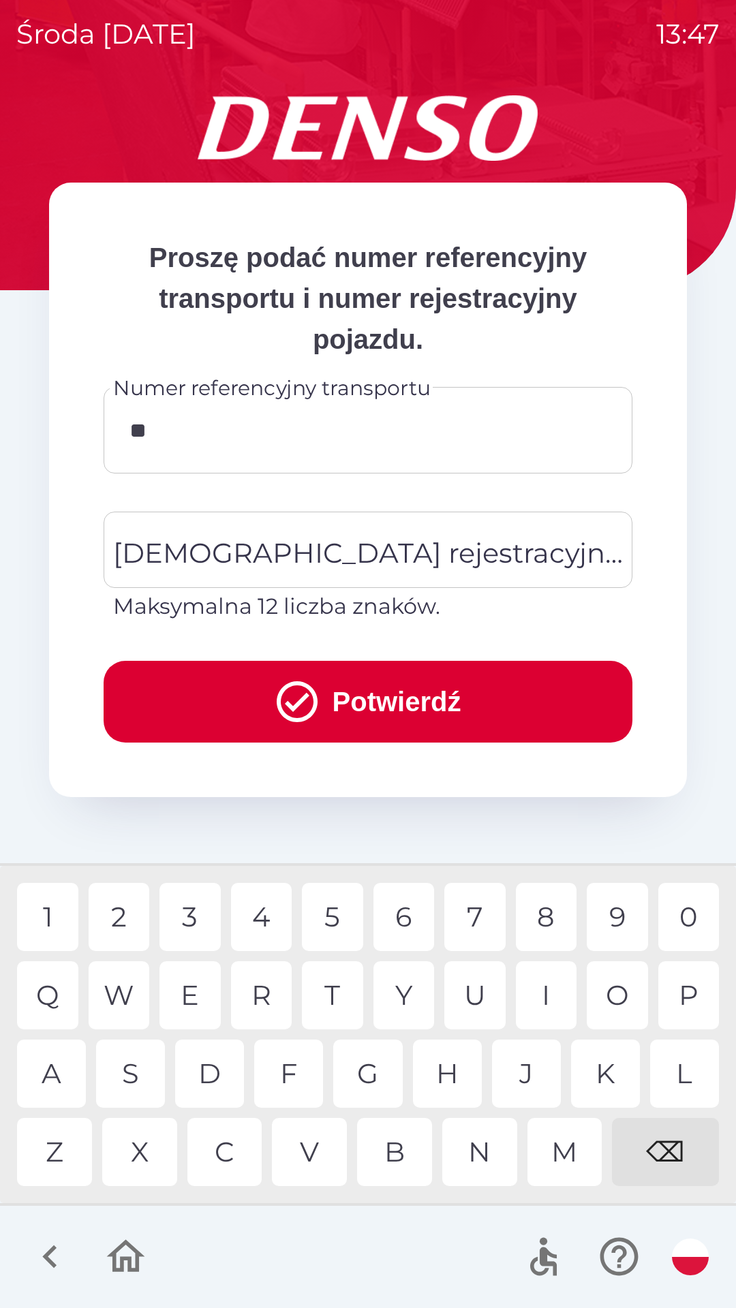
click at [109, 917] on div "2" at bounding box center [119, 917] width 61 height 68
click at [137, 1065] on div "S" at bounding box center [130, 1074] width 69 height 68
click at [328, 996] on div "T" at bounding box center [332, 996] width 61 height 68
type input "*******"
click at [248, 544] on div "[DEMOGRAPHIC_DATA] rejestracyjna pojazdu [DEMOGRAPHIC_DATA] rejestracyjna pojaz…" at bounding box center [368, 567] width 529 height 111
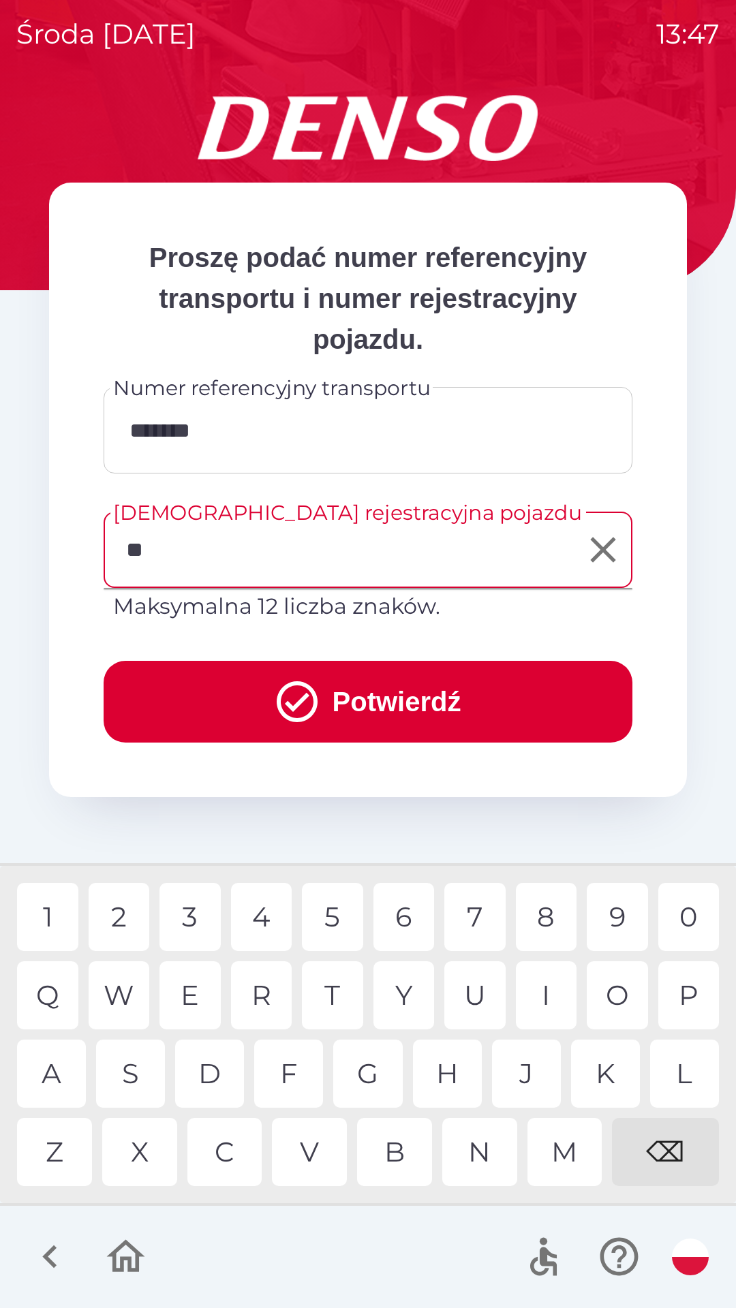
click at [603, 1067] on div "K" at bounding box center [605, 1074] width 69 height 68
click at [687, 1066] on div "L" at bounding box center [684, 1074] width 69 height 68
click at [542, 926] on div "8" at bounding box center [546, 917] width 61 height 68
click at [190, 920] on div "3" at bounding box center [189, 917] width 61 height 68
type input "********"
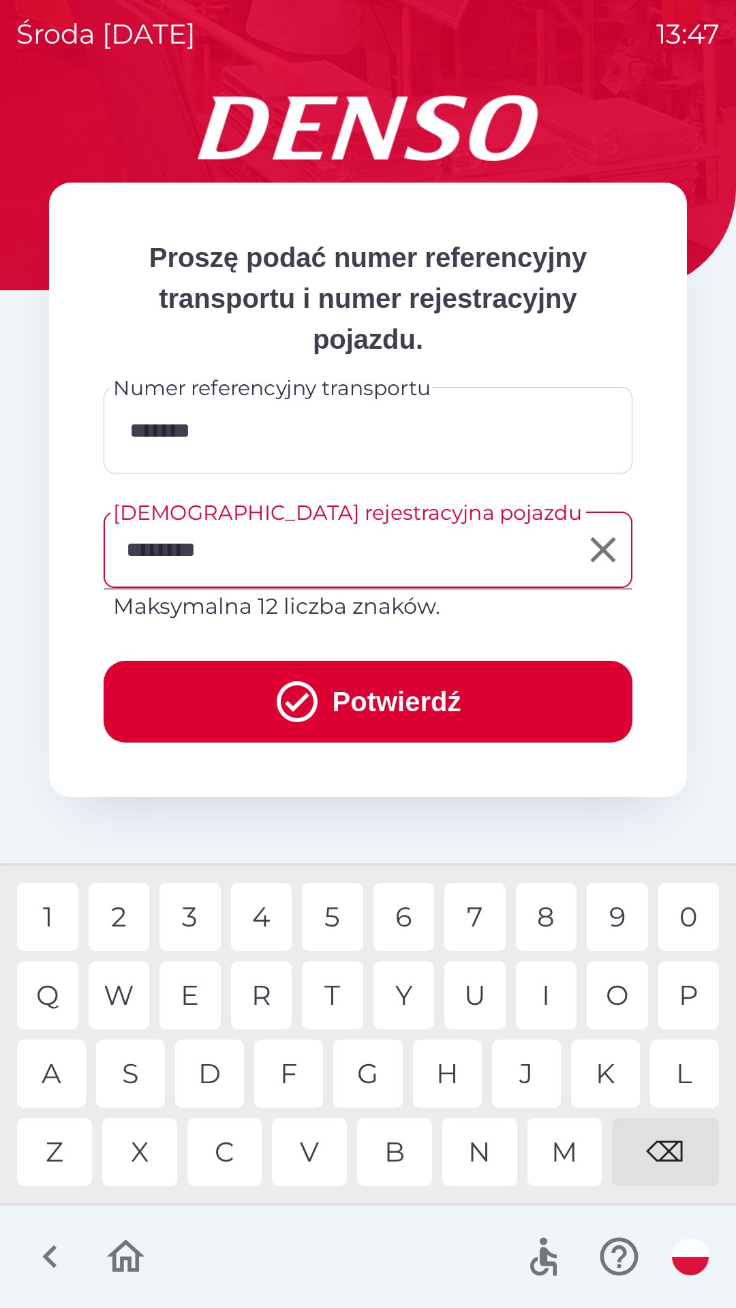
click at [512, 713] on button "Potwierdź" at bounding box center [368, 702] width 529 height 82
